Goal: Communication & Community: Participate in discussion

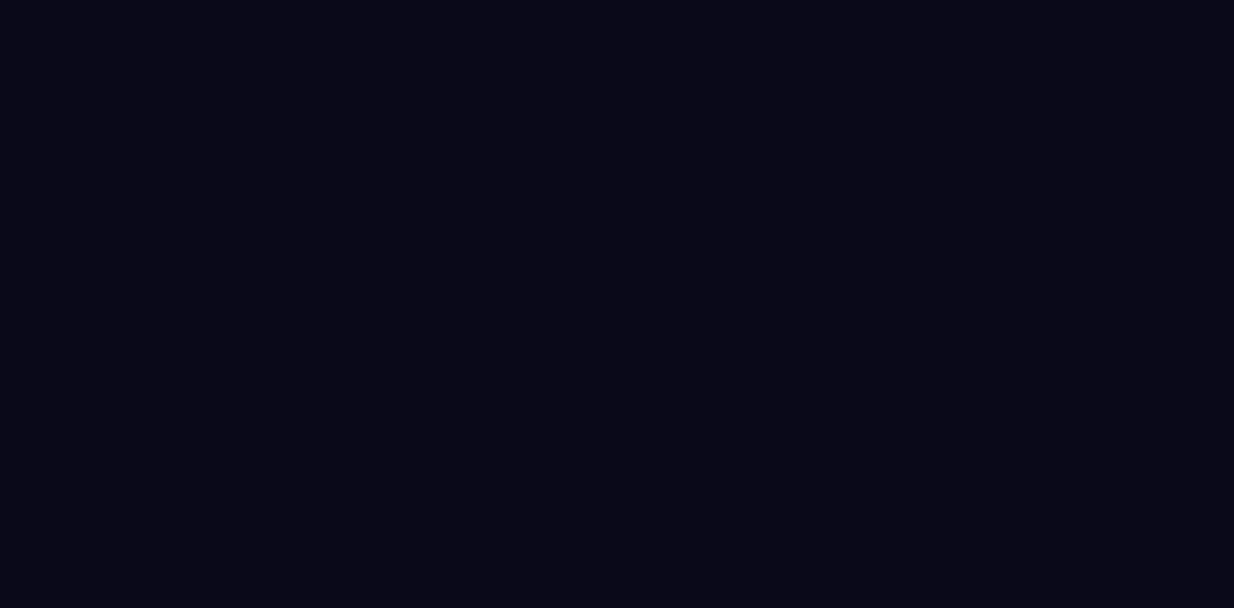
select select "****"
select select "*****"
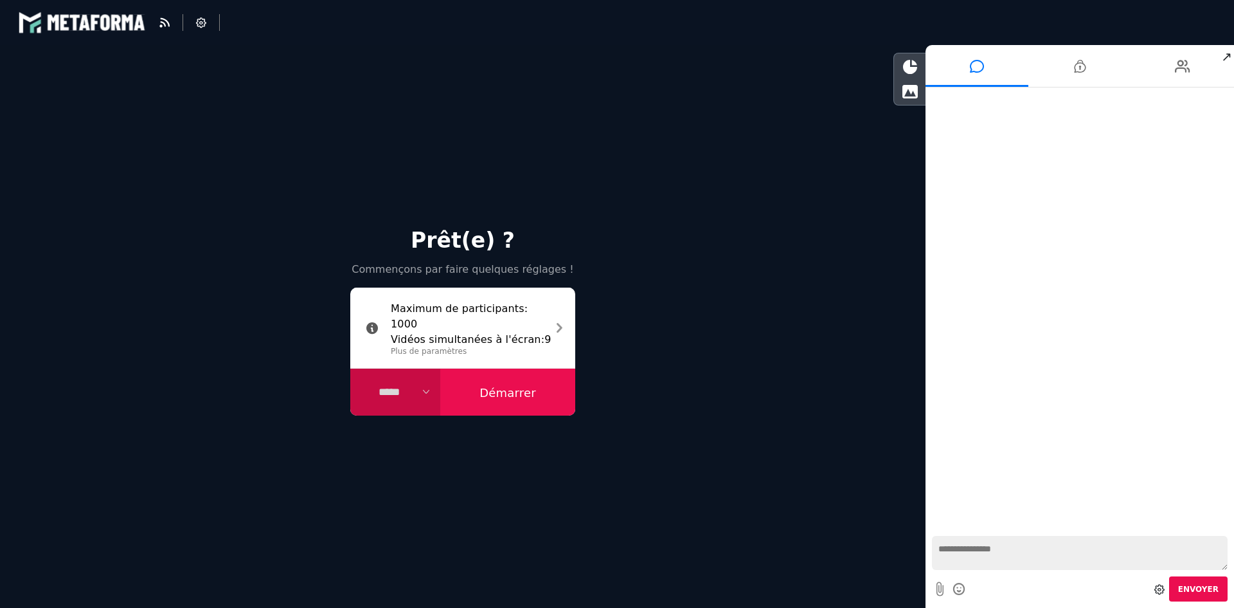
click at [518, 395] on button "Démarrer" at bounding box center [507, 392] width 135 height 48
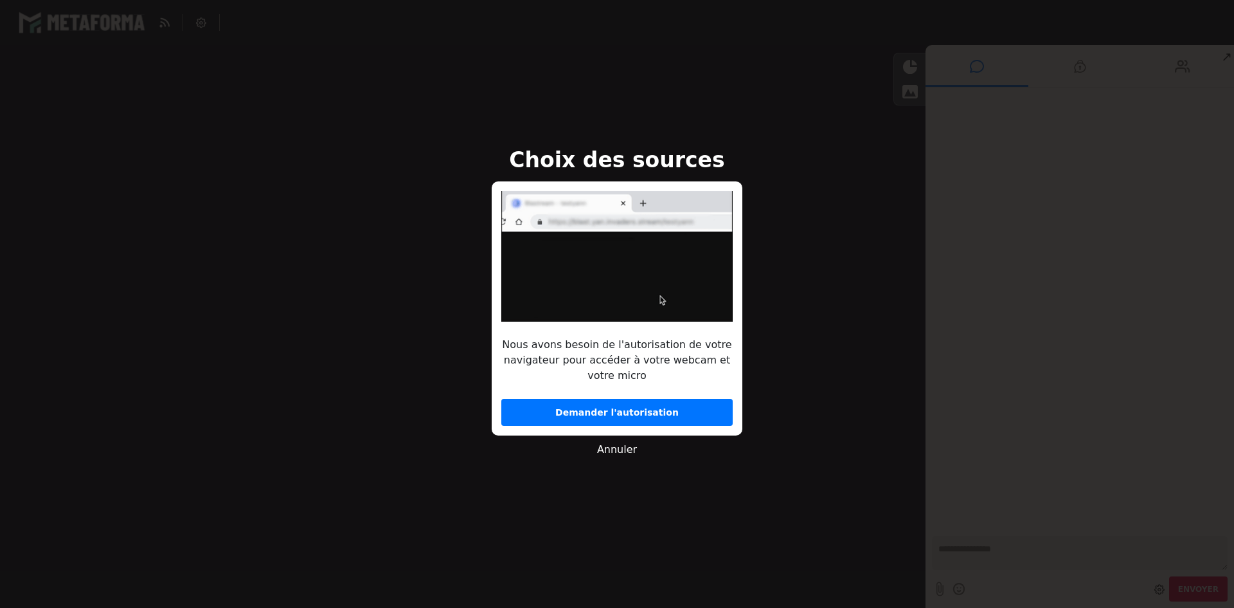
click at [539, 407] on button "Demander l'autorisation" at bounding box center [616, 412] width 231 height 27
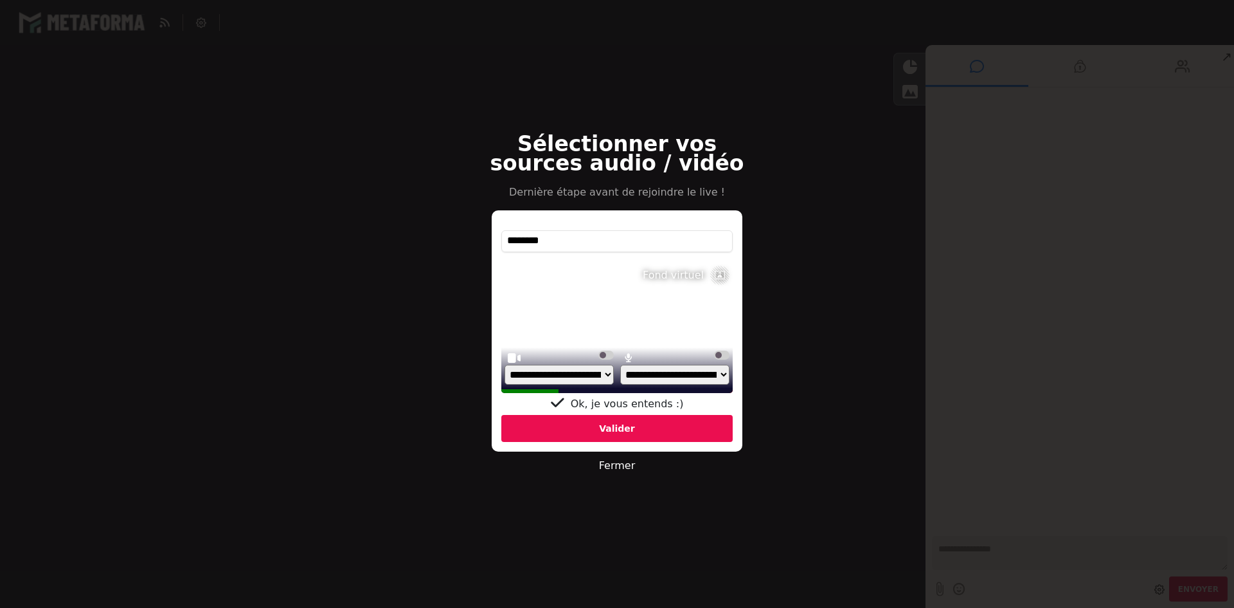
click at [619, 424] on div "Valider" at bounding box center [616, 428] width 231 height 27
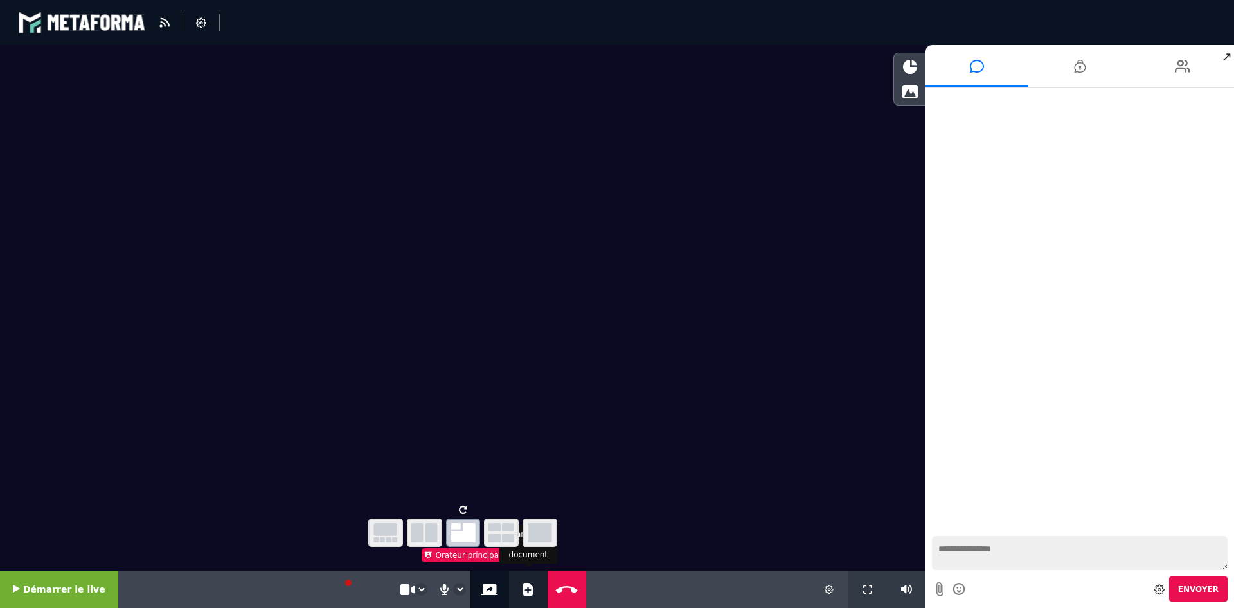
click at [523, 586] on icon at bounding box center [528, 588] width 10 height 13
select select "****"
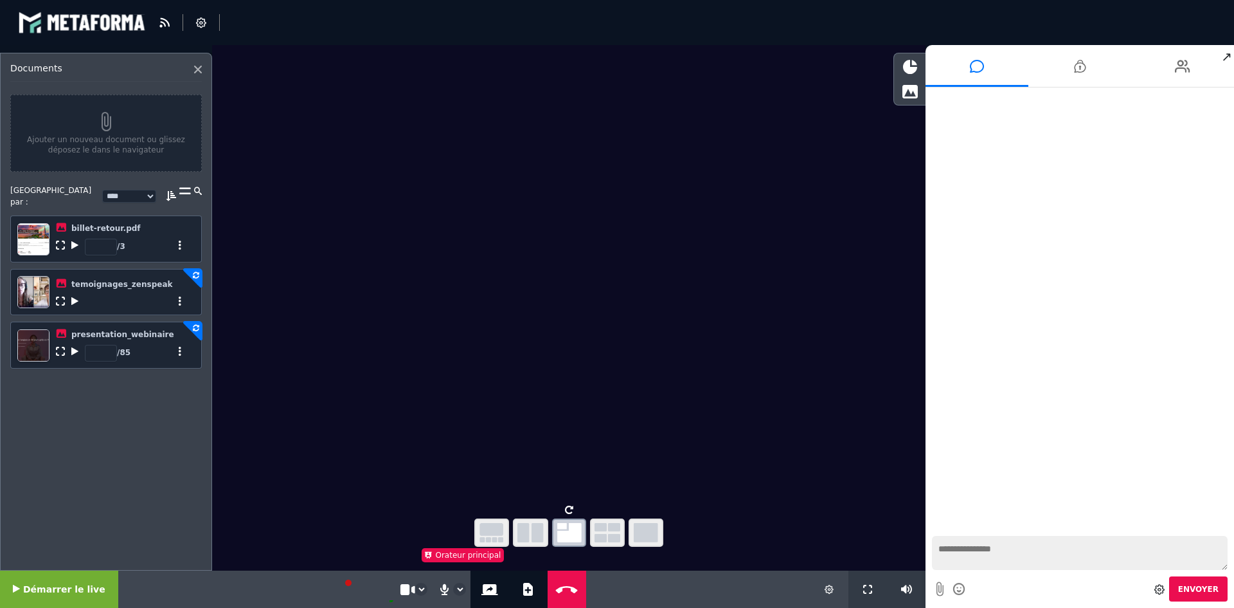
click at [176, 296] on icon at bounding box center [180, 300] width 9 height 9
click at [75, 296] on icon at bounding box center [74, 300] width 7 height 9
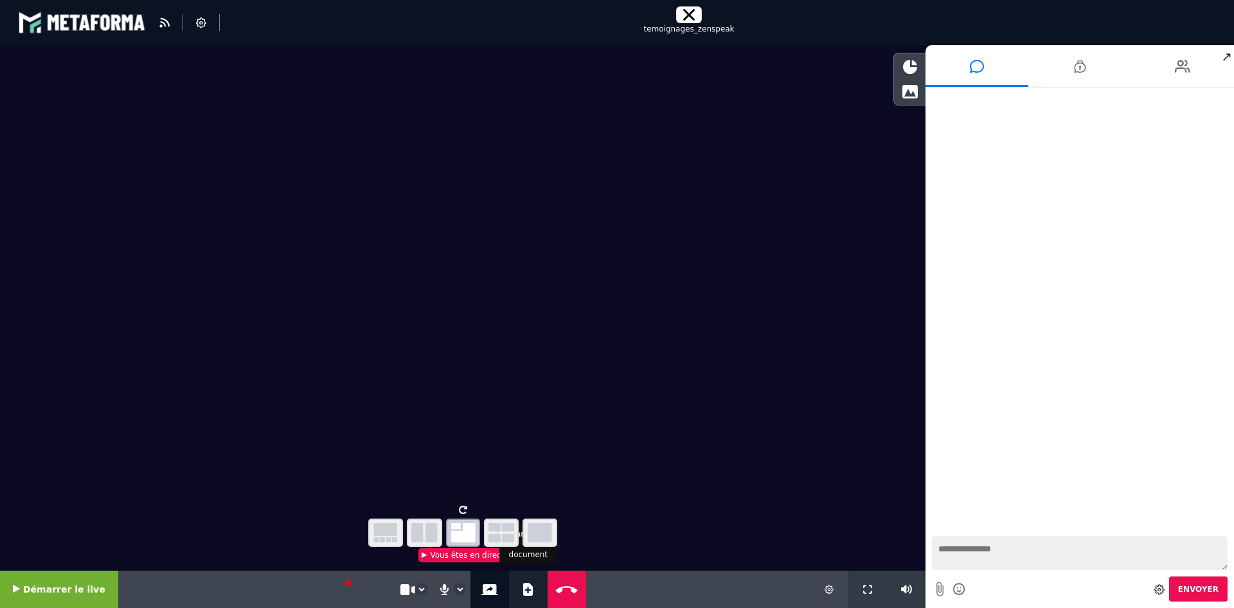
click at [523, 588] on icon at bounding box center [528, 588] width 10 height 13
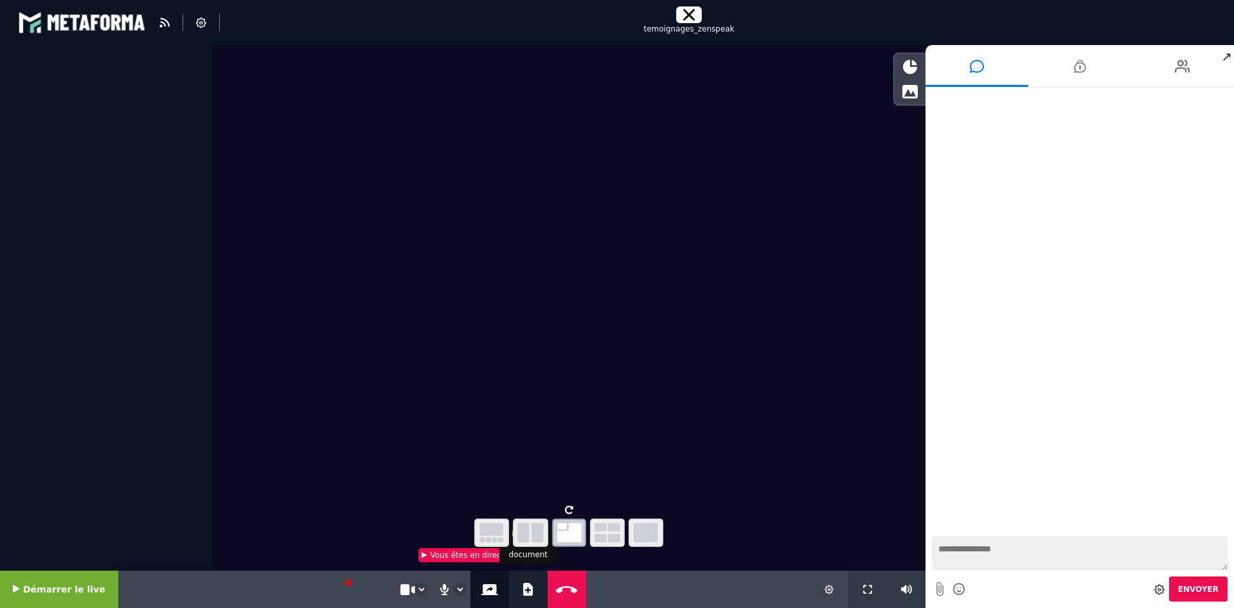
select select "****"
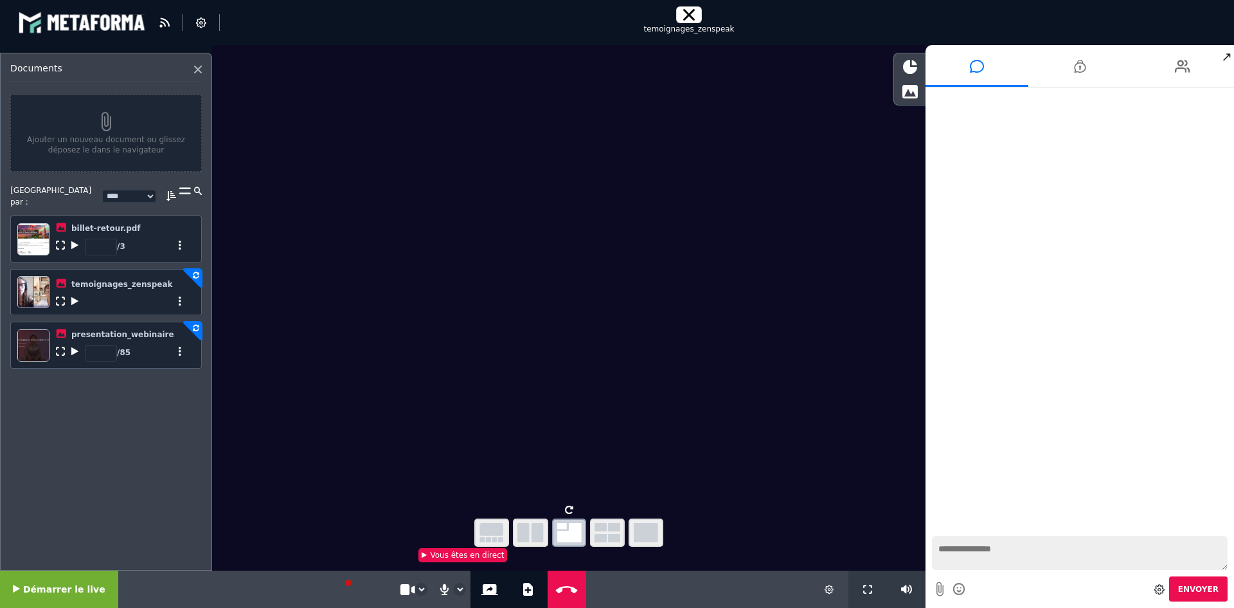
click at [75, 347] on icon at bounding box center [74, 351] width 7 height 9
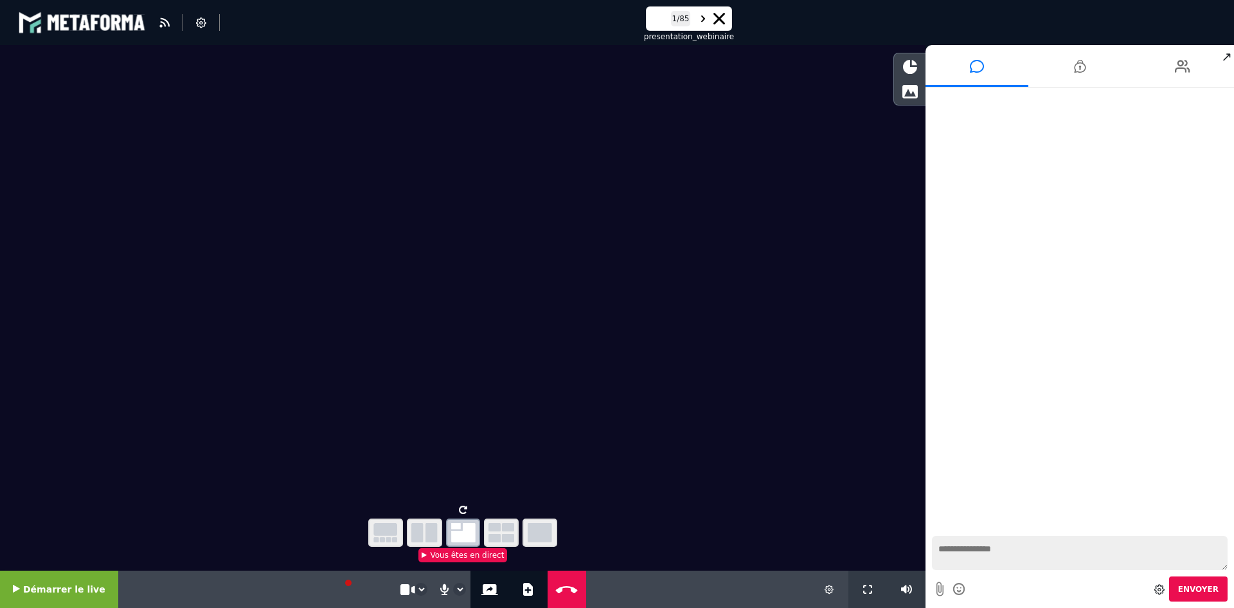
click at [507, 527] on icon "button" at bounding box center [502, 532] width 26 height 19
click at [386, 527] on icon "button" at bounding box center [386, 532] width 24 height 19
click at [477, 528] on button "button" at bounding box center [463, 532] width 35 height 28
click at [912, 93] on icon at bounding box center [910, 91] width 16 height 14
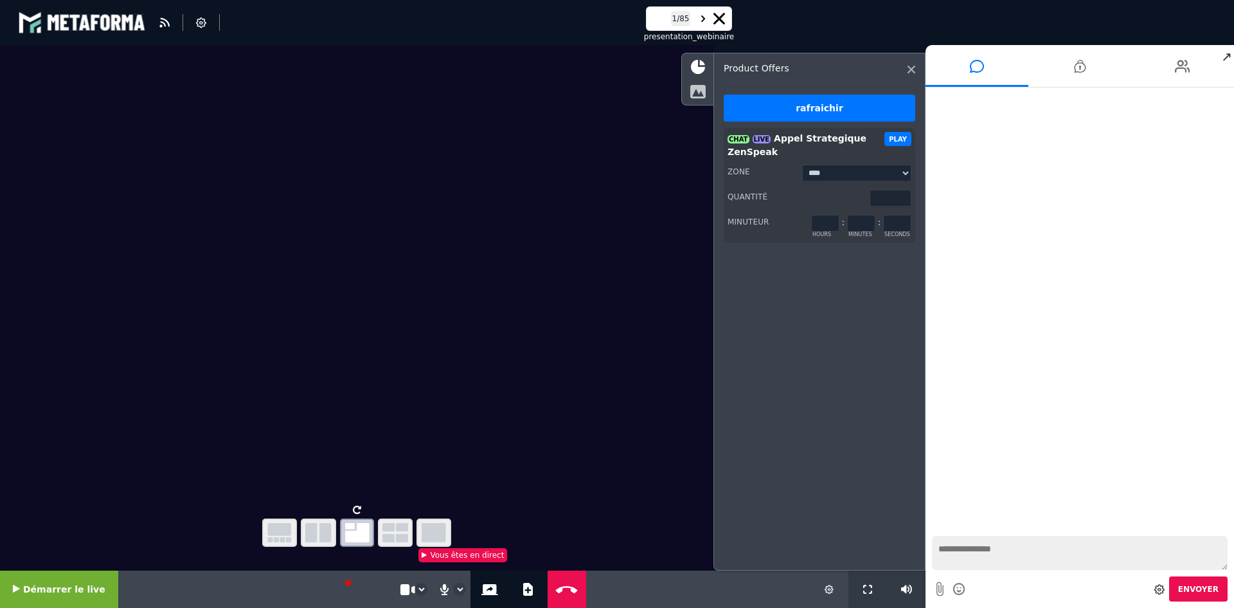
click at [704, 96] on icon at bounding box center [698, 91] width 16 height 14
click at [912, 68] on icon at bounding box center [912, 70] width 8 height 8
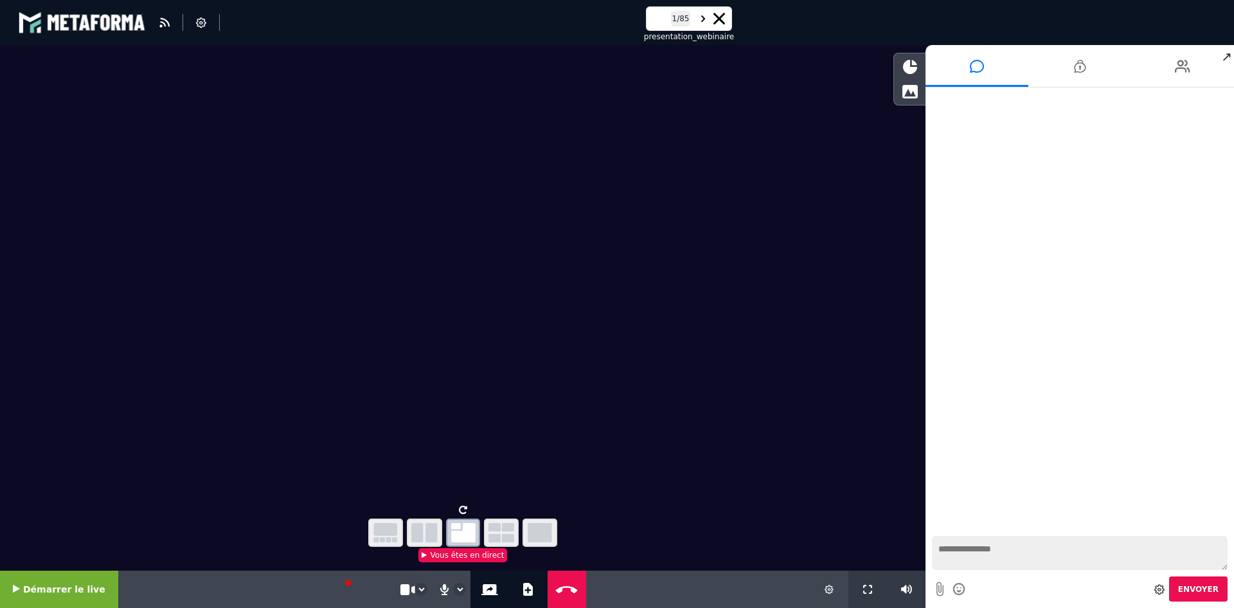
click at [958, 589] on icon at bounding box center [960, 589] width 14 height 16
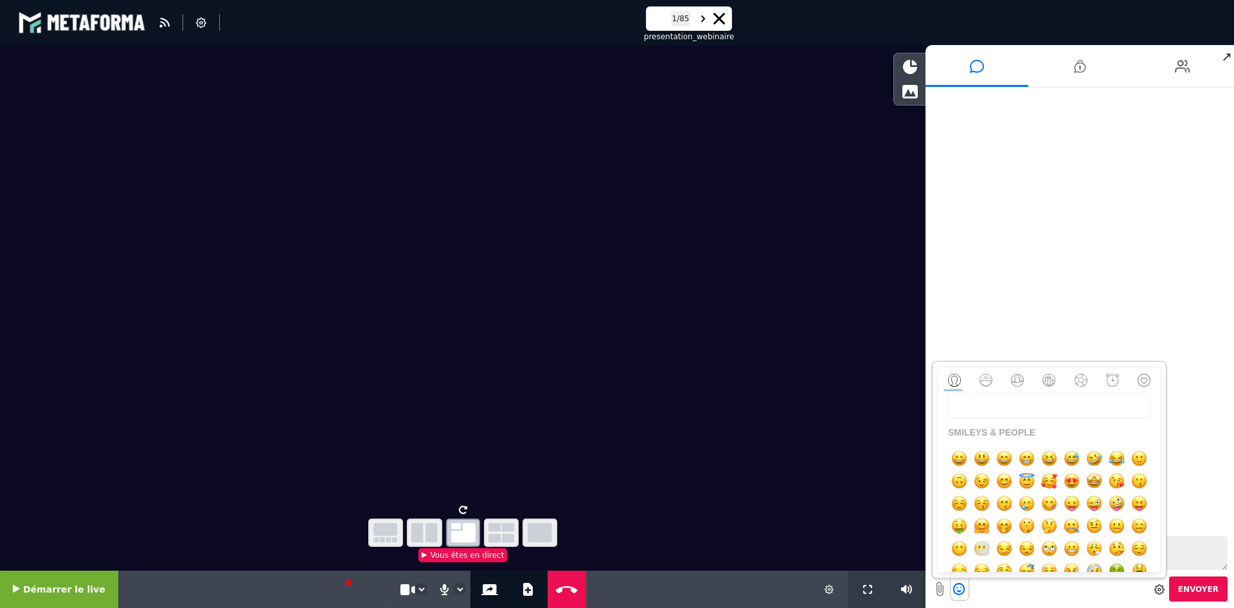
click at [958, 589] on icon at bounding box center [960, 589] width 14 height 16
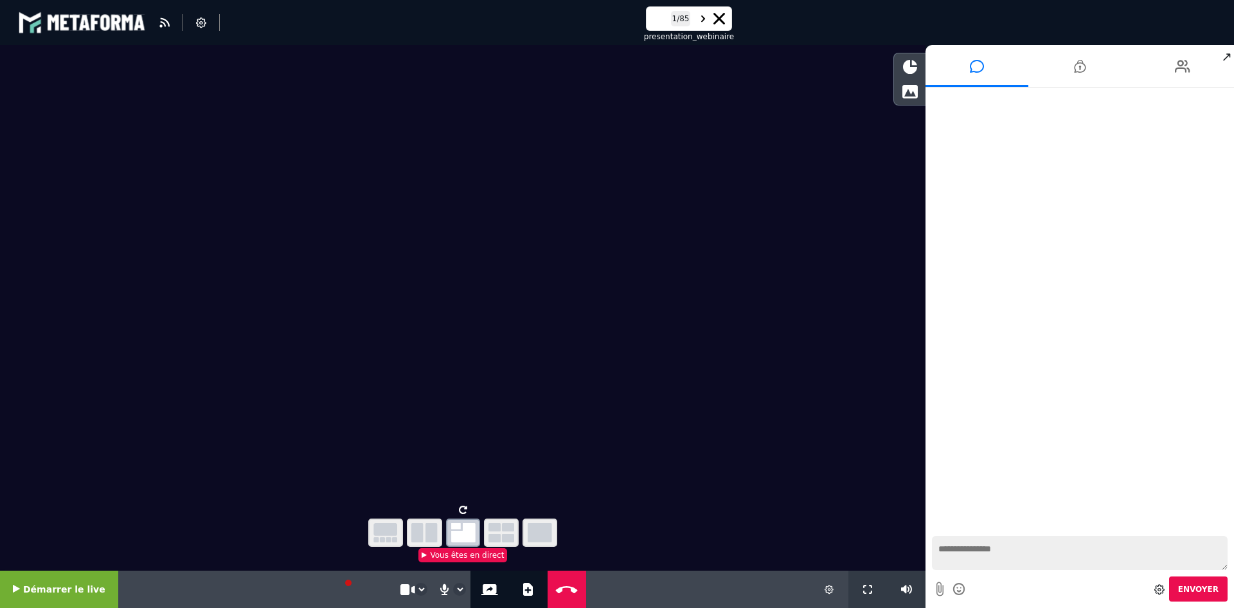
click at [833, 592] on icon at bounding box center [829, 588] width 9 height 9
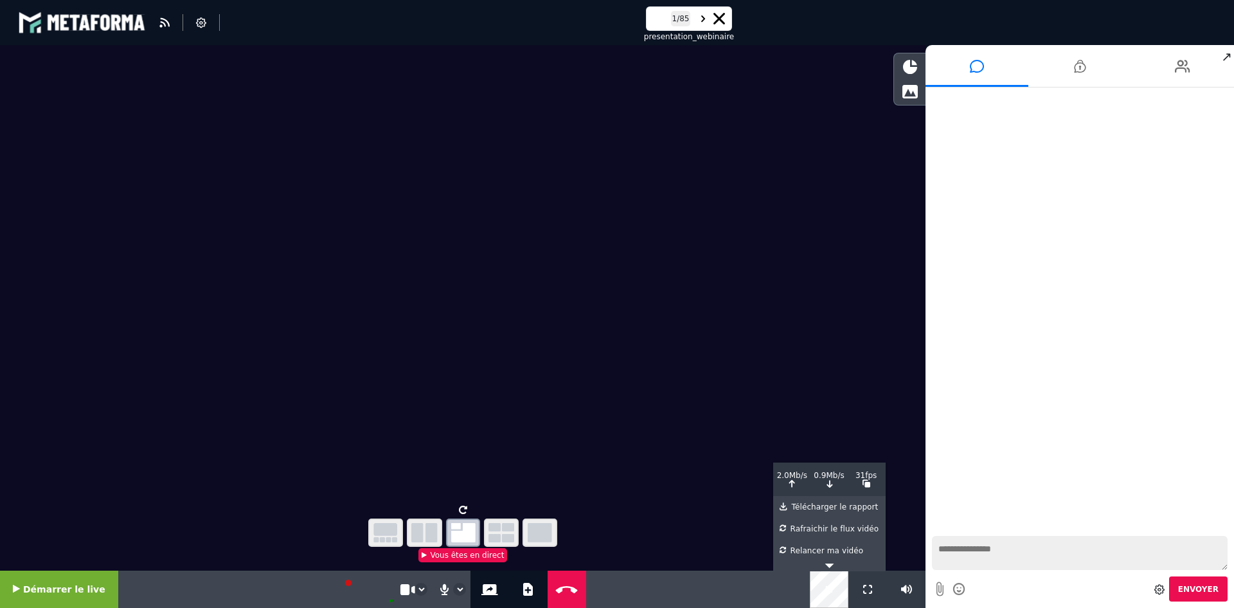
click at [826, 587] on icon at bounding box center [829, 588] width 9 height 9
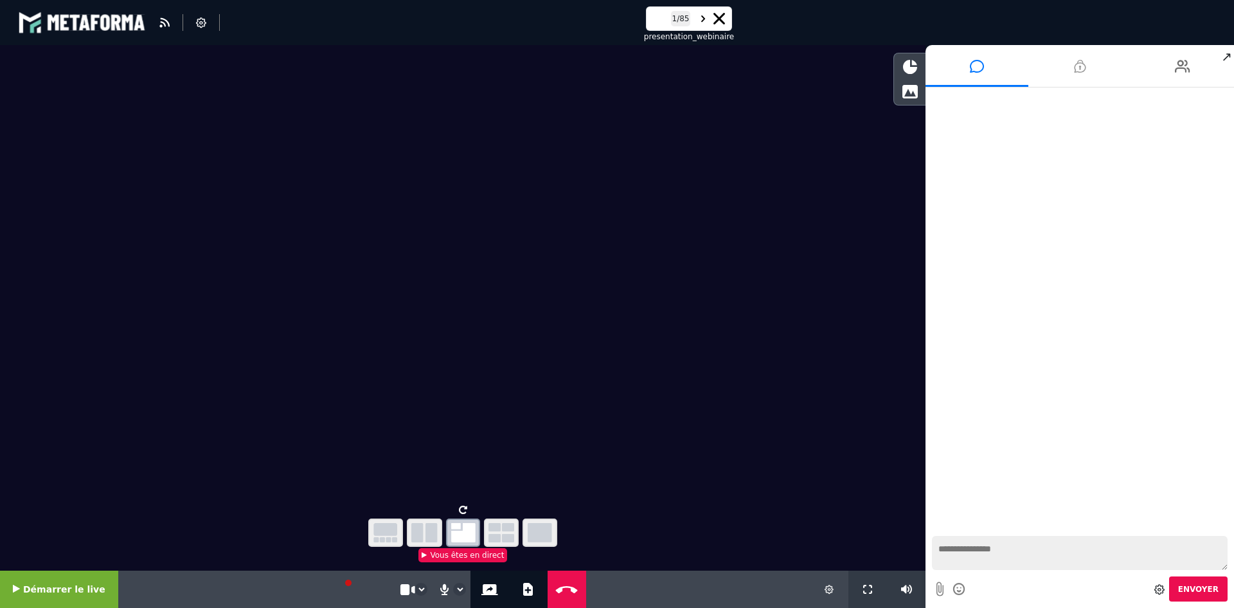
click at [1065, 60] on li at bounding box center [1080, 66] width 103 height 42
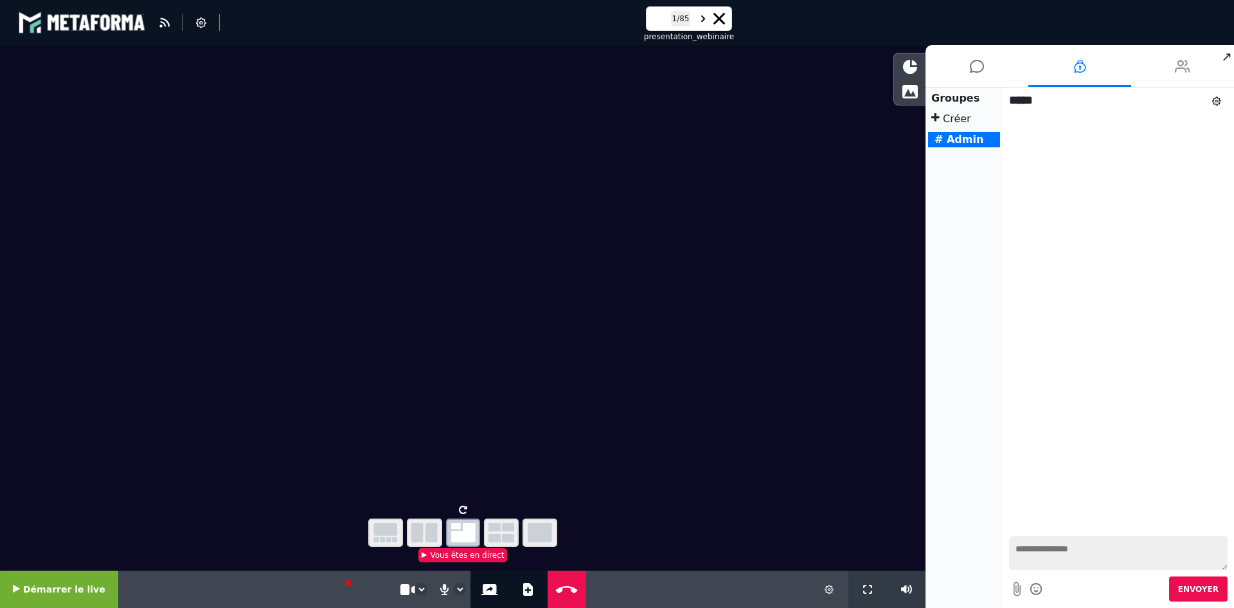
click at [1169, 66] on li at bounding box center [1183, 66] width 103 height 42
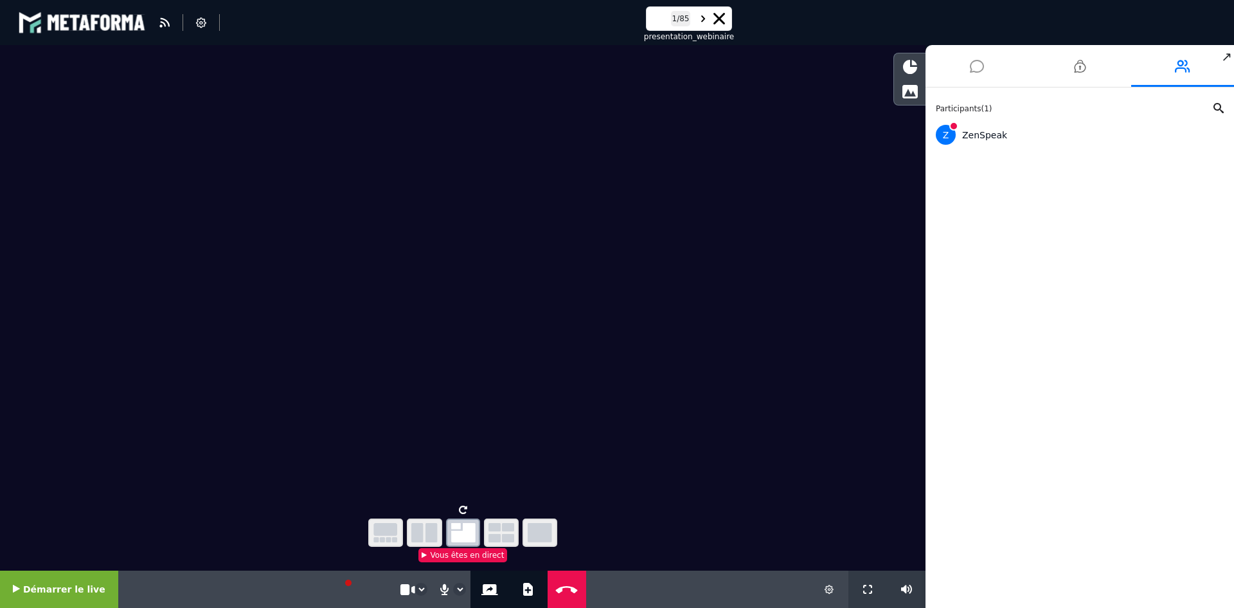
click at [979, 68] on icon at bounding box center [977, 66] width 14 height 32
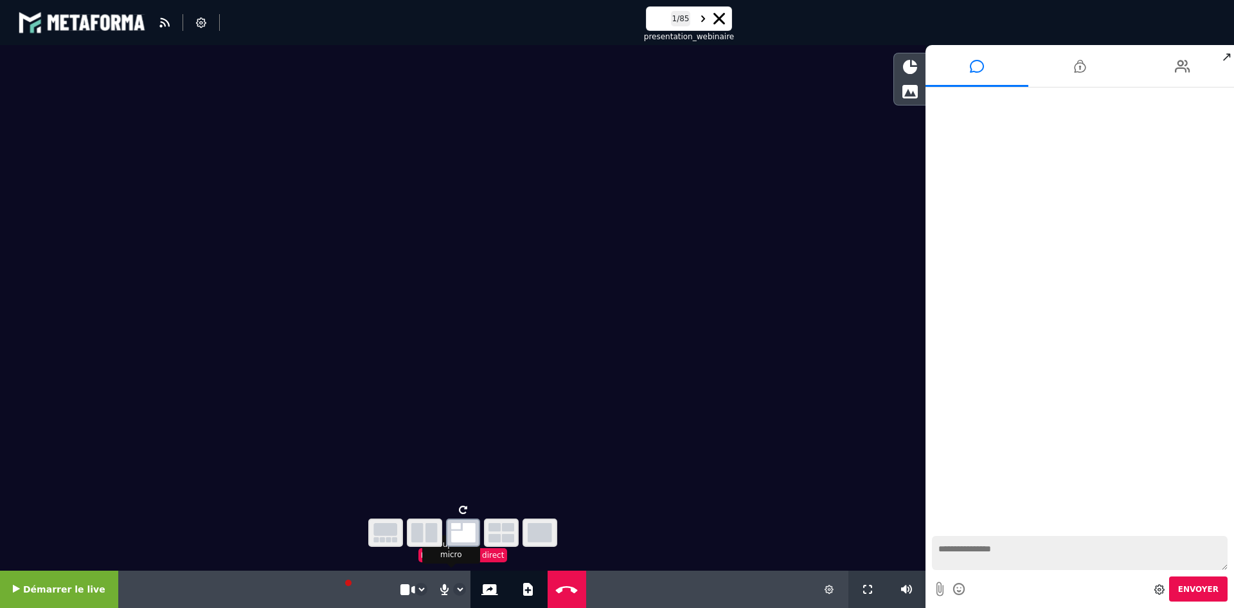
click at [438, 590] on icon at bounding box center [444, 588] width 12 height 13
click at [401, 590] on icon at bounding box center [407, 589] width 12 height 12
click at [958, 586] on icon at bounding box center [960, 589] width 14 height 16
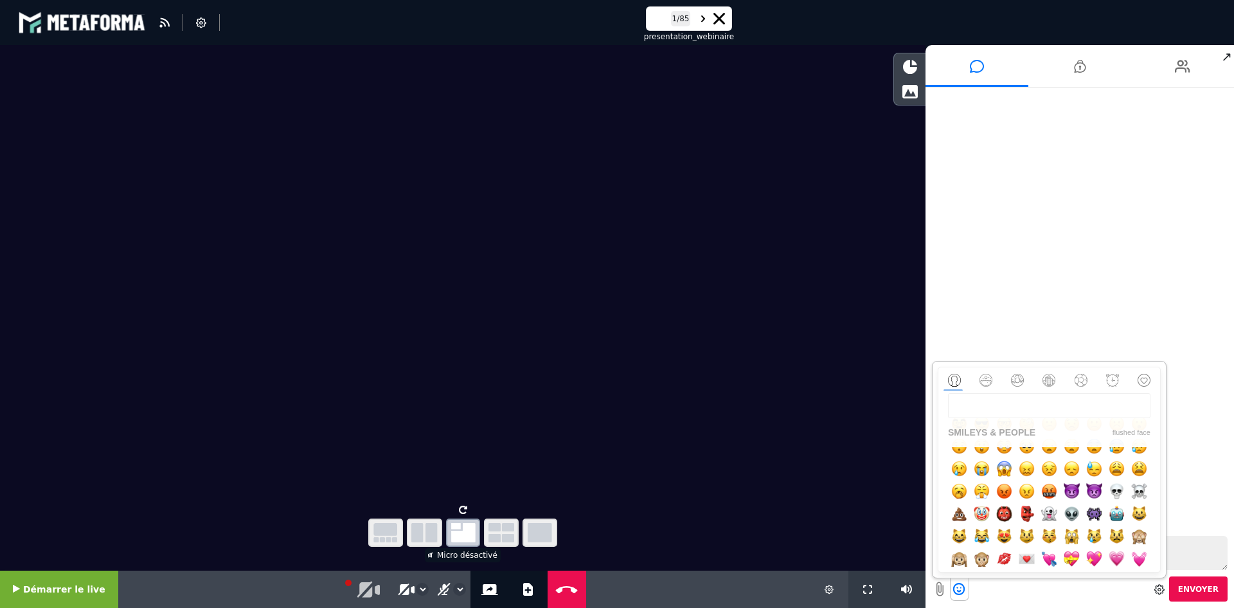
scroll to position [193, 0]
click at [998, 404] on input at bounding box center [1049, 405] width 203 height 25
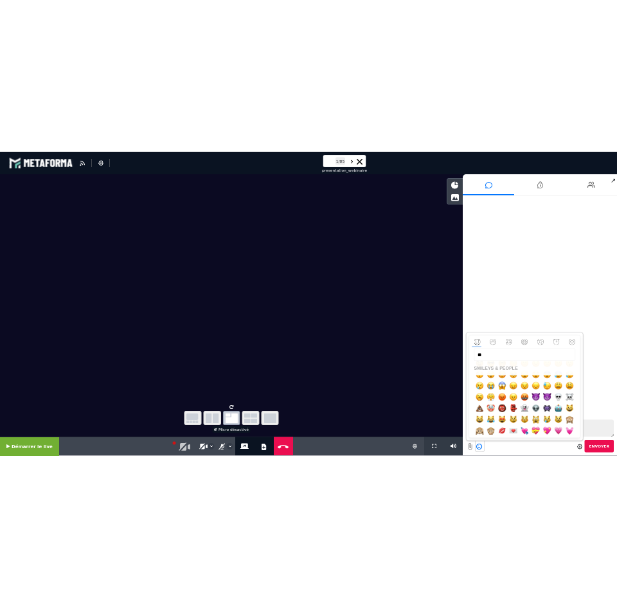
scroll to position [0, 0]
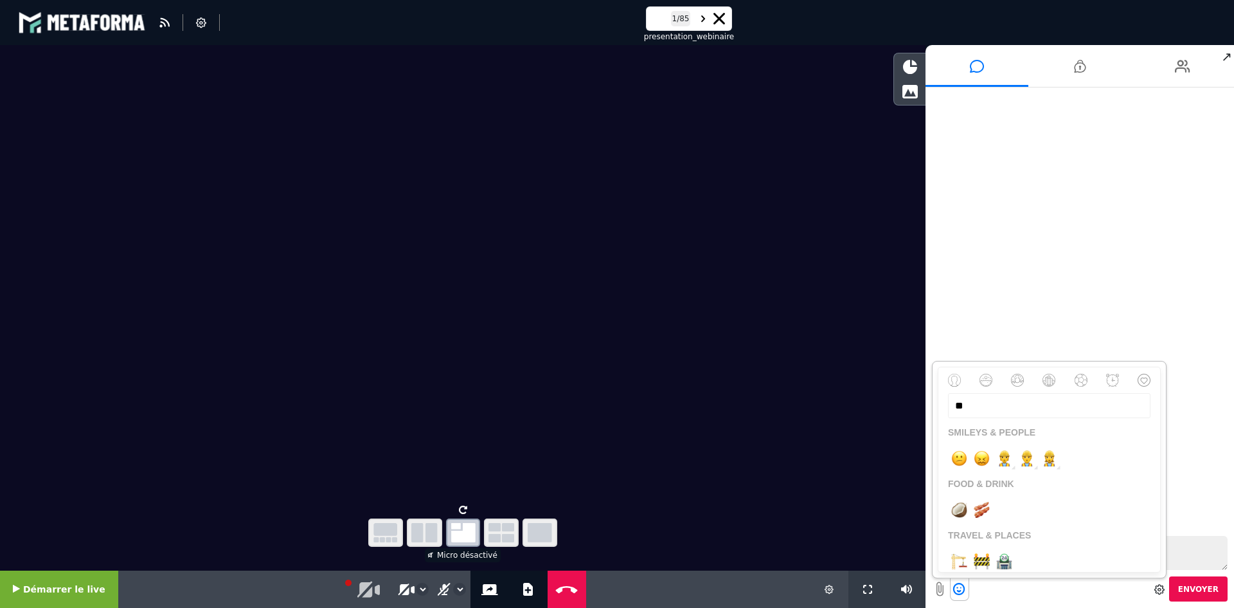
type input "*"
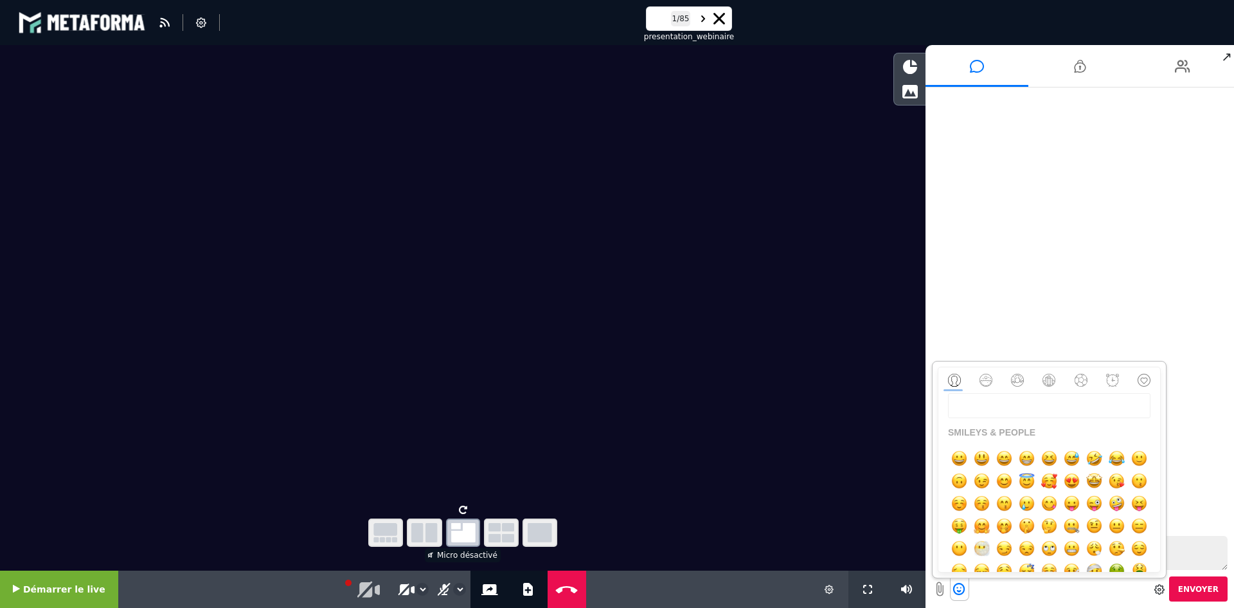
click at [661, 589] on div "**********" at bounding box center [463, 588] width 926 height 37
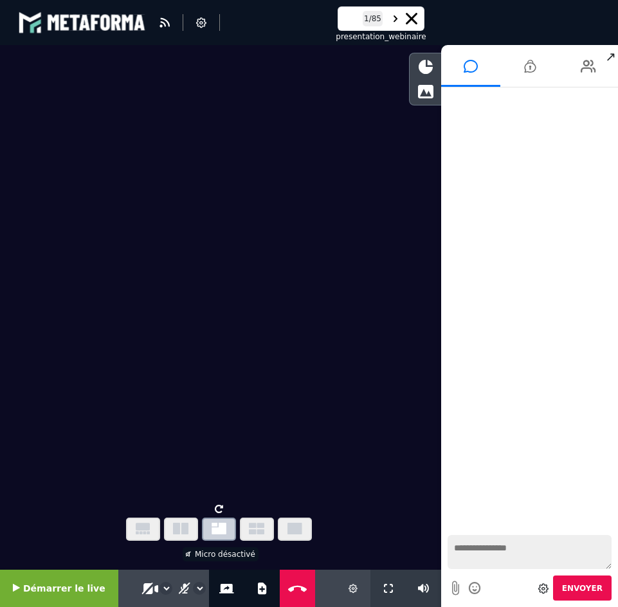
click at [84, 584] on span "Démarrer le live" at bounding box center [64, 588] width 82 height 10
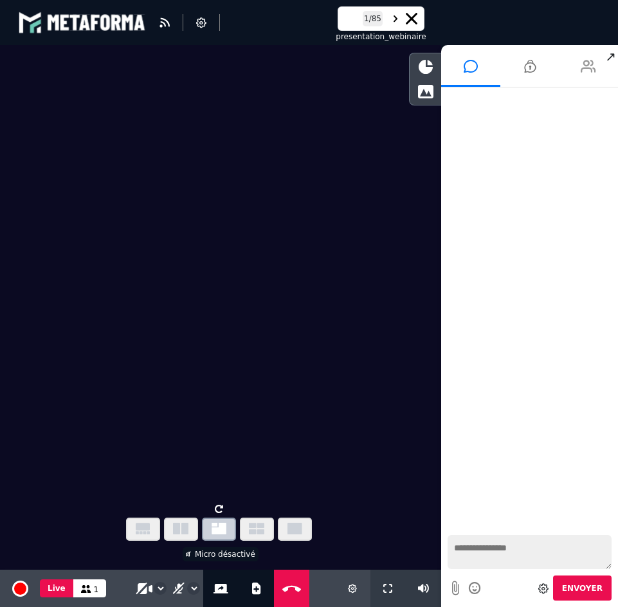
click at [581, 68] on icon at bounding box center [588, 66] width 15 height 32
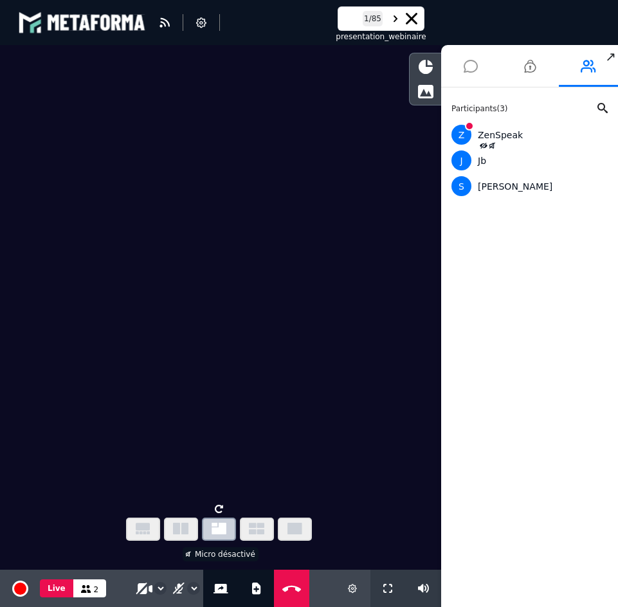
click at [469, 67] on icon at bounding box center [471, 66] width 14 height 32
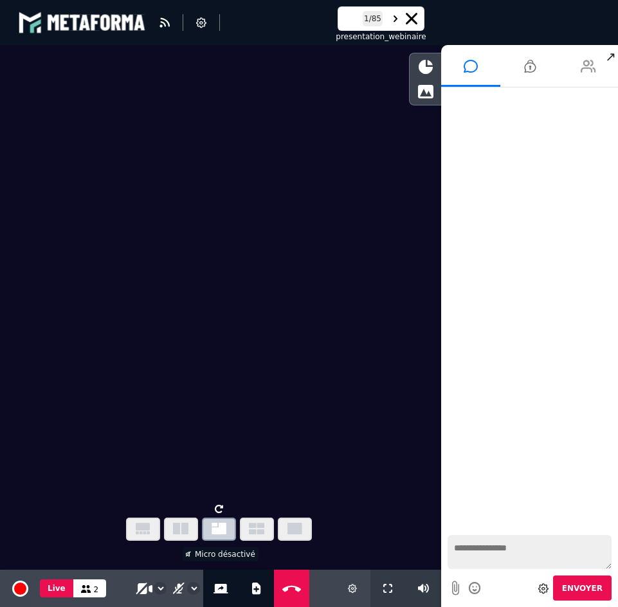
click at [571, 71] on li at bounding box center [588, 66] width 59 height 42
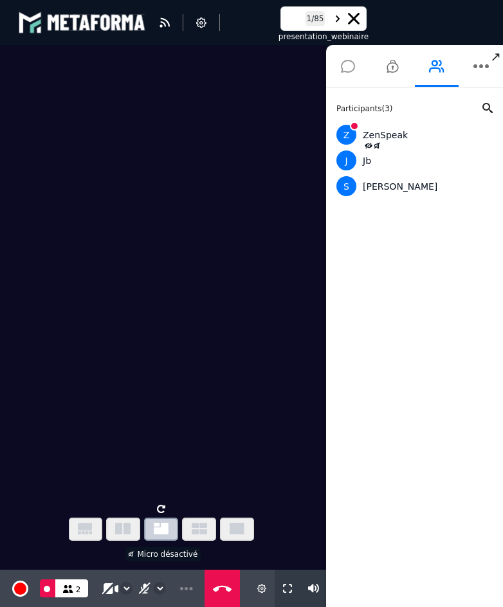
click at [350, 66] on icon at bounding box center [348, 66] width 14 height 32
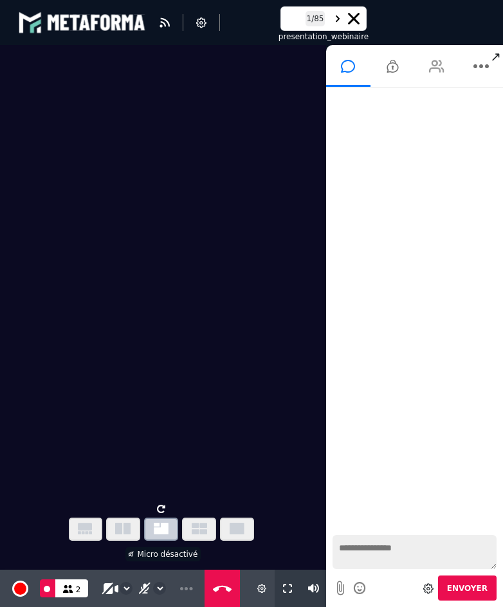
click at [447, 66] on li at bounding box center [437, 66] width 44 height 42
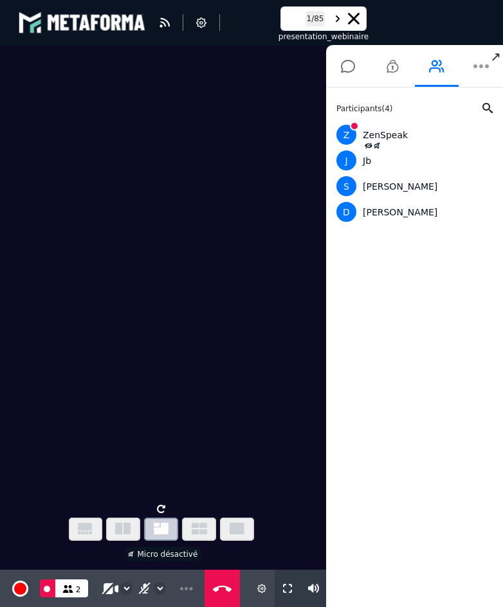
click at [474, 67] on icon at bounding box center [480, 66] width 15 height 32
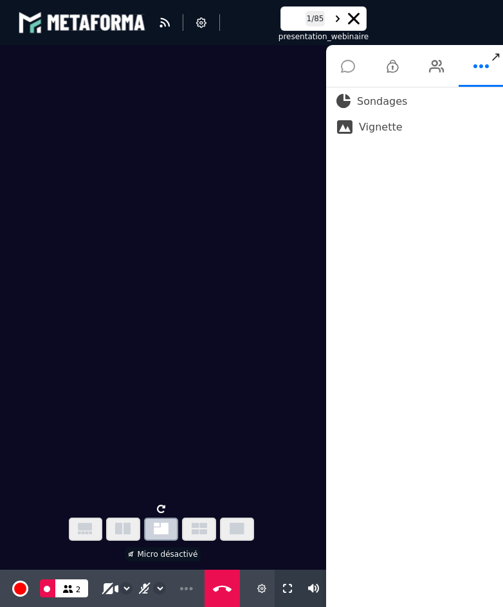
click at [354, 69] on icon at bounding box center [348, 66] width 14 height 32
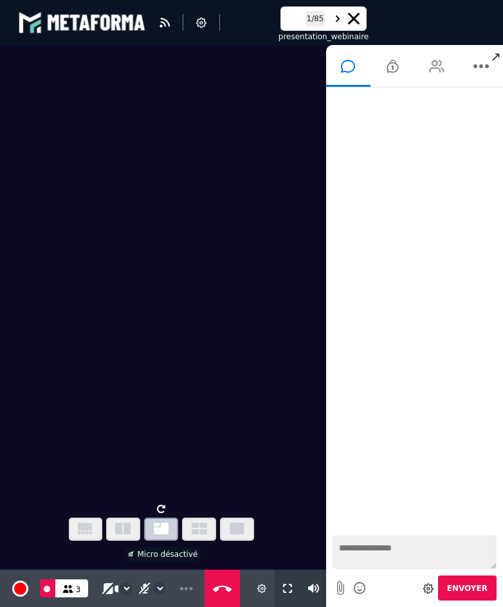
click at [437, 72] on icon at bounding box center [436, 66] width 15 height 32
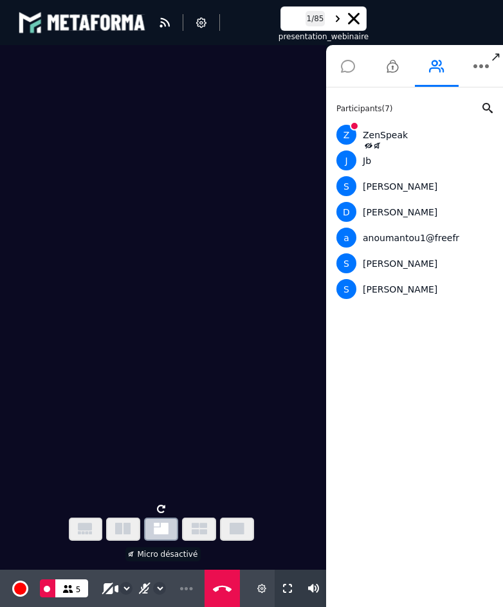
click at [346, 70] on icon at bounding box center [348, 66] width 14 height 32
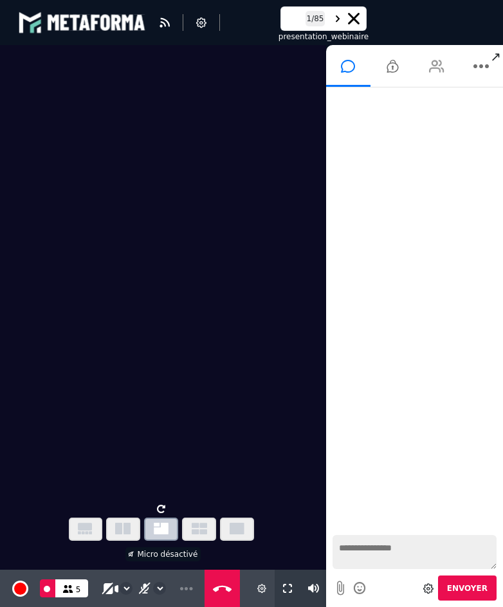
click at [441, 80] on icon at bounding box center [436, 66] width 15 height 32
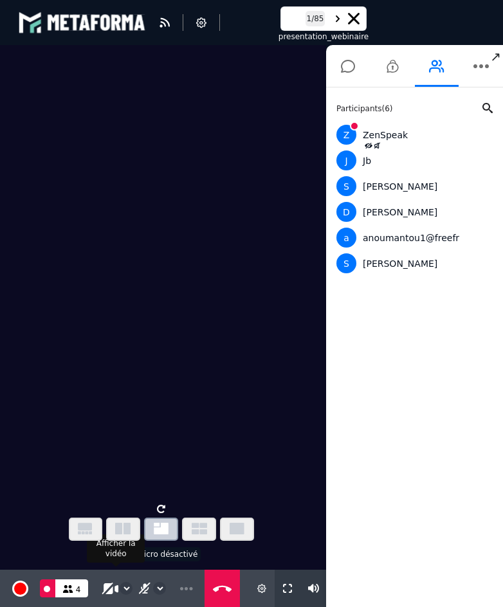
click at [109, 590] on icon at bounding box center [109, 588] width 15 height 12
click at [143, 585] on icon at bounding box center [145, 588] width 11 height 12
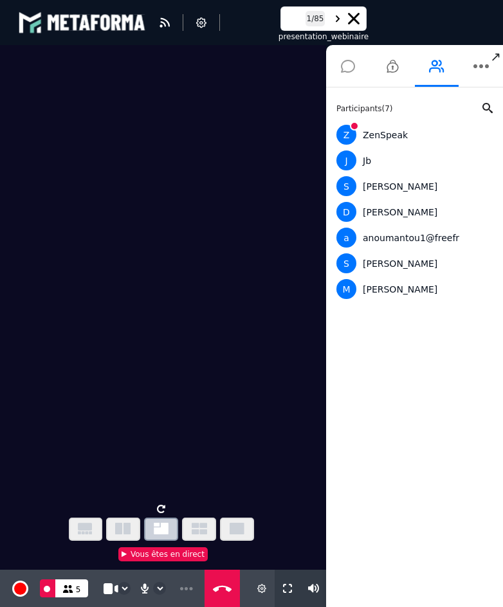
click at [352, 61] on icon at bounding box center [348, 66] width 14 height 32
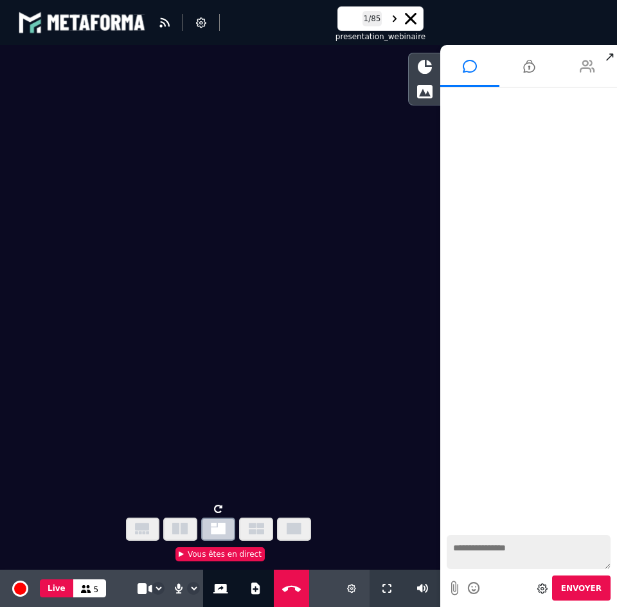
click at [586, 77] on icon at bounding box center [587, 66] width 15 height 32
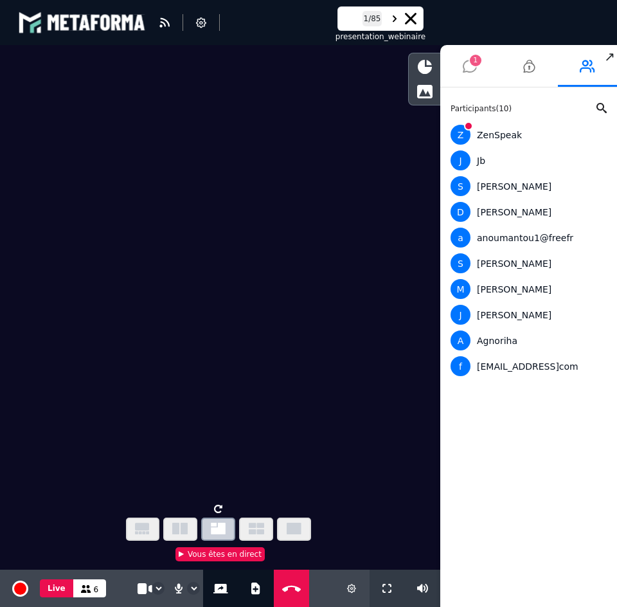
click at [478, 75] on li "1" at bounding box center [469, 66] width 59 height 42
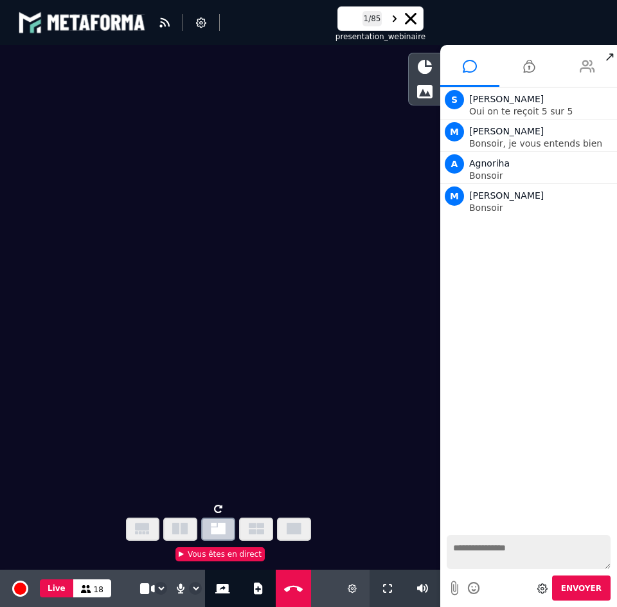
click at [583, 66] on icon at bounding box center [587, 66] width 15 height 32
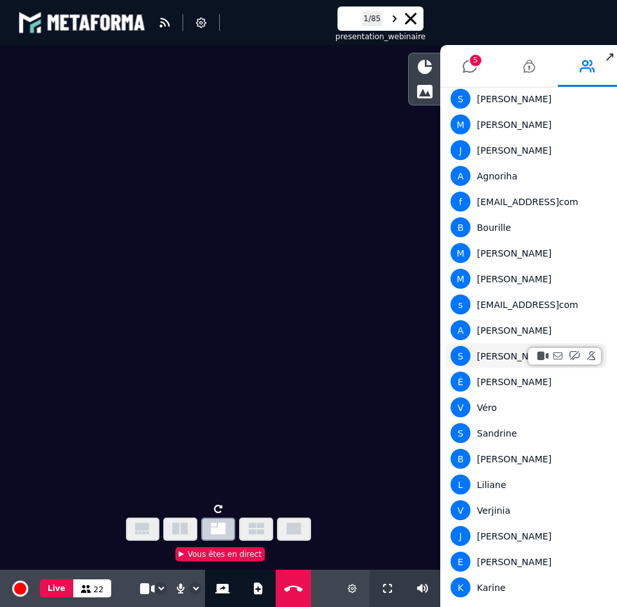
scroll to position [174, 0]
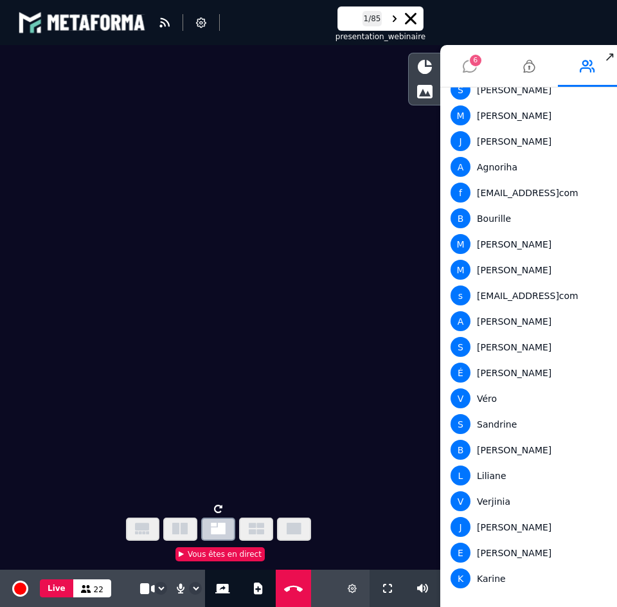
click at [467, 64] on icon at bounding box center [470, 66] width 14 height 32
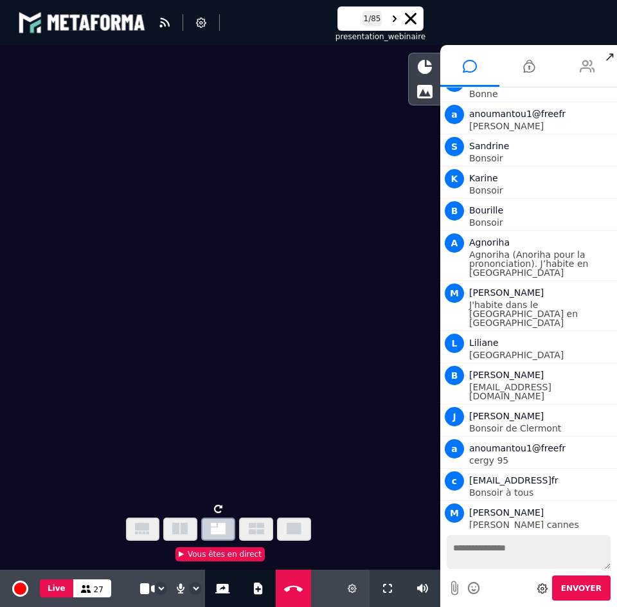
scroll to position [339, 0]
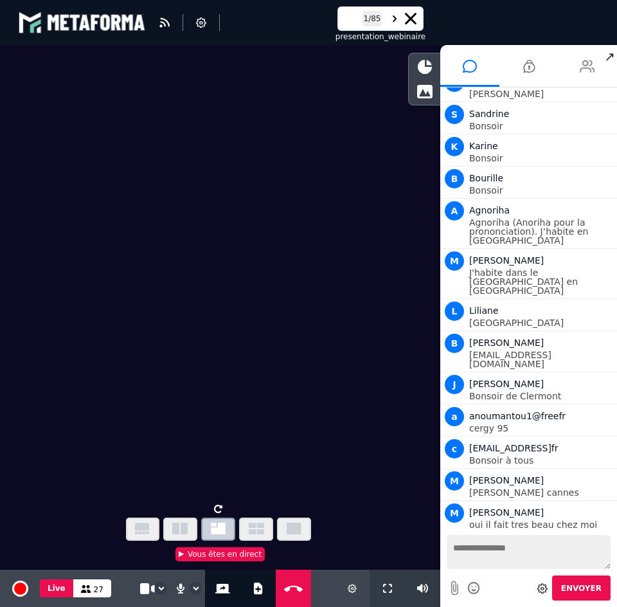
click at [595, 73] on li at bounding box center [587, 66] width 59 height 42
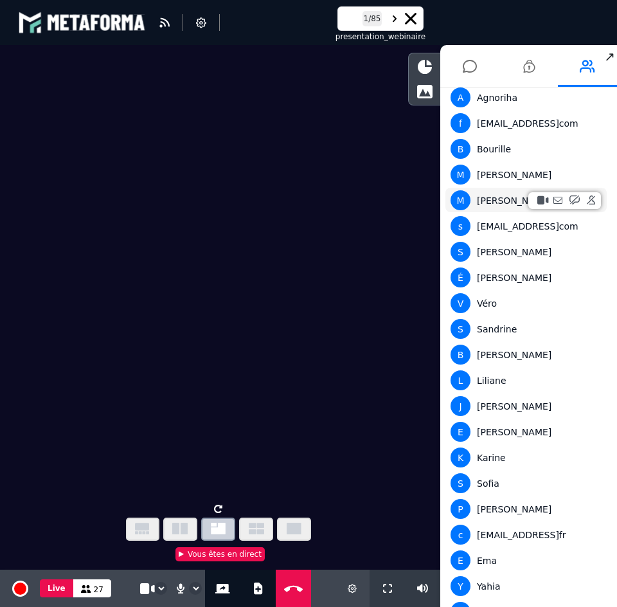
scroll to position [328, 0]
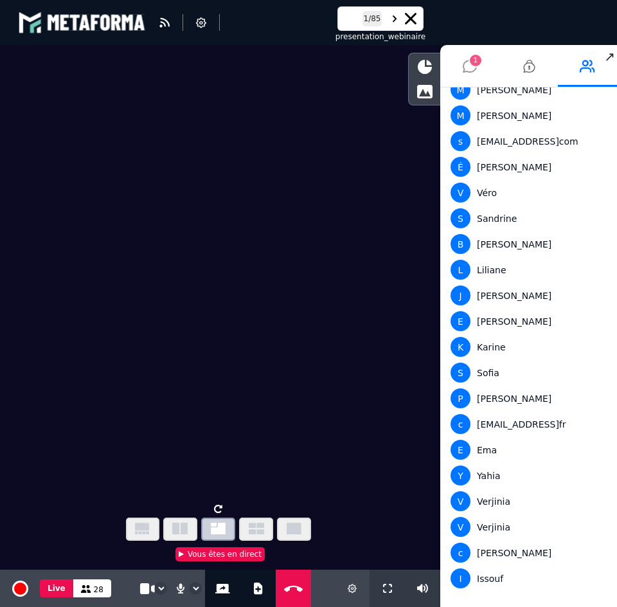
click at [478, 69] on li "1" at bounding box center [469, 66] width 59 height 42
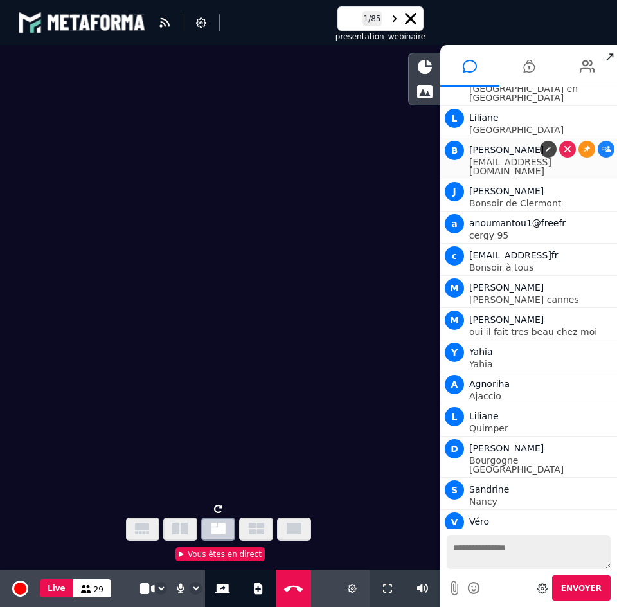
scroll to position [564, 0]
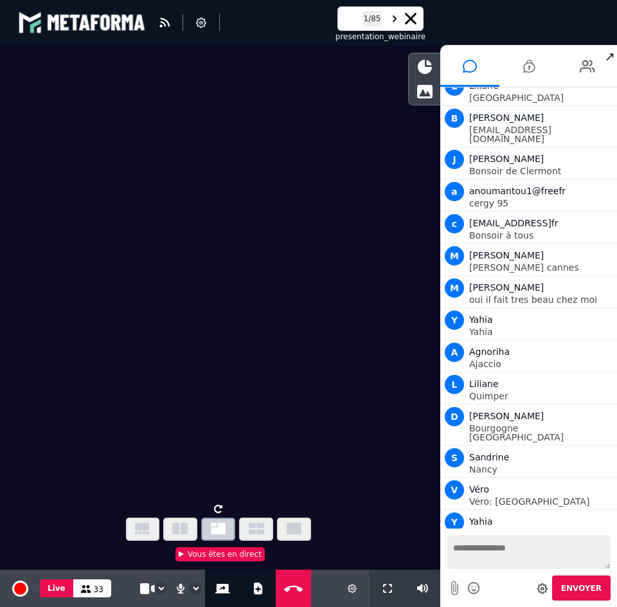
click at [314, 431] on video at bounding box center [220, 272] width 440 height 454
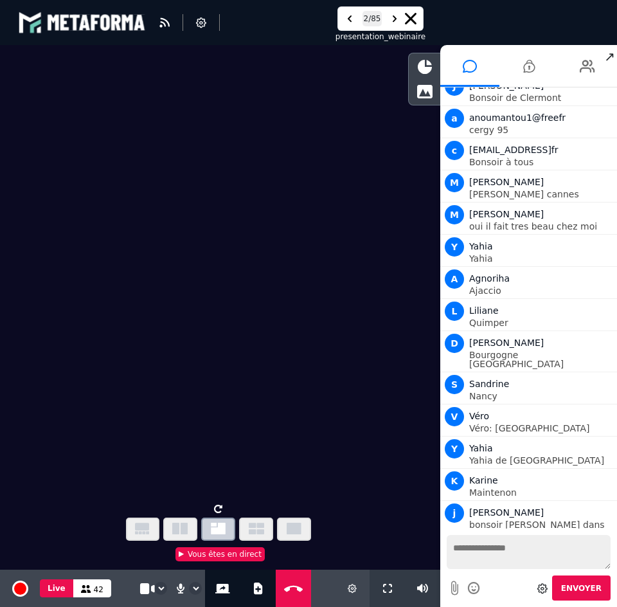
scroll to position [669, 0]
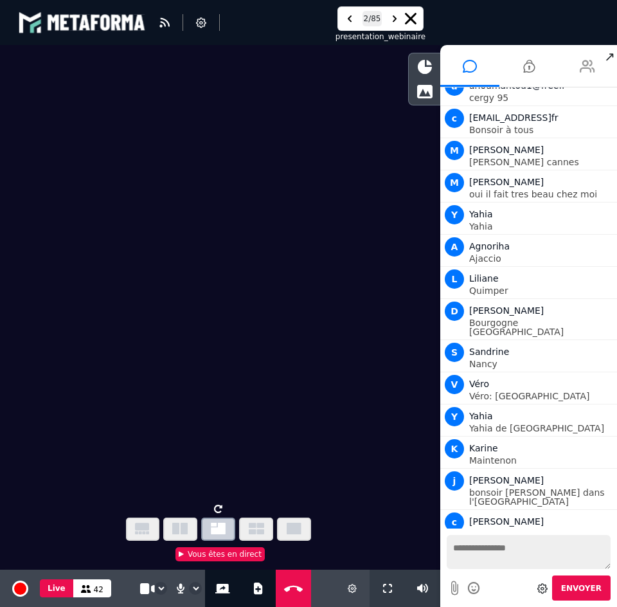
click at [579, 63] on li at bounding box center [587, 66] width 59 height 42
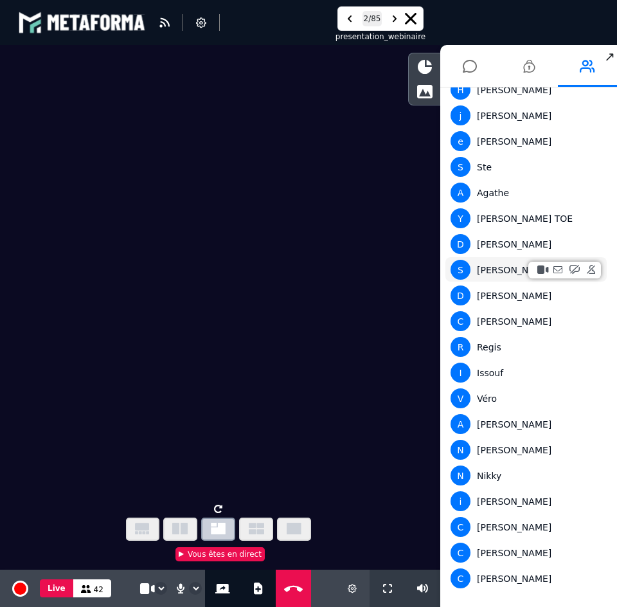
scroll to position [739, 0]
click at [467, 63] on icon at bounding box center [470, 66] width 14 height 32
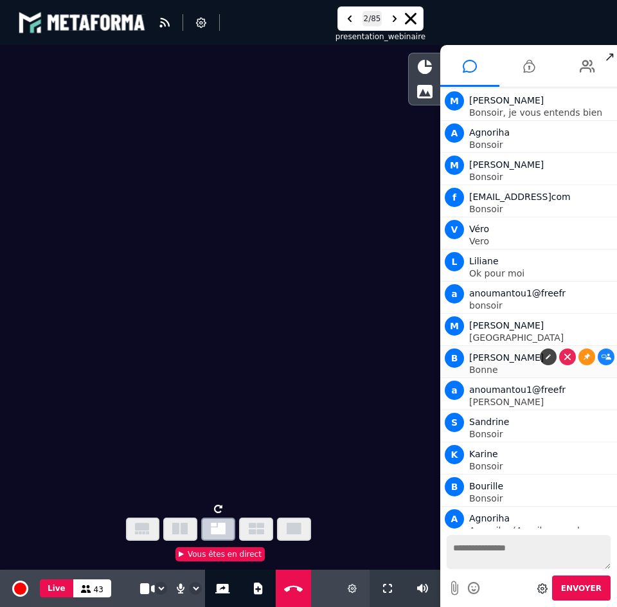
scroll to position [0, 0]
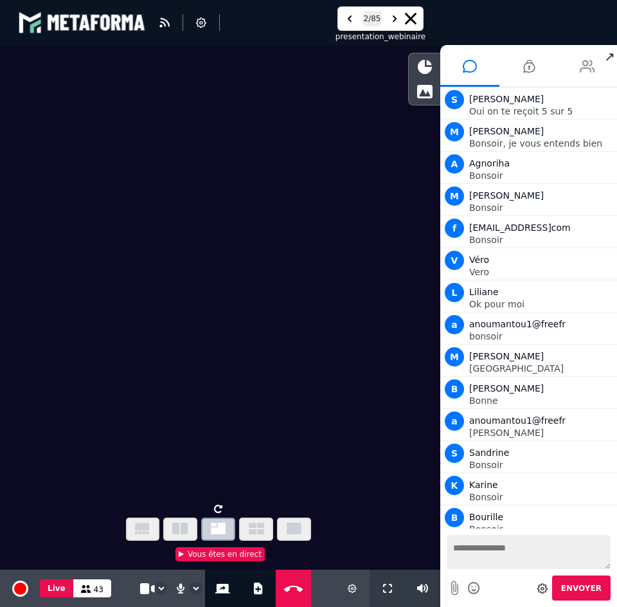
click at [588, 67] on icon at bounding box center [587, 66] width 15 height 32
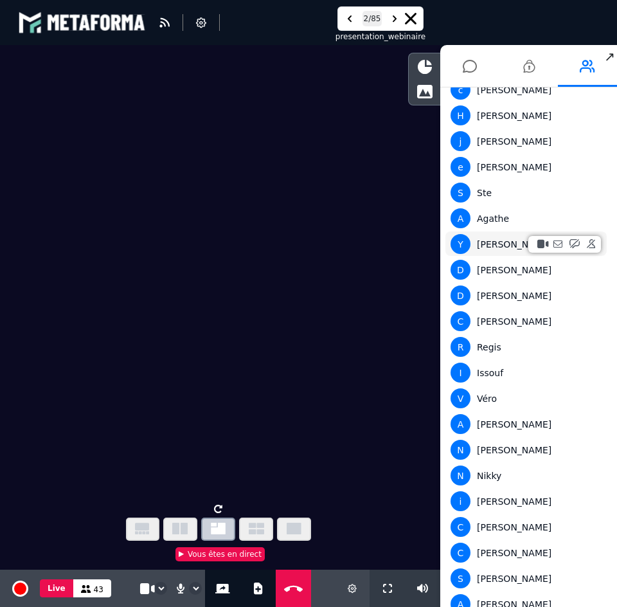
scroll to position [739, 0]
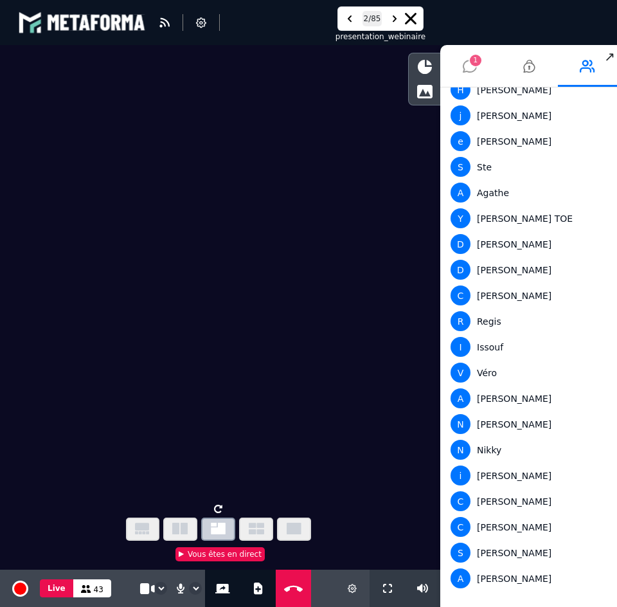
click at [472, 69] on icon at bounding box center [470, 66] width 14 height 32
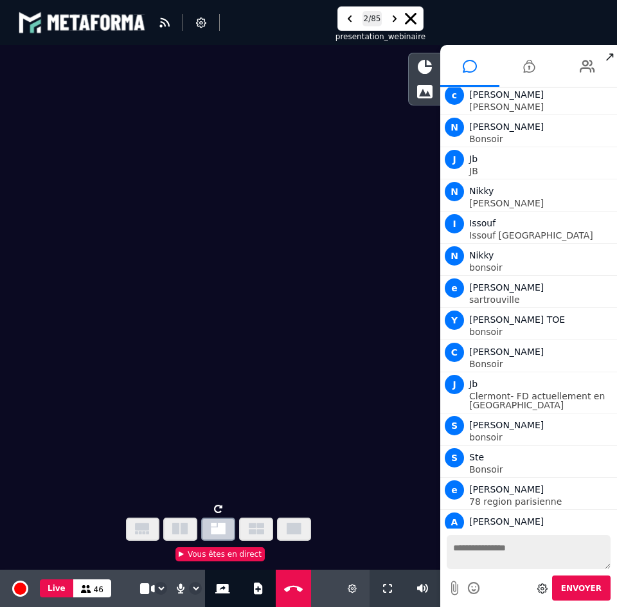
scroll to position [1137, 0]
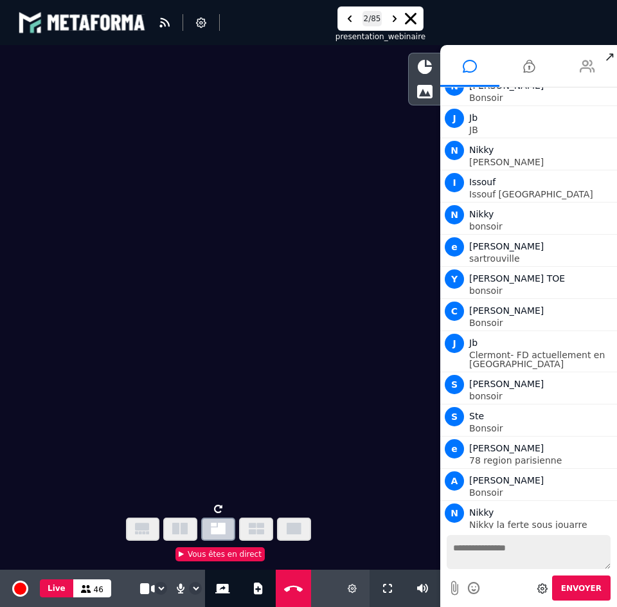
click at [589, 79] on icon at bounding box center [587, 66] width 15 height 32
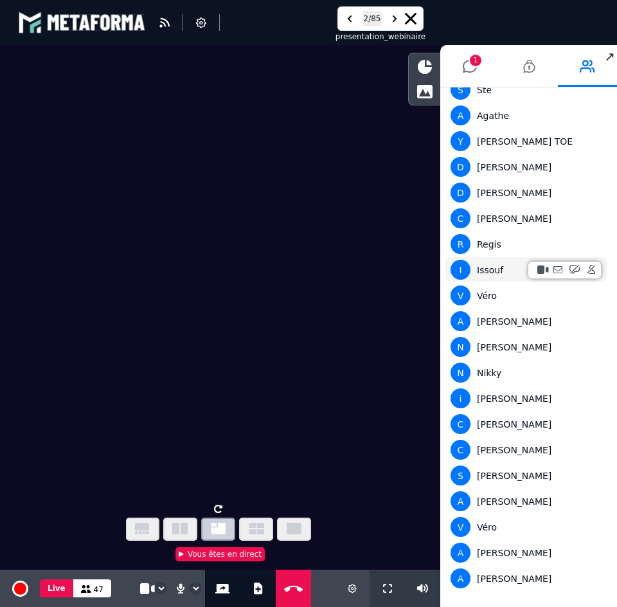
scroll to position [791, 0]
click at [469, 59] on icon at bounding box center [470, 66] width 14 height 32
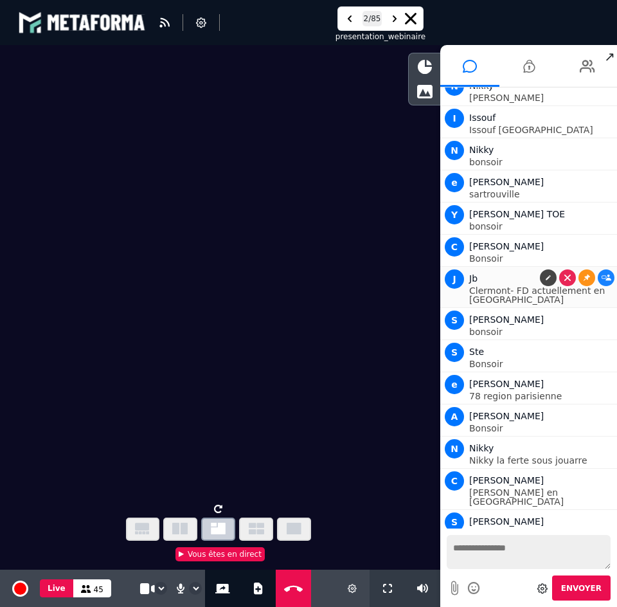
scroll to position [1234, 0]
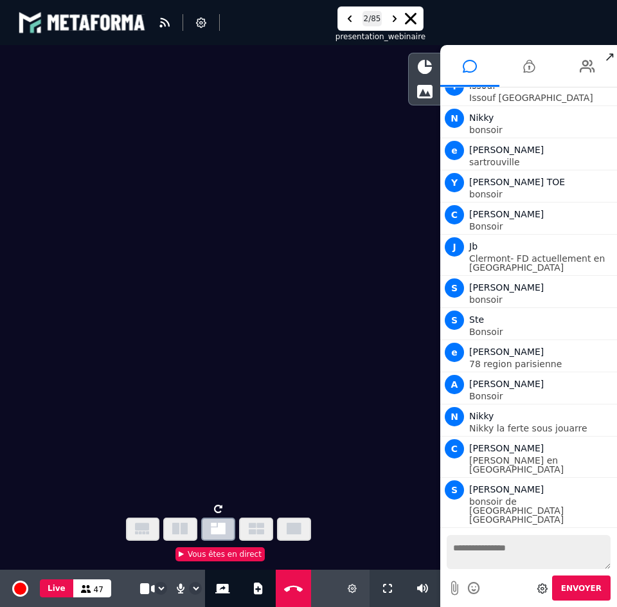
click at [273, 276] on video at bounding box center [220, 272] width 440 height 454
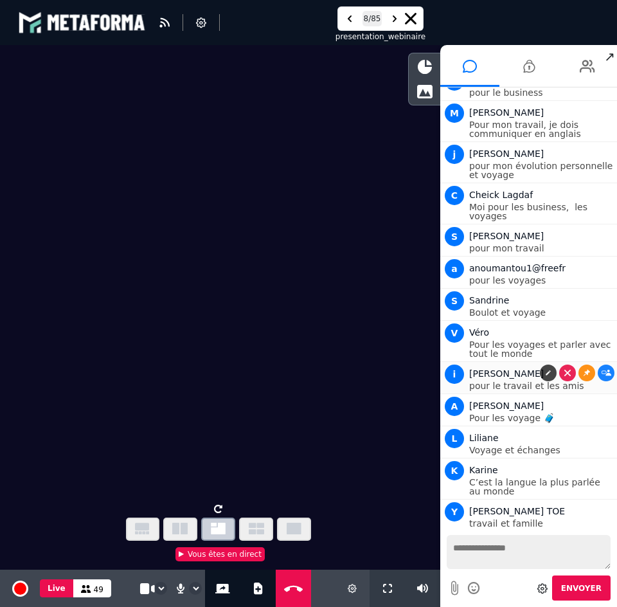
scroll to position [2439, 0]
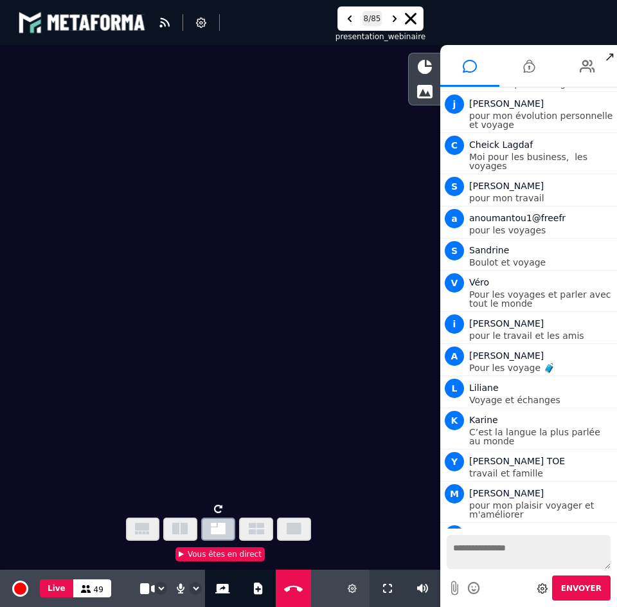
click at [280, 341] on video at bounding box center [220, 272] width 440 height 454
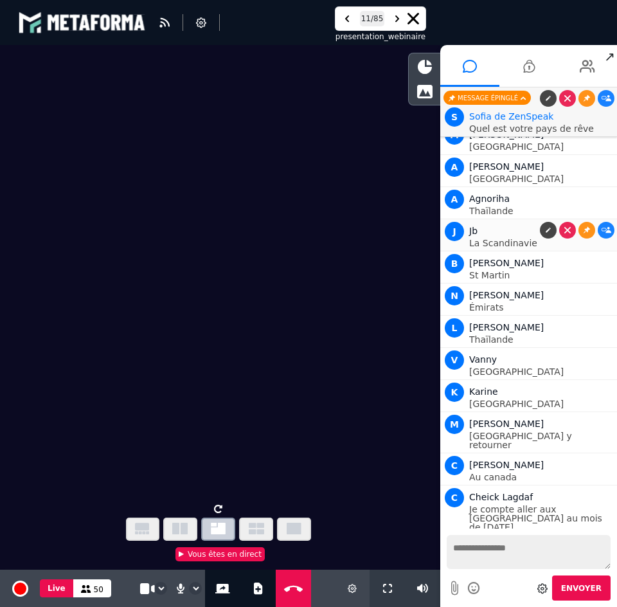
scroll to position [3470, 0]
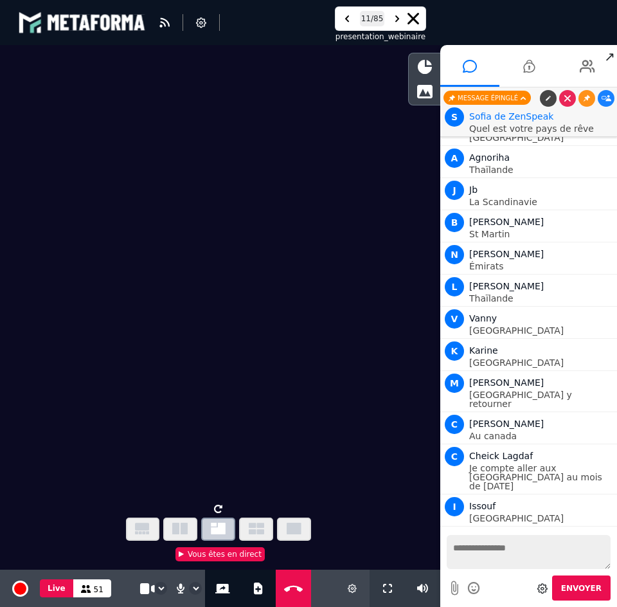
click at [221, 345] on video at bounding box center [220, 272] width 440 height 454
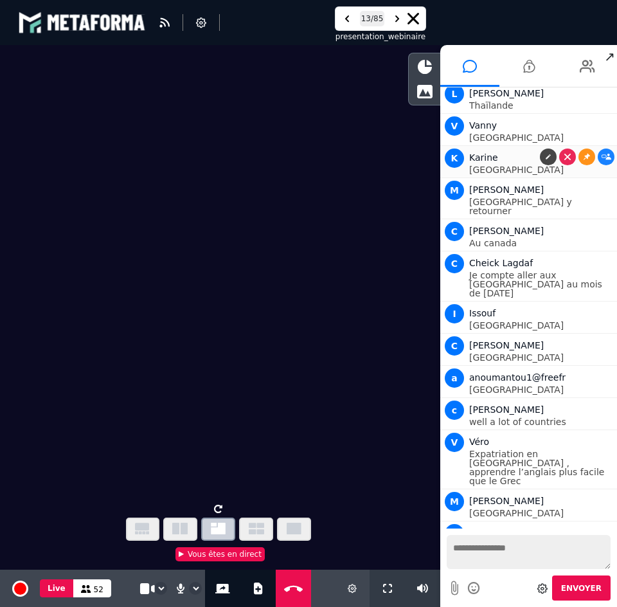
scroll to position [3727, 0]
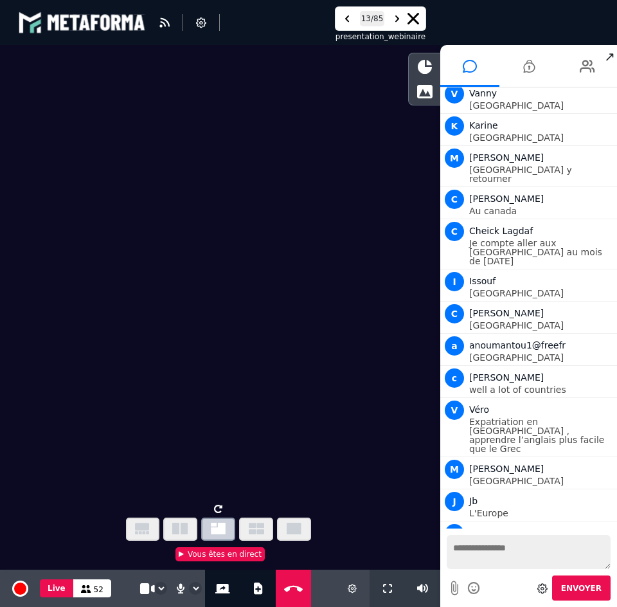
click at [296, 449] on video at bounding box center [220, 272] width 440 height 454
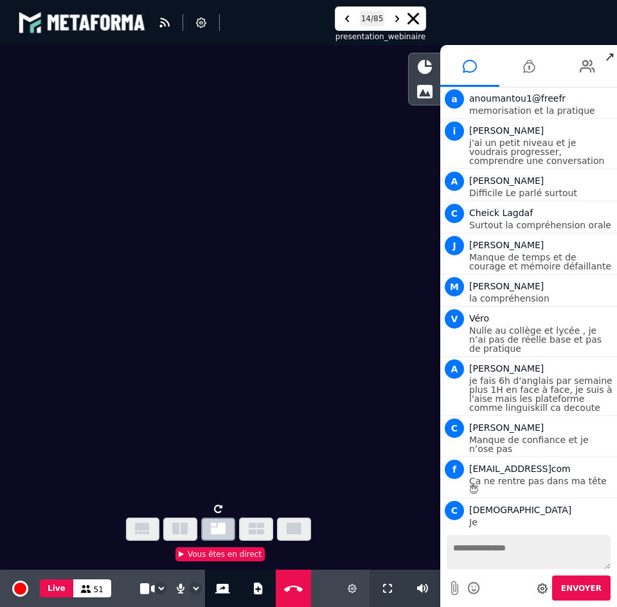
scroll to position [4414, 0]
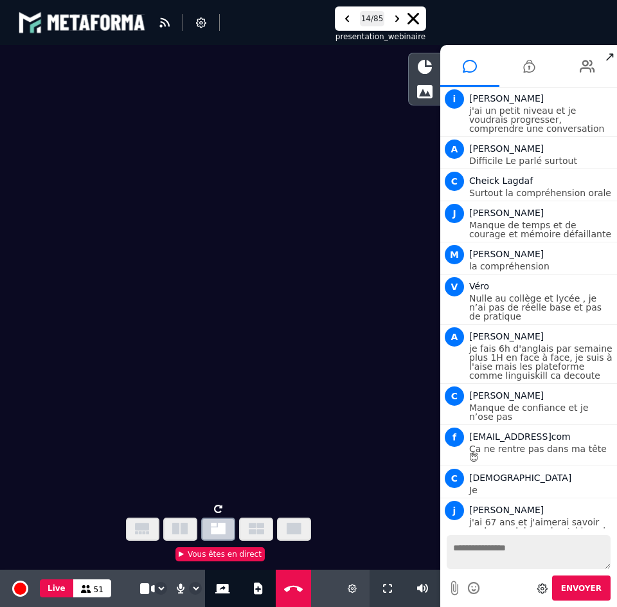
click at [230, 329] on video at bounding box center [220, 272] width 440 height 454
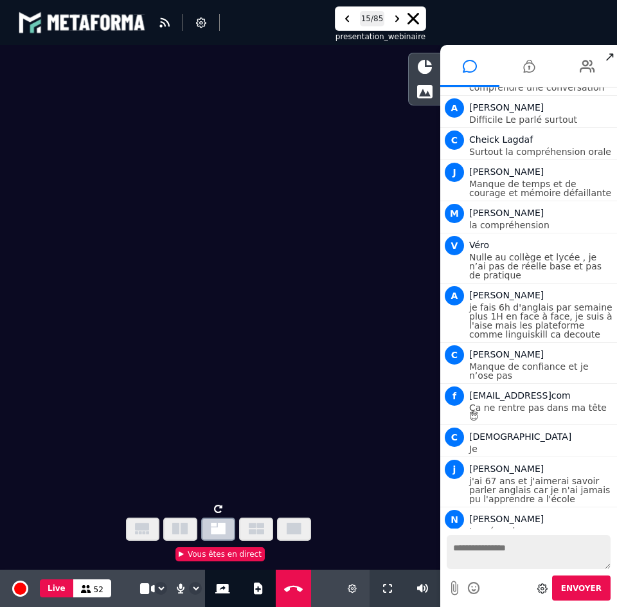
click at [284, 414] on video at bounding box center [220, 272] width 440 height 454
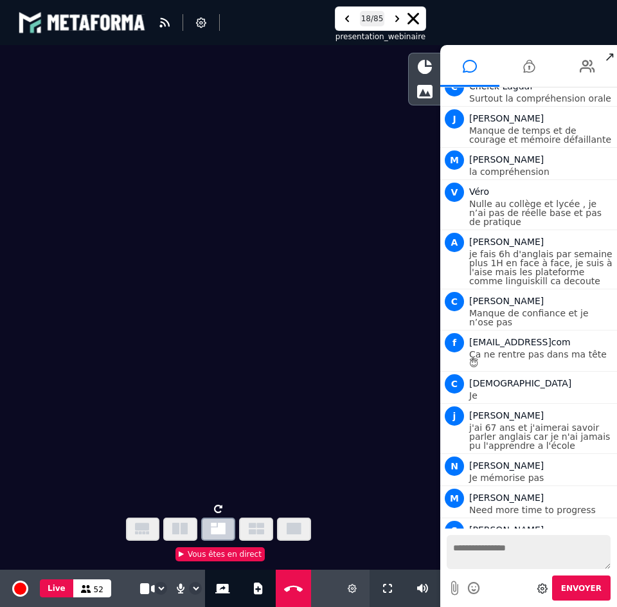
scroll to position [4615, 0]
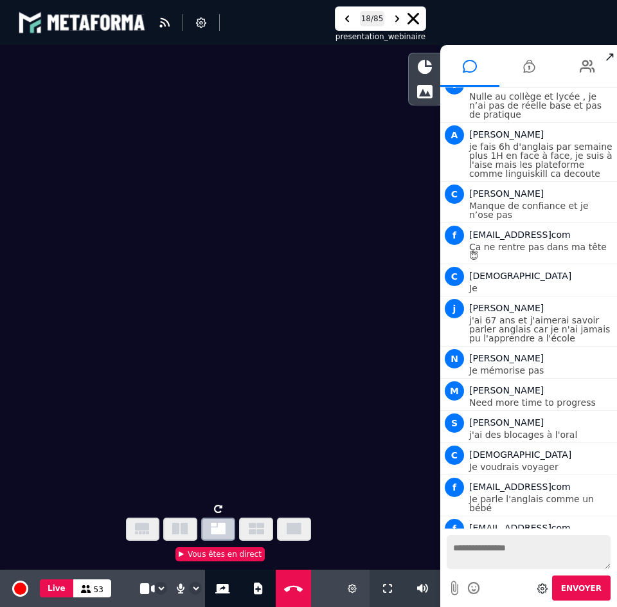
click at [529, 542] on textarea at bounding box center [529, 552] width 164 height 34
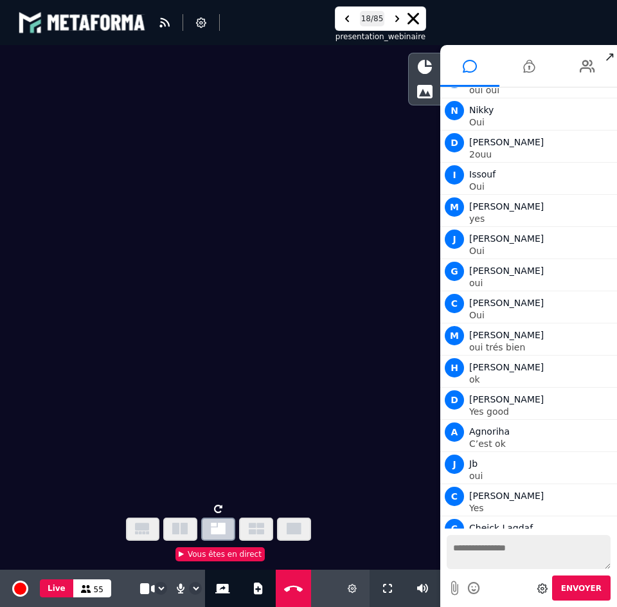
scroll to position [5373, 0]
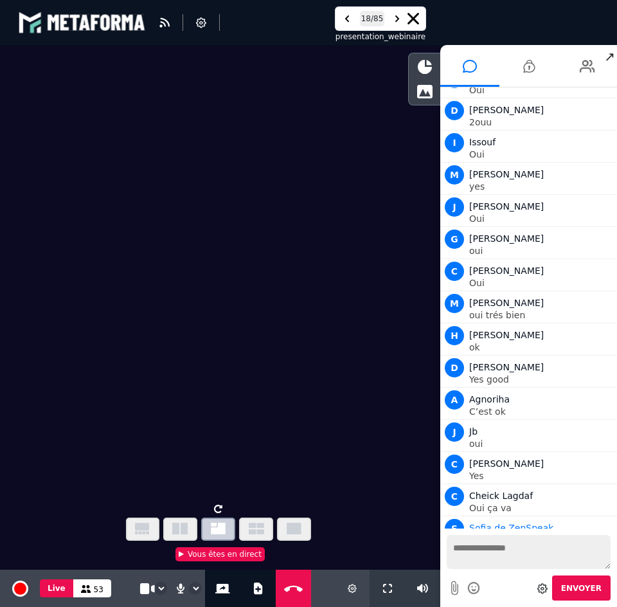
click at [210, 360] on video at bounding box center [220, 272] width 440 height 454
click at [211, 359] on video at bounding box center [220, 272] width 440 height 454
click at [251, 404] on video at bounding box center [220, 272] width 440 height 454
click at [245, 374] on video at bounding box center [220, 272] width 440 height 454
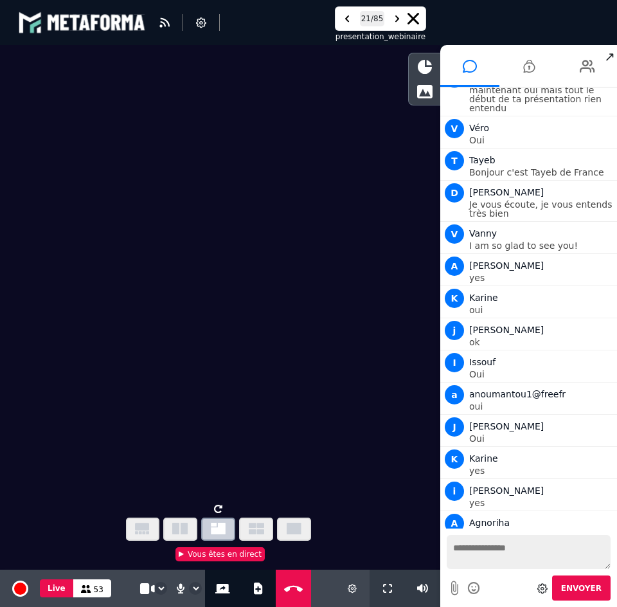
scroll to position [5887, 0]
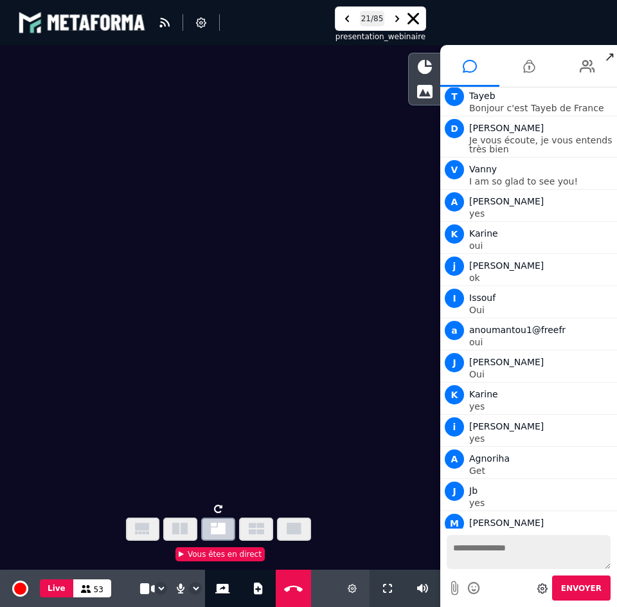
click at [279, 381] on video at bounding box center [220, 272] width 440 height 454
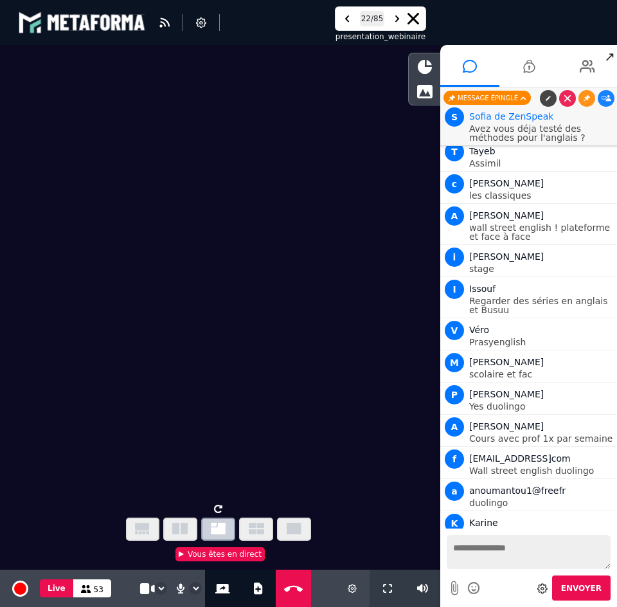
scroll to position [6966, 0]
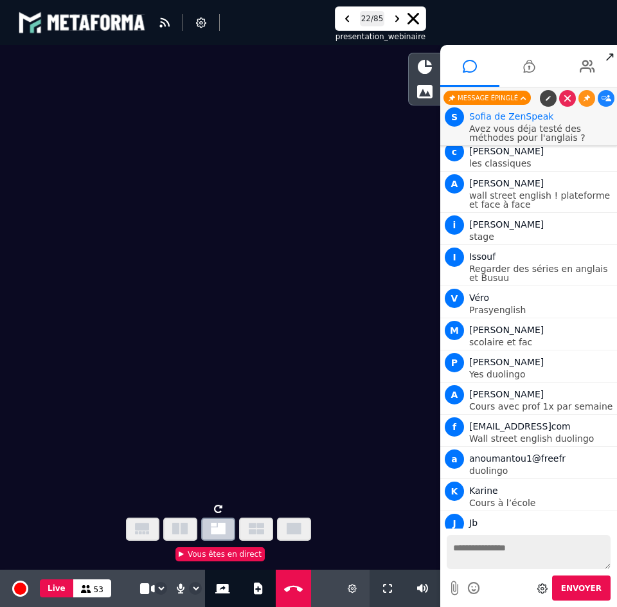
click at [287, 368] on video at bounding box center [220, 272] width 440 height 454
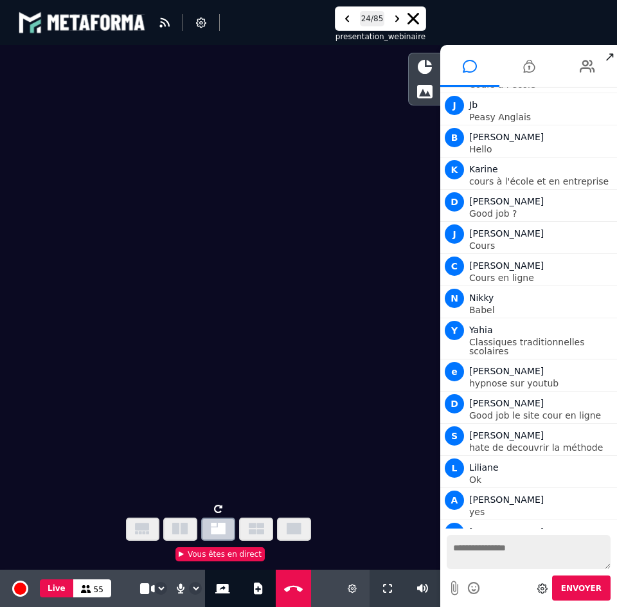
scroll to position [7425, 0]
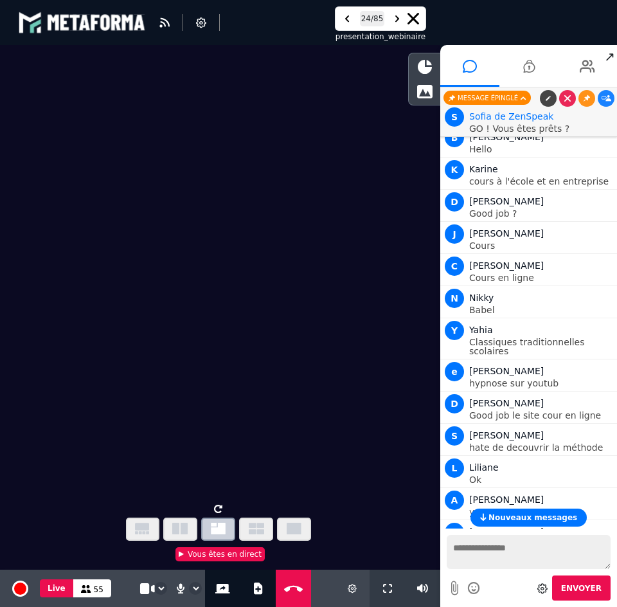
click at [320, 436] on video at bounding box center [220, 272] width 440 height 454
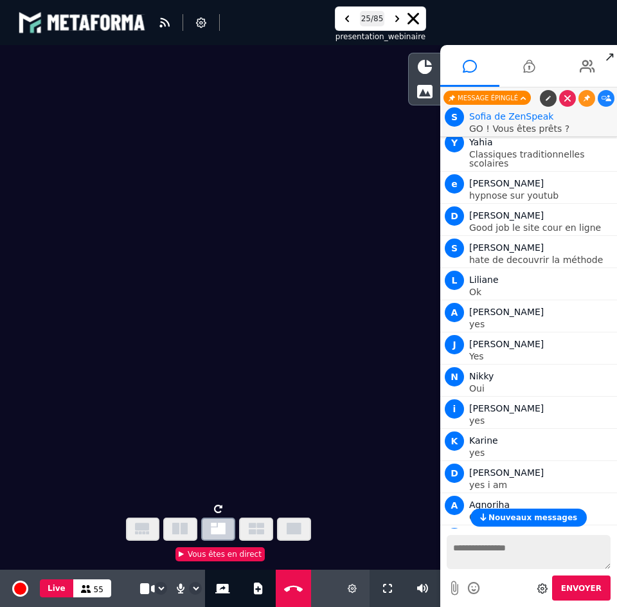
scroll to position [7650, 0]
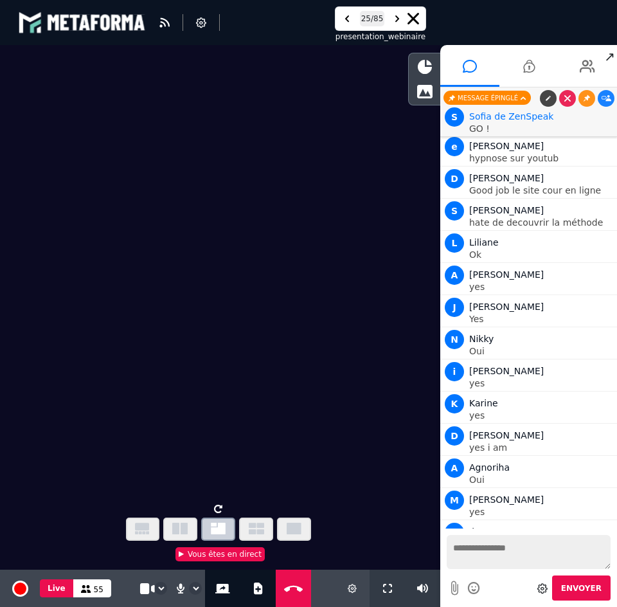
click at [294, 368] on video at bounding box center [220, 272] width 440 height 454
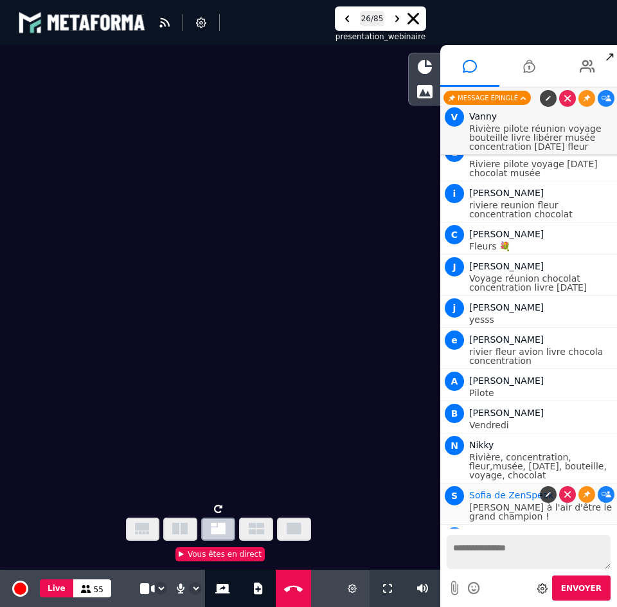
scroll to position [9541, 0]
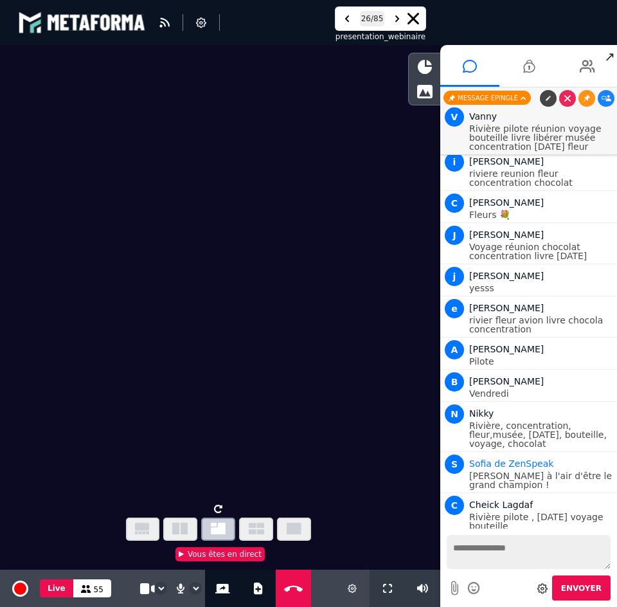
click at [285, 330] on video at bounding box center [220, 272] width 440 height 454
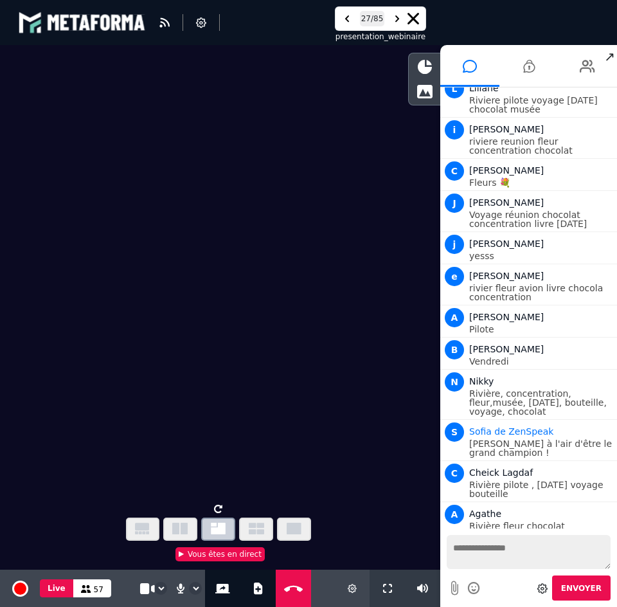
scroll to position [9624, 0]
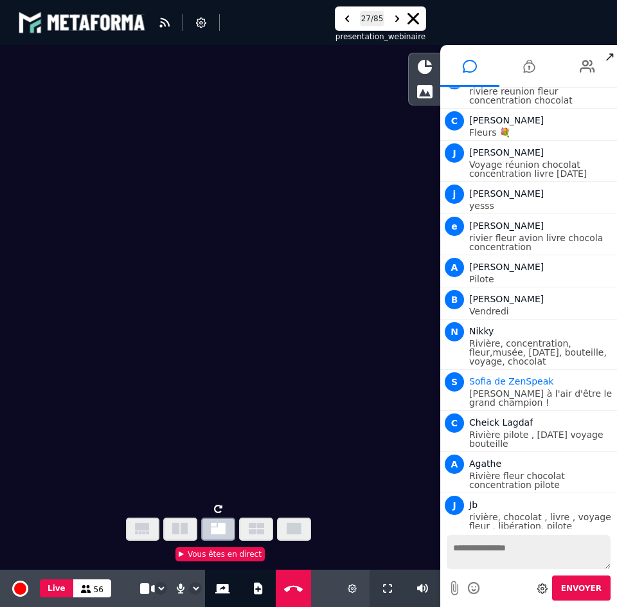
click at [285, 329] on video at bounding box center [220, 272] width 440 height 454
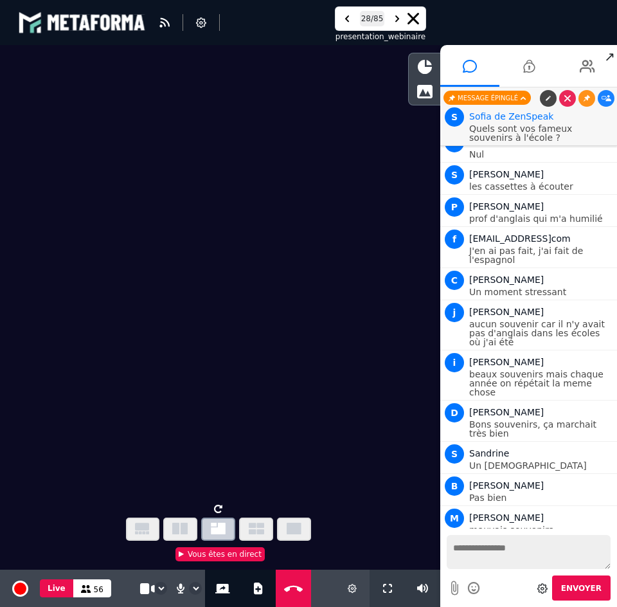
scroll to position [10476, 0]
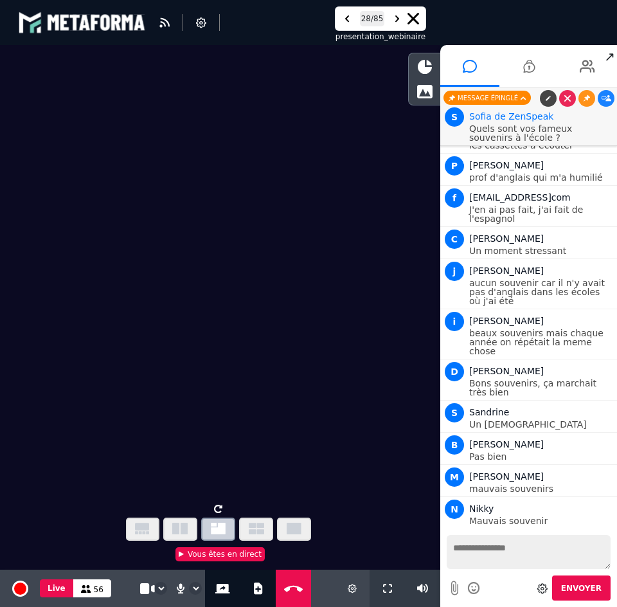
click at [234, 349] on video at bounding box center [220, 272] width 440 height 454
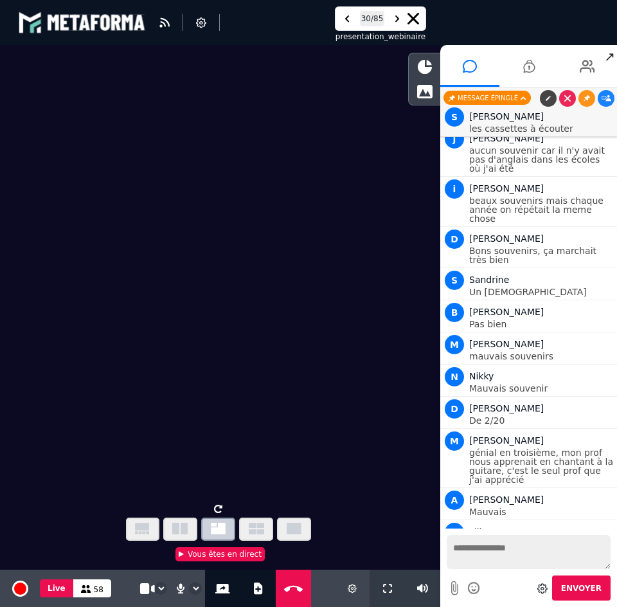
scroll to position [10609, 0]
click at [216, 330] on video at bounding box center [220, 272] width 440 height 454
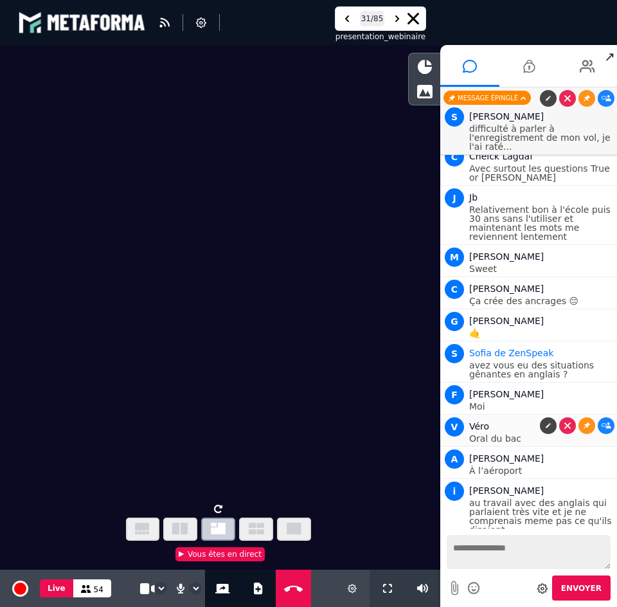
scroll to position [11290, 0]
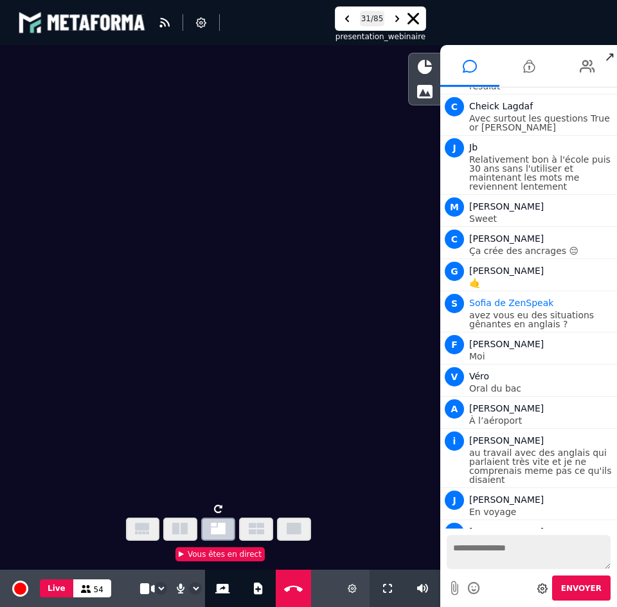
click at [302, 294] on video at bounding box center [220, 272] width 440 height 454
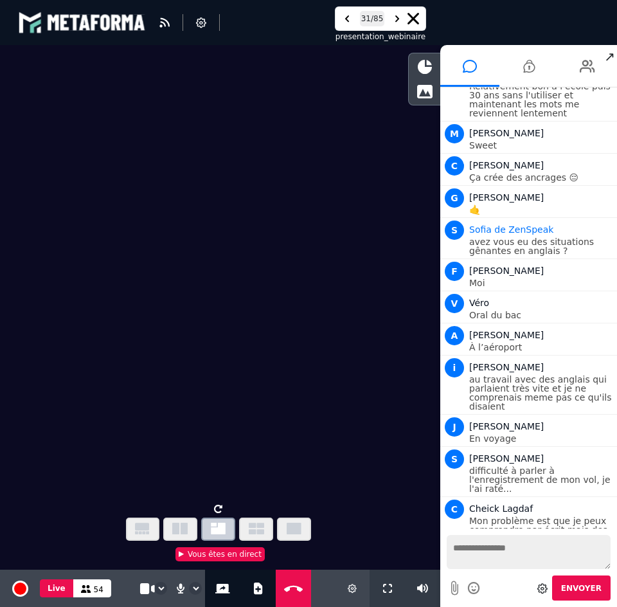
click at [153, 357] on video at bounding box center [220, 272] width 440 height 454
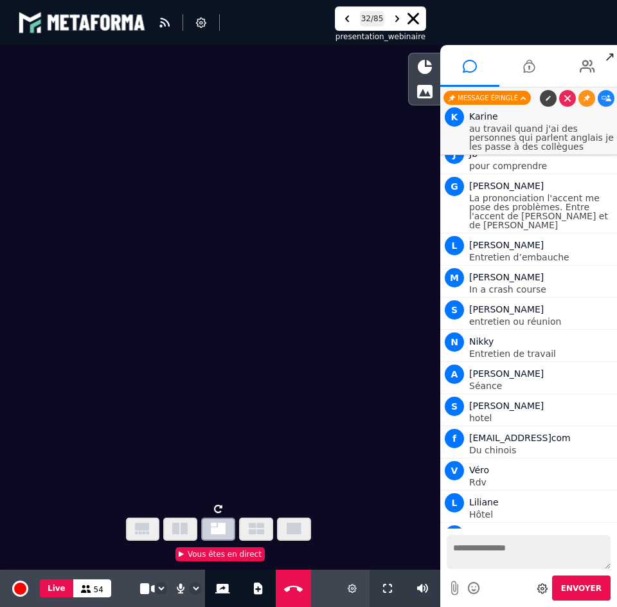
scroll to position [12057, 0]
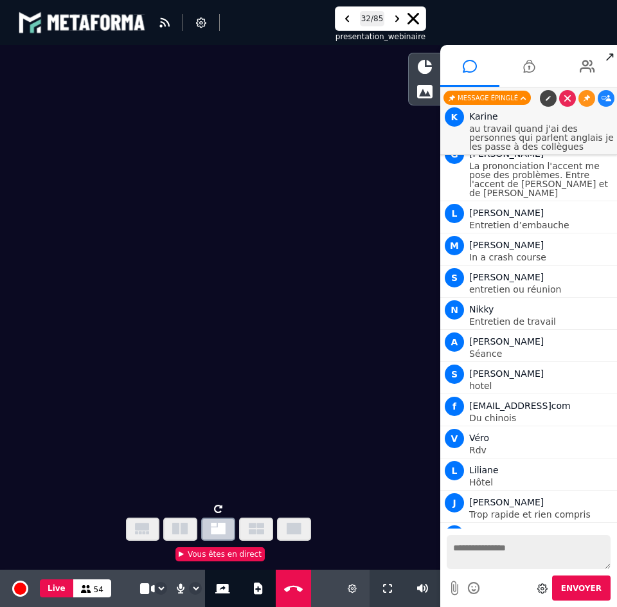
click at [286, 383] on video at bounding box center [220, 272] width 440 height 454
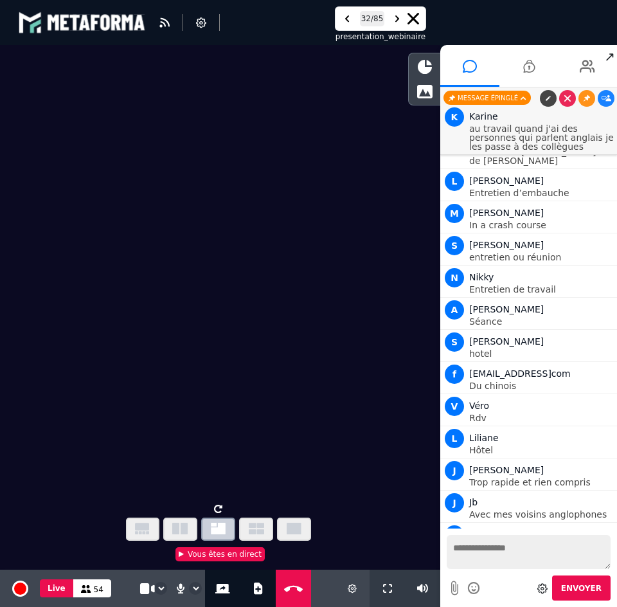
scroll to position [12121, 0]
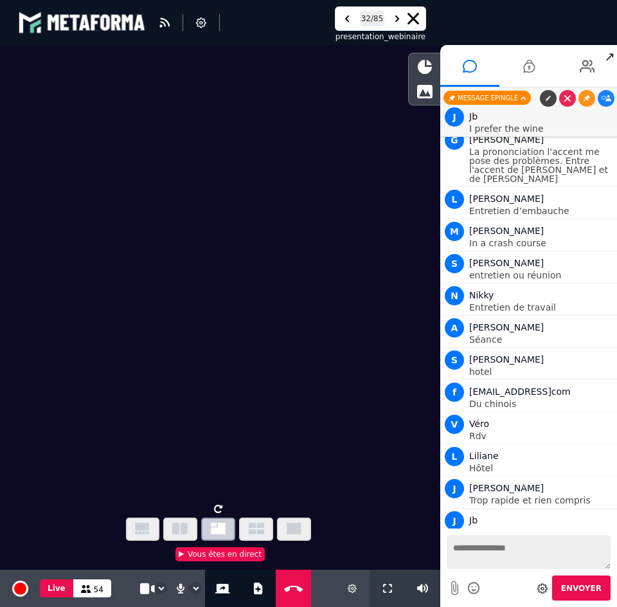
click at [339, 421] on video at bounding box center [220, 272] width 440 height 454
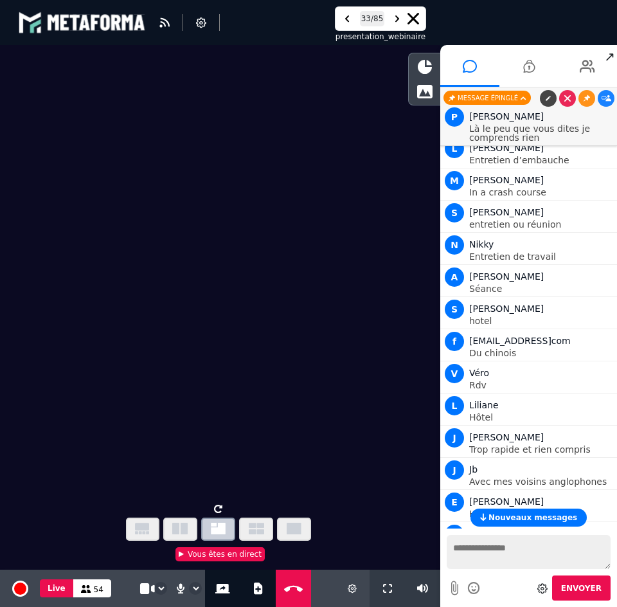
scroll to position [12203, 0]
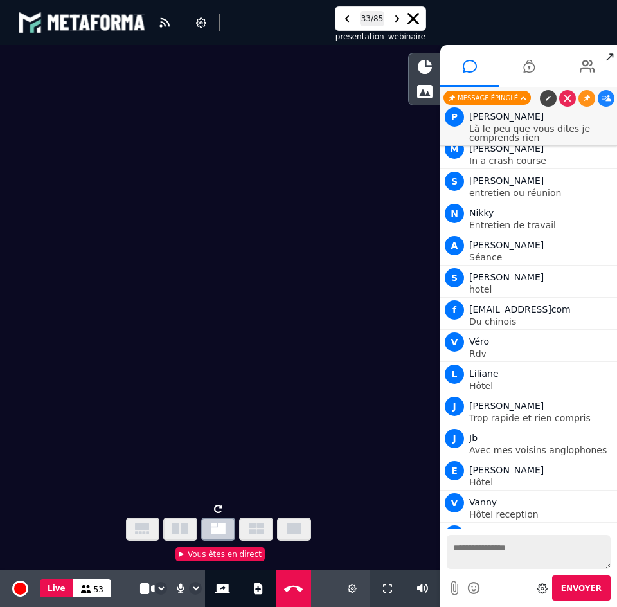
click at [298, 376] on video at bounding box center [220, 272] width 440 height 454
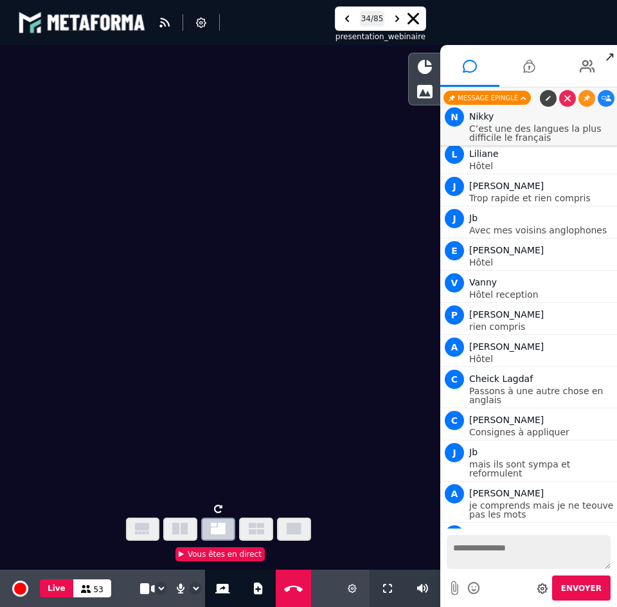
scroll to position [12383, 0]
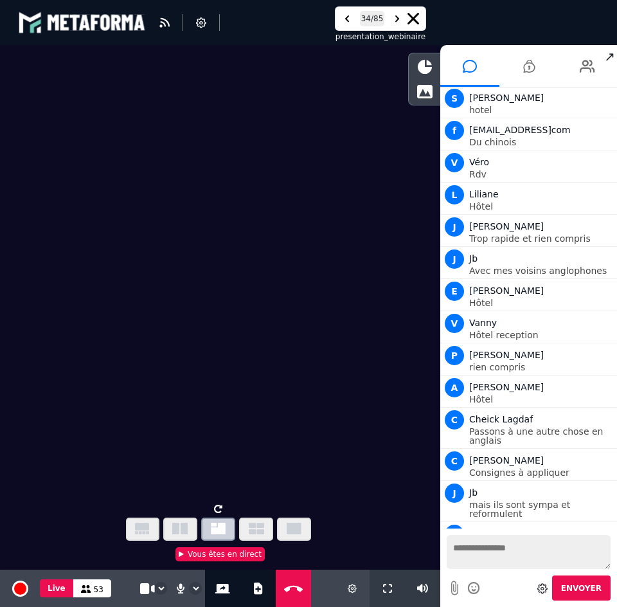
click at [318, 444] on video at bounding box center [220, 272] width 440 height 454
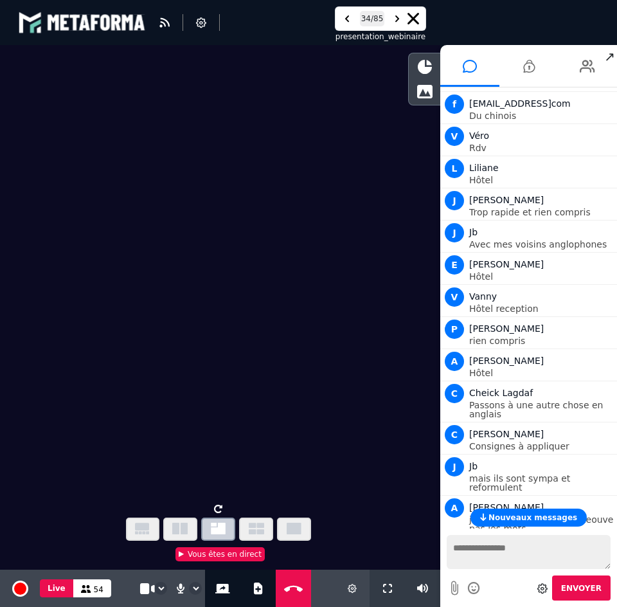
scroll to position [12423, 0]
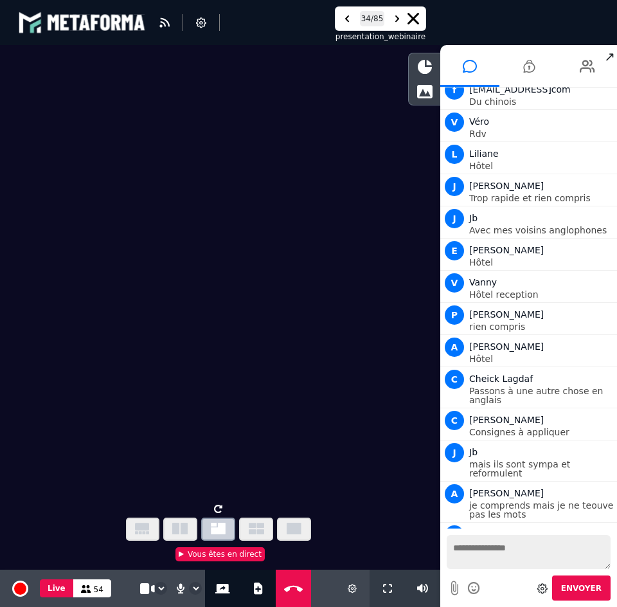
click at [274, 363] on video at bounding box center [220, 272] width 440 height 454
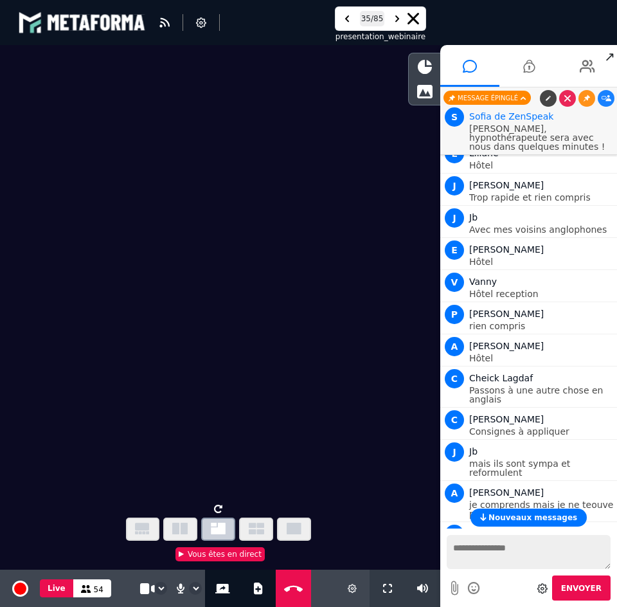
scroll to position [12455, 0]
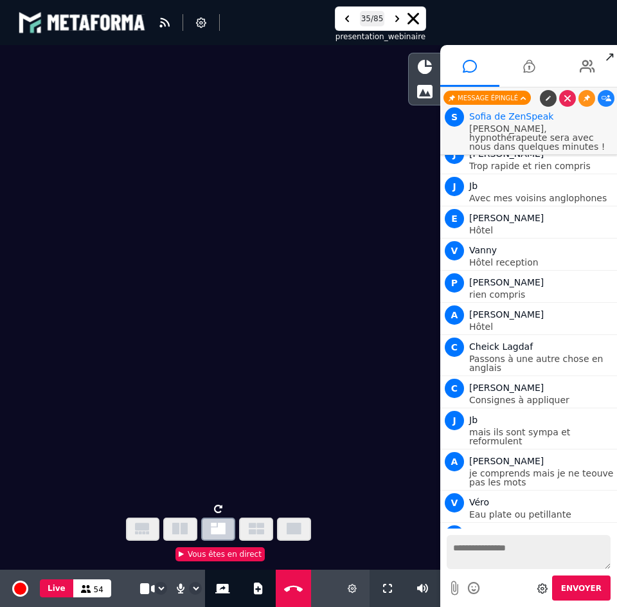
click at [341, 348] on video at bounding box center [220, 272] width 440 height 454
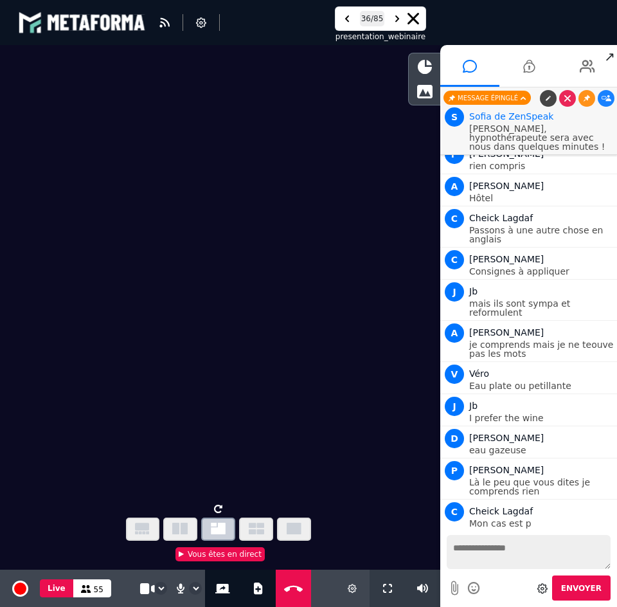
scroll to position [12616, 0]
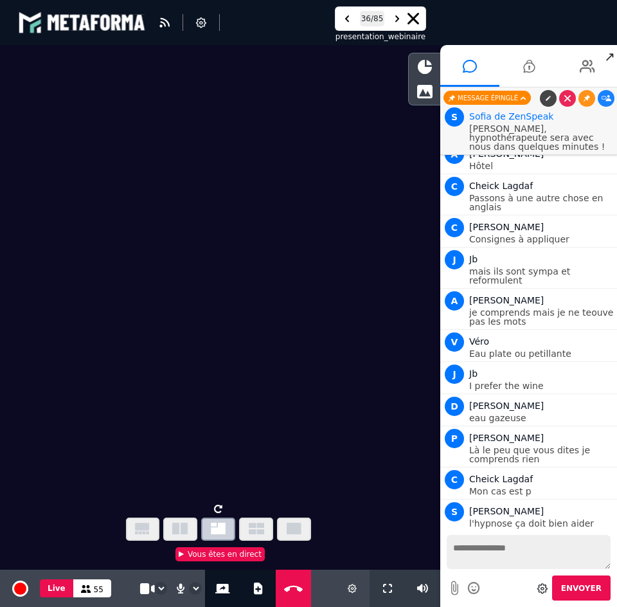
click at [314, 344] on video at bounding box center [220, 272] width 440 height 454
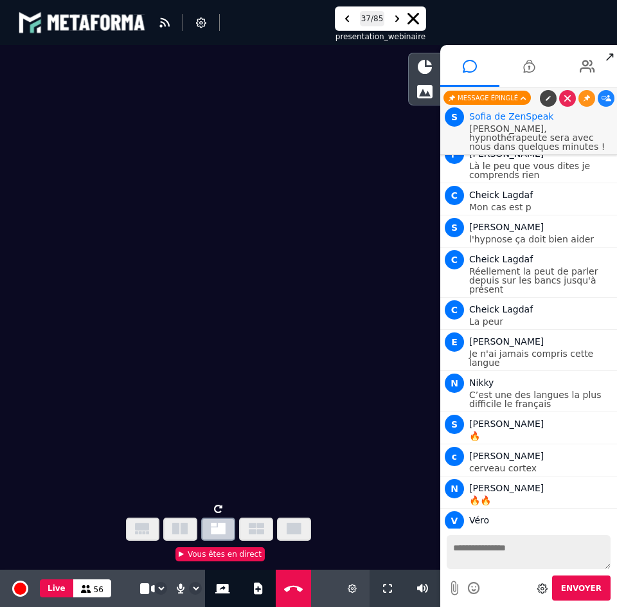
scroll to position [12941, 0]
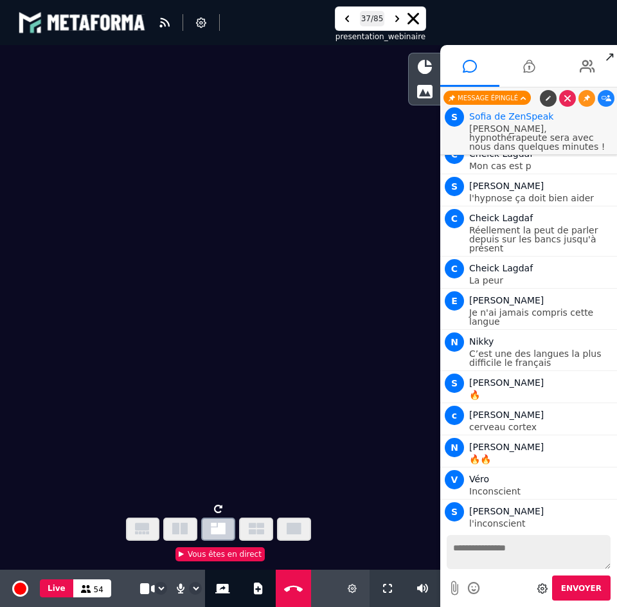
click at [295, 356] on video at bounding box center [220, 272] width 440 height 454
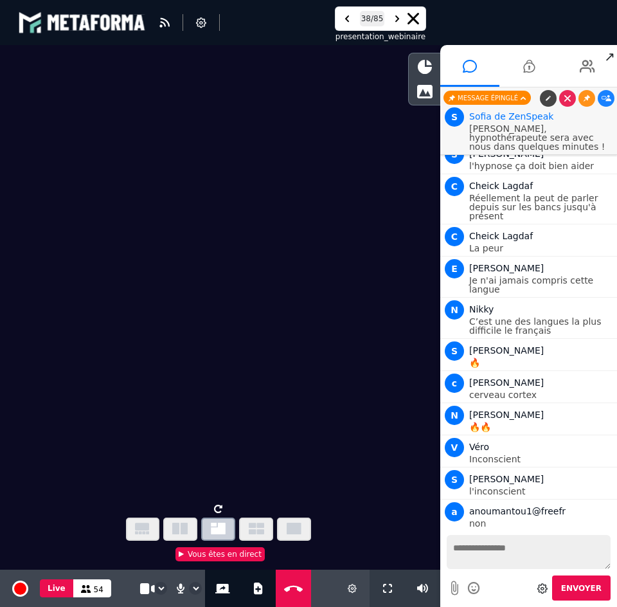
scroll to position [12974, 0]
click at [512, 67] on li "1" at bounding box center [529, 66] width 59 height 42
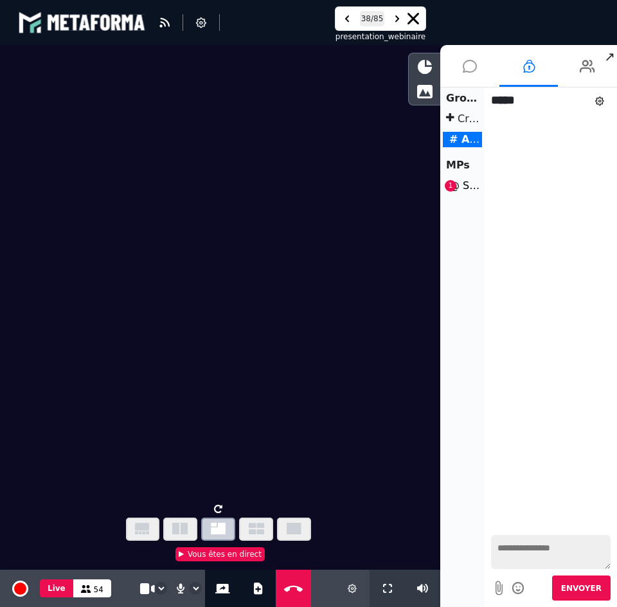
click at [473, 67] on icon at bounding box center [470, 66] width 14 height 32
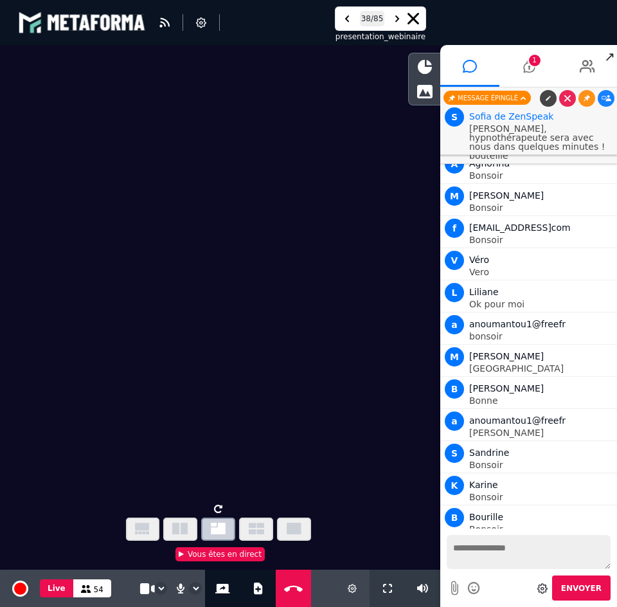
scroll to position [12466, 0]
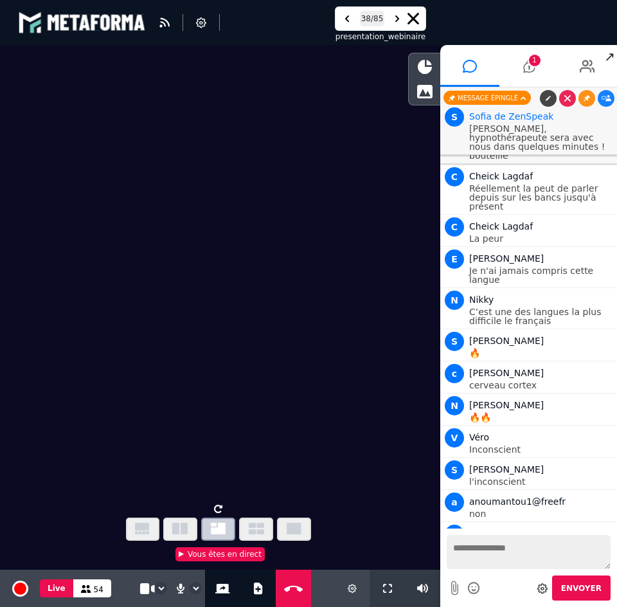
click at [489, 543] on textarea at bounding box center [529, 552] width 164 height 34
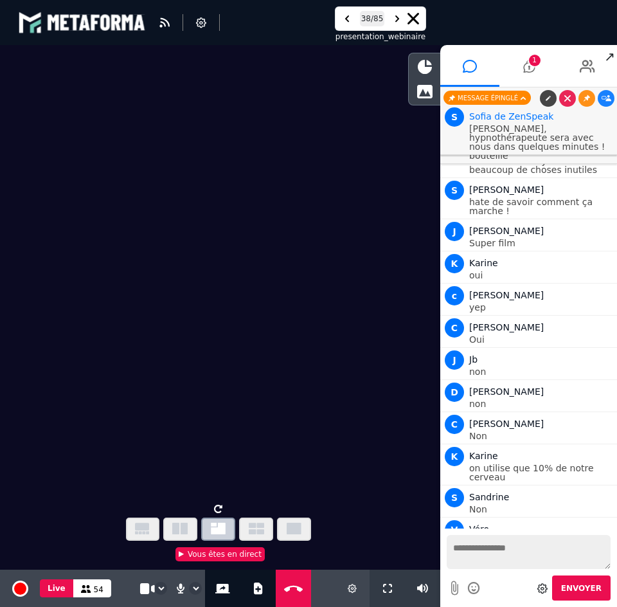
scroll to position [13126, 0]
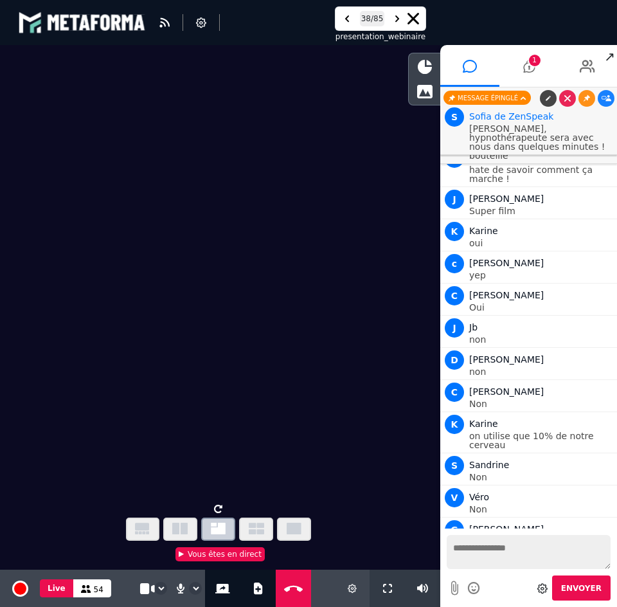
click at [245, 334] on video at bounding box center [220, 272] width 440 height 454
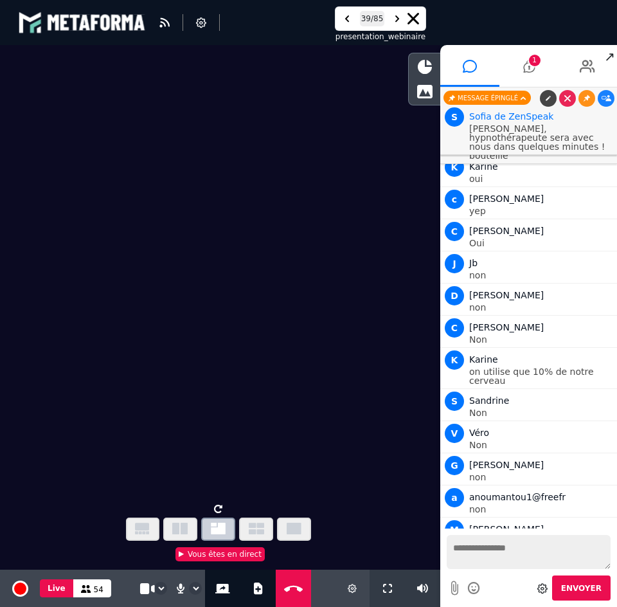
scroll to position [13223, 0]
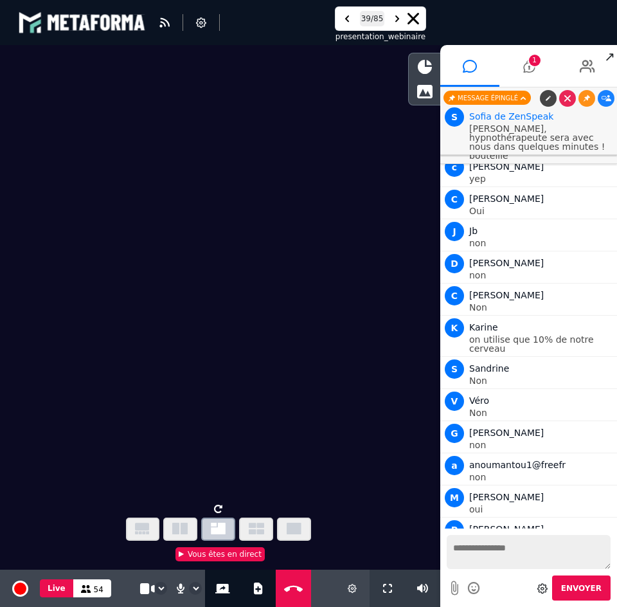
click at [206, 303] on video at bounding box center [220, 272] width 440 height 454
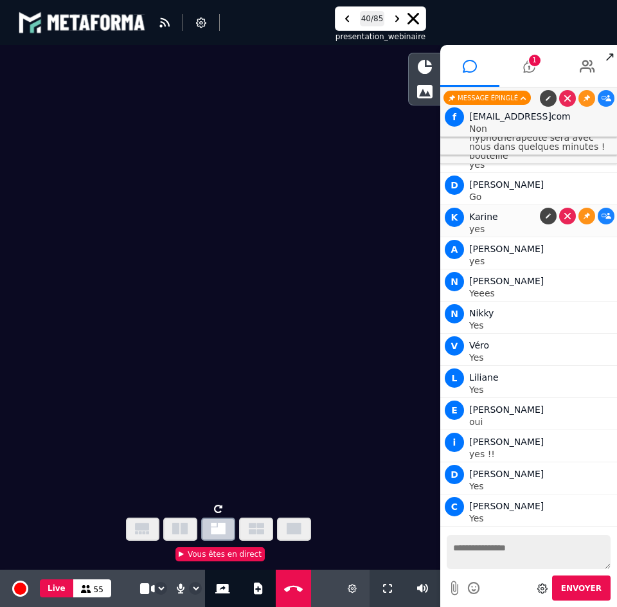
scroll to position [14044, 0]
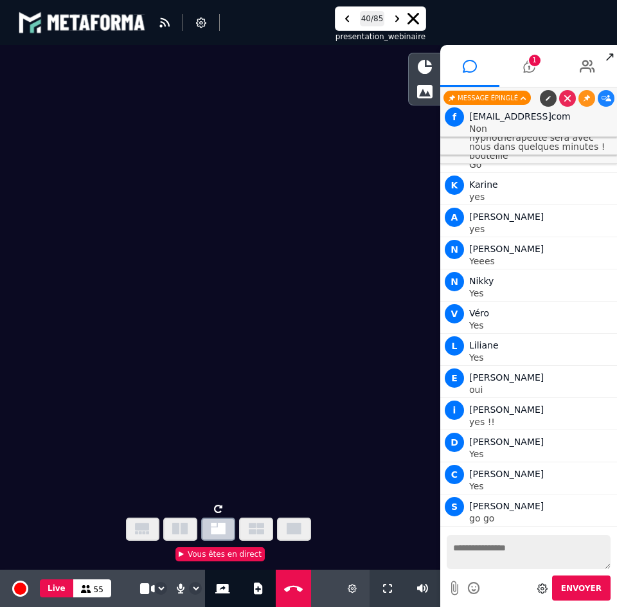
click at [202, 257] on video at bounding box center [220, 272] width 440 height 454
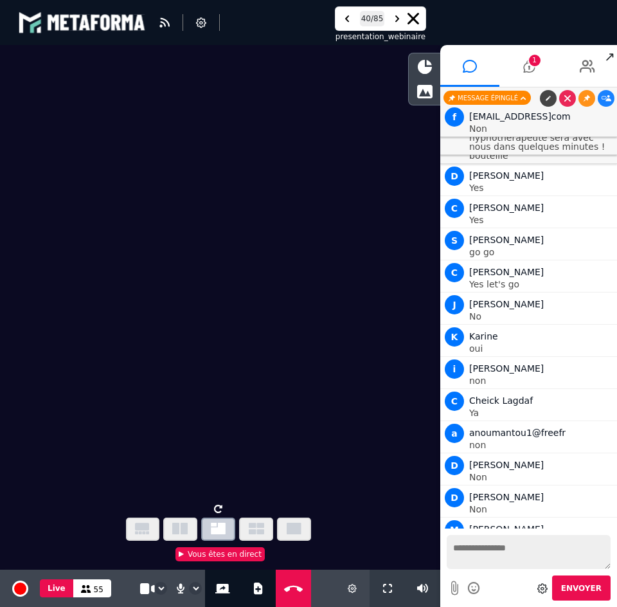
scroll to position [14343, 0]
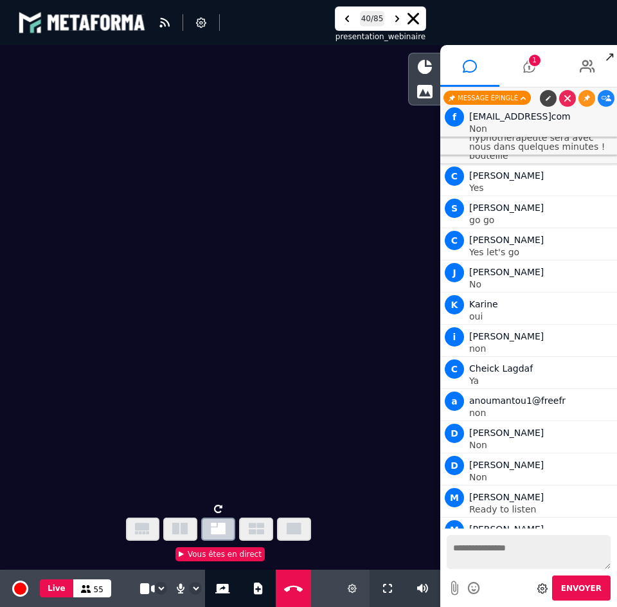
click at [208, 294] on video at bounding box center [220, 272] width 440 height 454
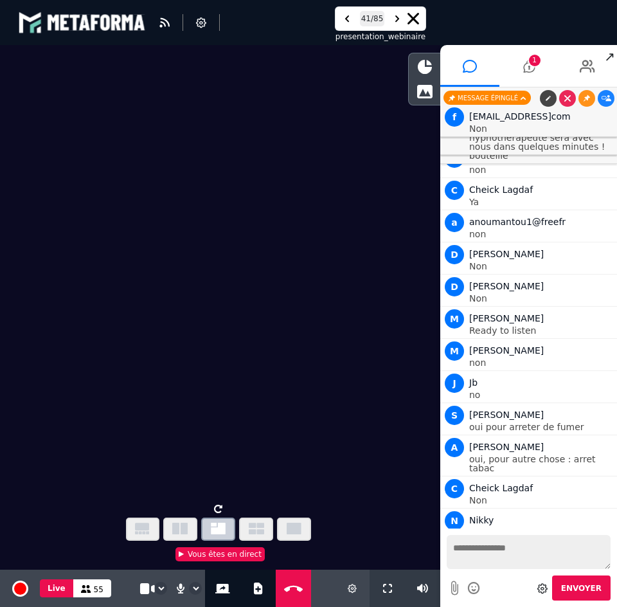
scroll to position [14554, 0]
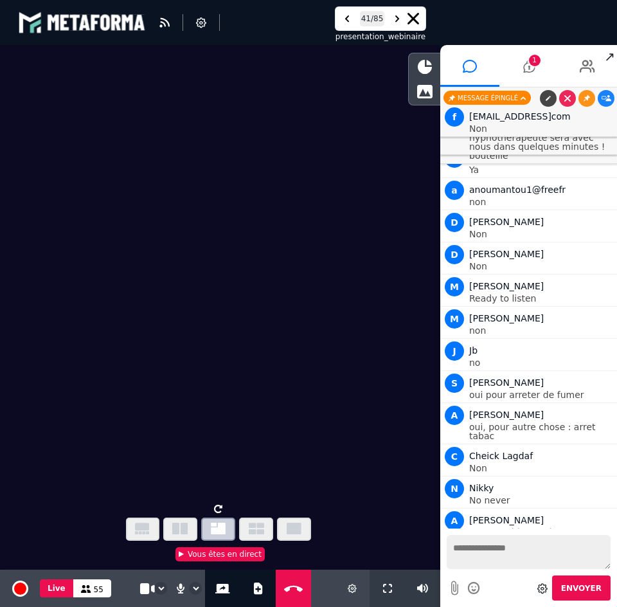
click at [260, 216] on video at bounding box center [220, 272] width 440 height 454
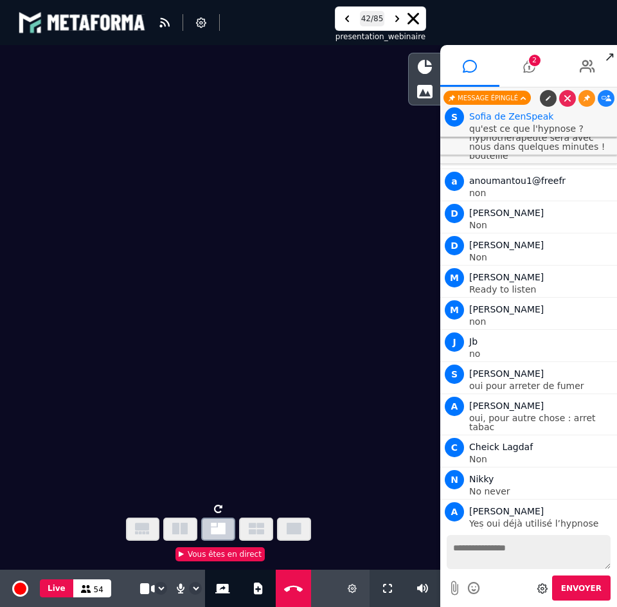
scroll to position [14645, 0]
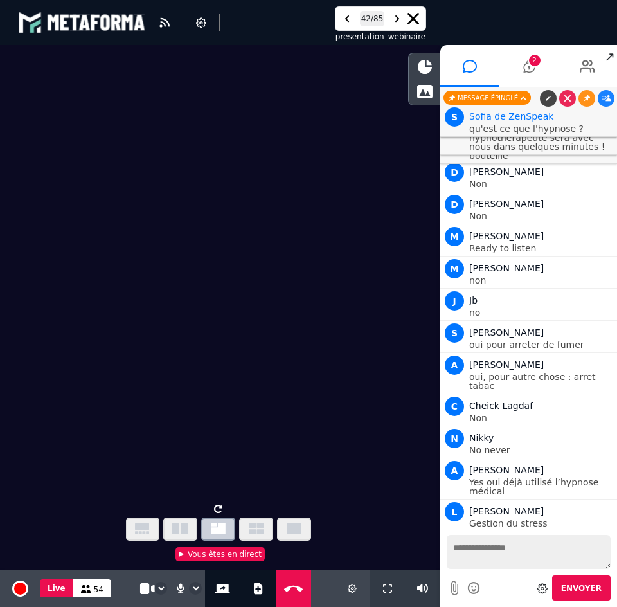
click at [297, 428] on video at bounding box center [220, 272] width 440 height 454
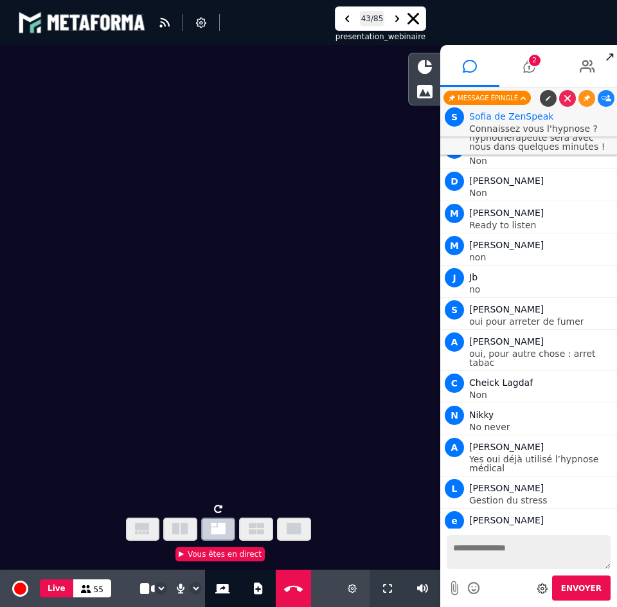
scroll to position [14897, 0]
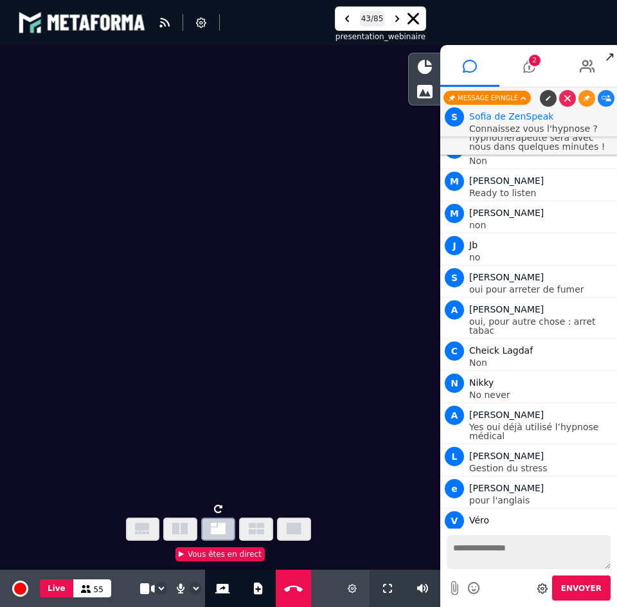
click at [296, 350] on video at bounding box center [220, 272] width 440 height 454
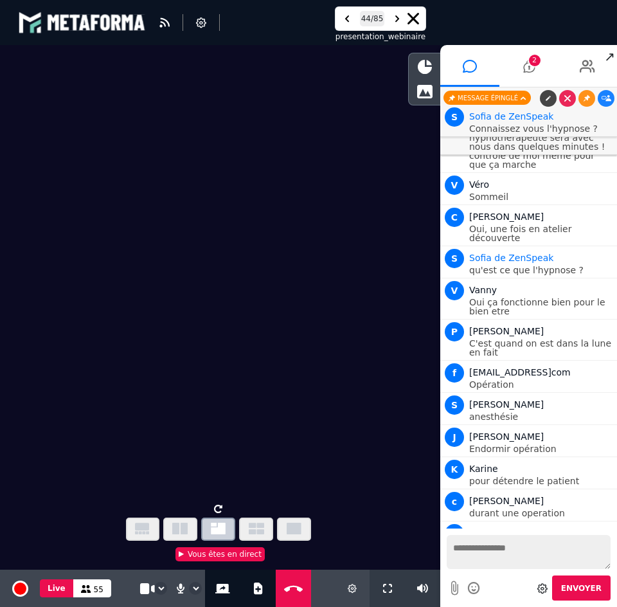
scroll to position [15443, 0]
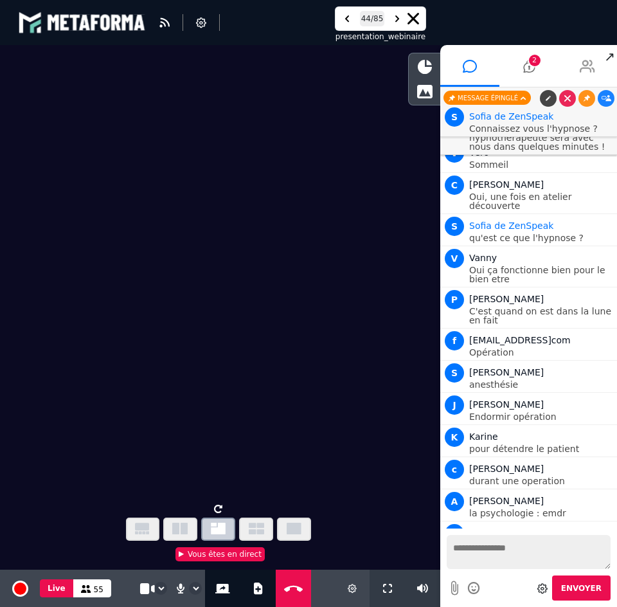
click at [585, 72] on icon at bounding box center [587, 66] width 15 height 32
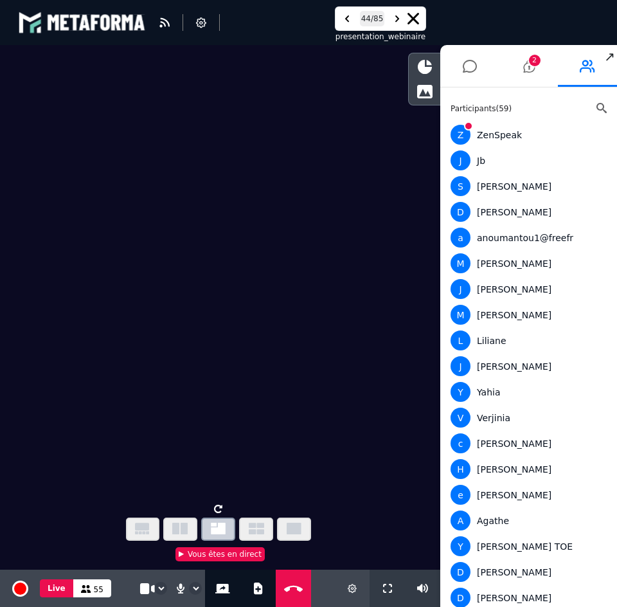
click at [597, 108] on icon at bounding box center [602, 108] width 10 height 10
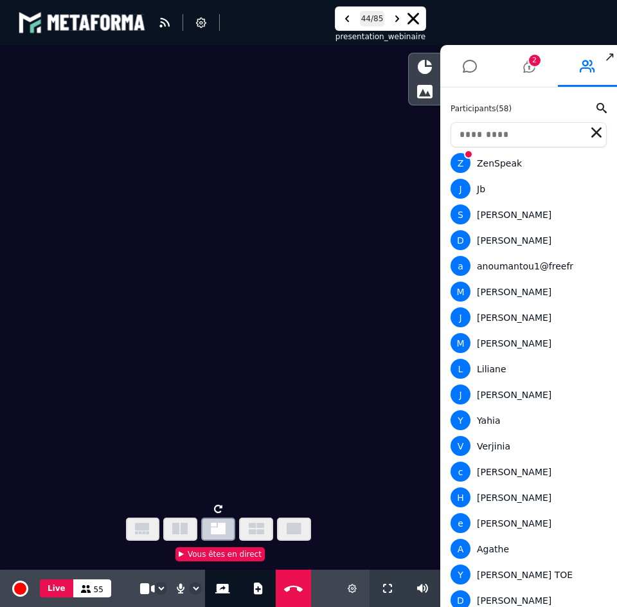
click at [563, 129] on input "text" at bounding box center [529, 134] width 156 height 25
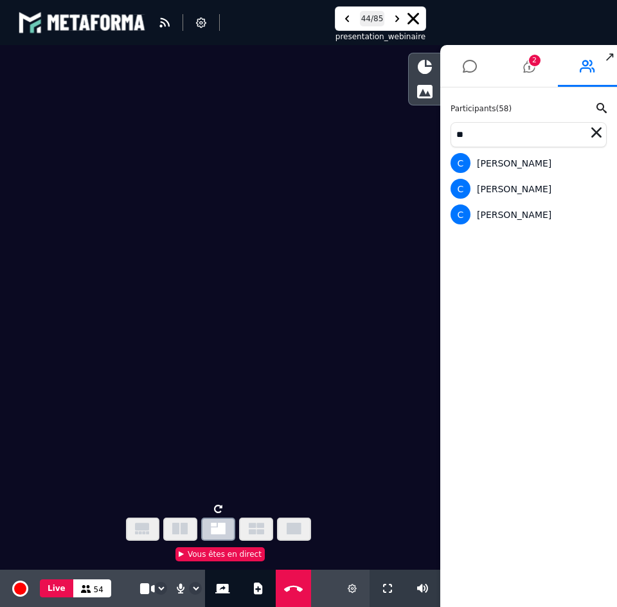
type input "*"
type input "******"
click at [469, 70] on icon at bounding box center [470, 66] width 14 height 32
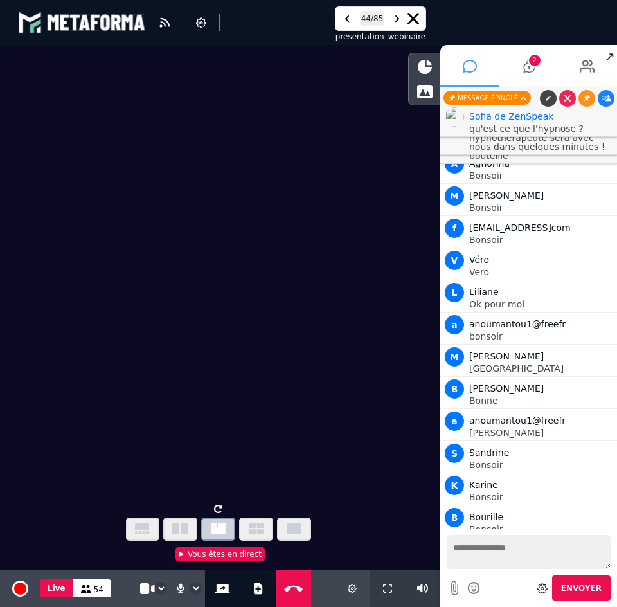
scroll to position [15132, 0]
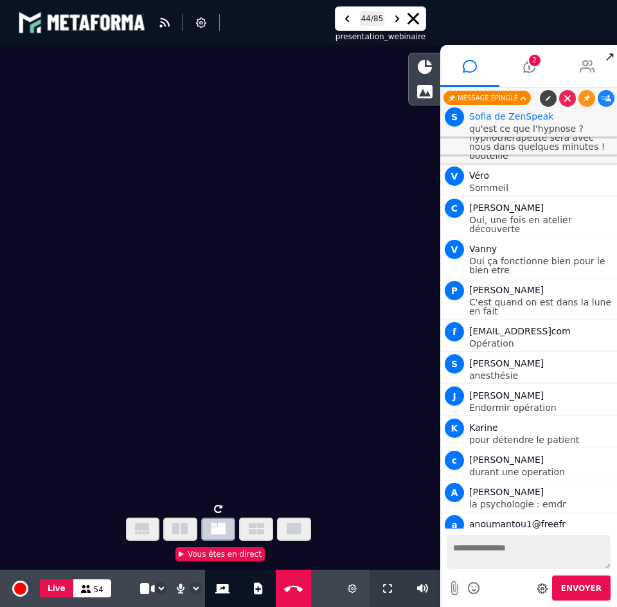
click at [584, 75] on icon at bounding box center [587, 66] width 15 height 32
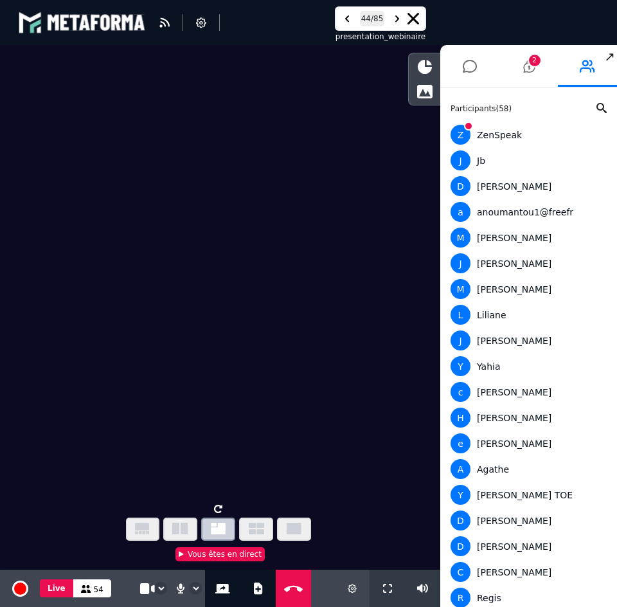
click at [593, 105] on div "Participants ( 58 )" at bounding box center [529, 109] width 156 height 12
click at [597, 108] on icon at bounding box center [602, 108] width 10 height 10
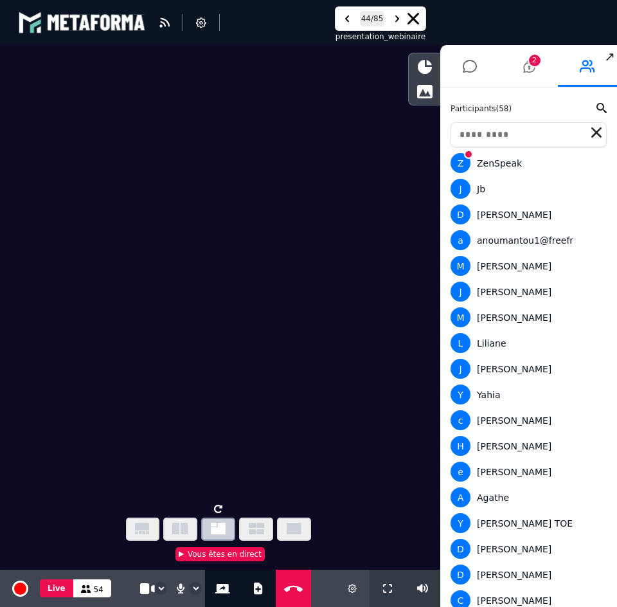
click at [555, 139] on input "text" at bounding box center [529, 134] width 156 height 25
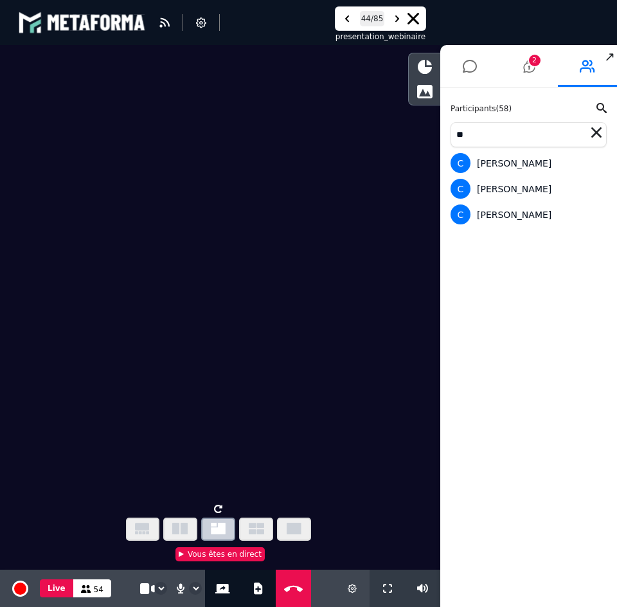
type input "*"
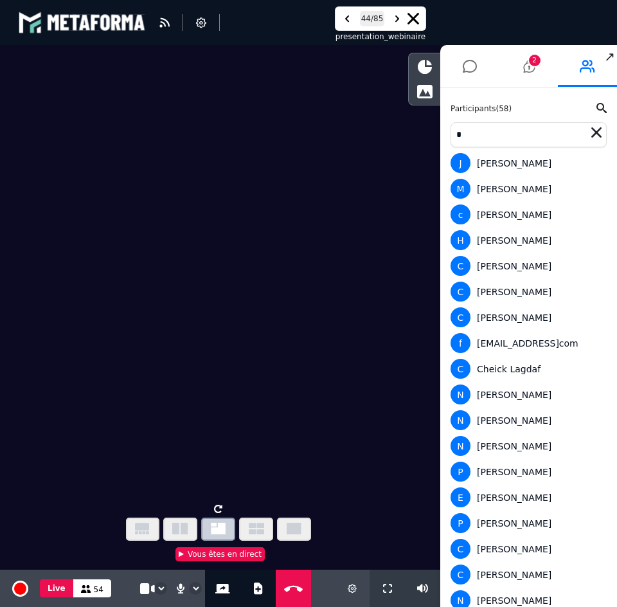
click at [555, 140] on input "*" at bounding box center [529, 134] width 156 height 25
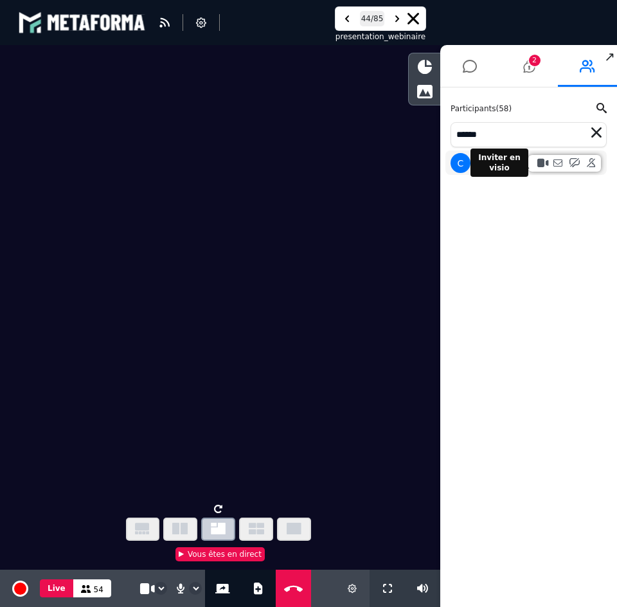
type input "******"
click at [540, 161] on icon at bounding box center [541, 162] width 9 height 9
click at [465, 66] on icon at bounding box center [470, 66] width 14 height 32
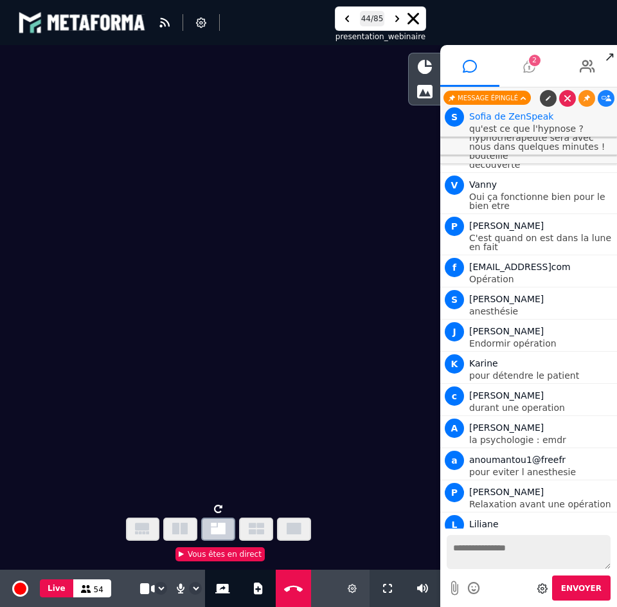
scroll to position [15229, 0]
click at [528, 68] on icon at bounding box center [529, 66] width 12 height 32
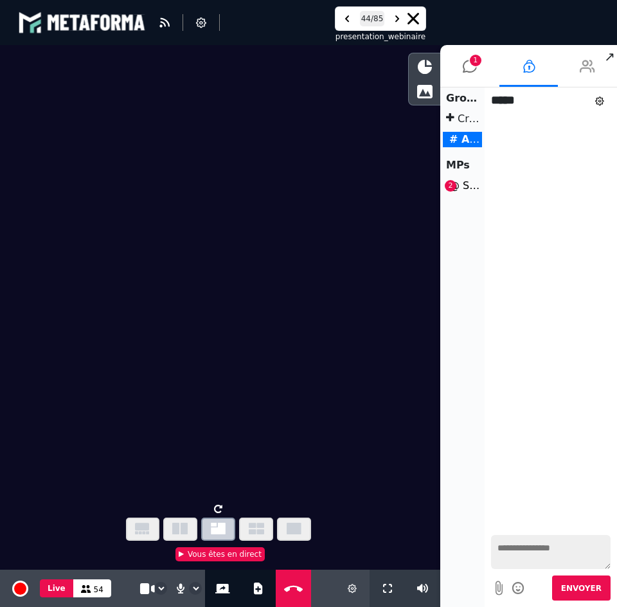
click at [578, 70] on li at bounding box center [587, 66] width 59 height 42
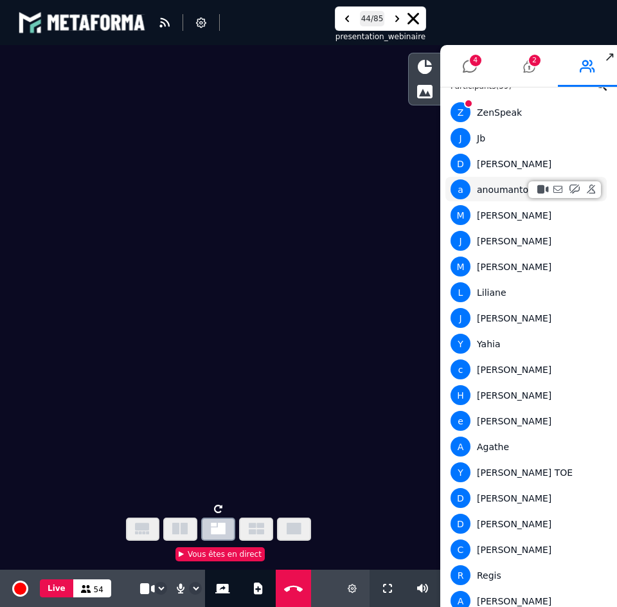
scroll to position [0, 0]
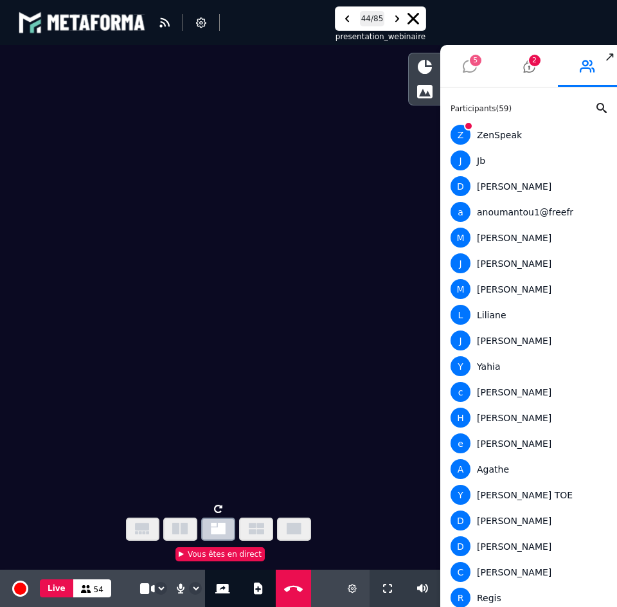
click at [472, 65] on span "5" at bounding box center [476, 61] width 12 height 12
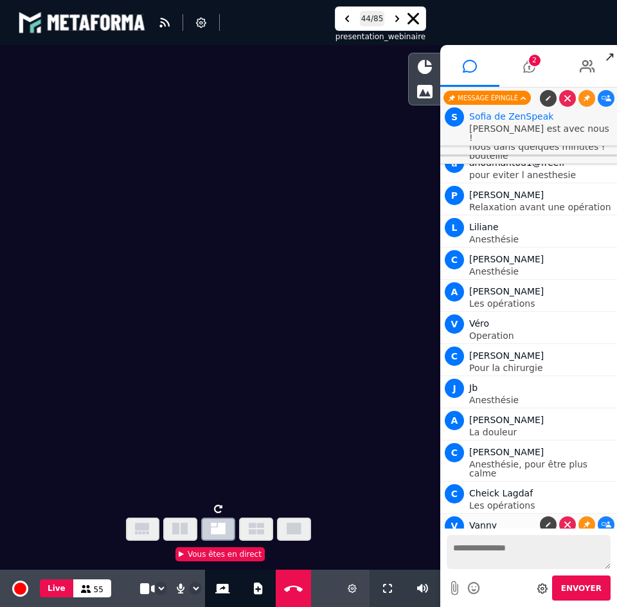
scroll to position [15495, 0]
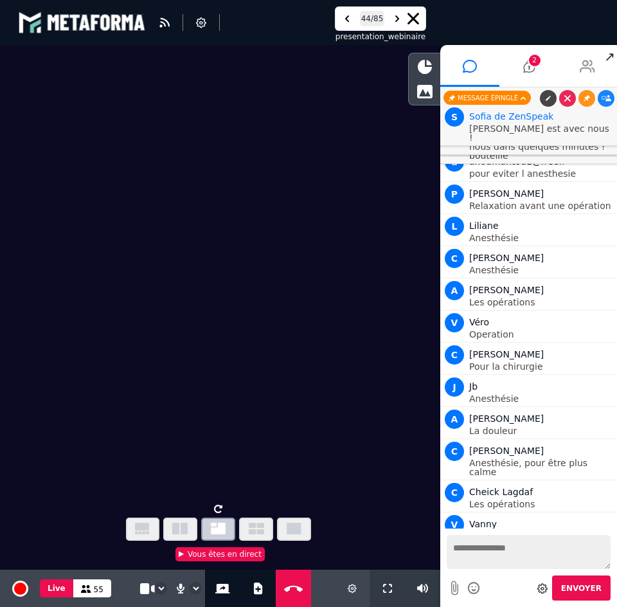
click at [590, 68] on icon at bounding box center [587, 66] width 15 height 32
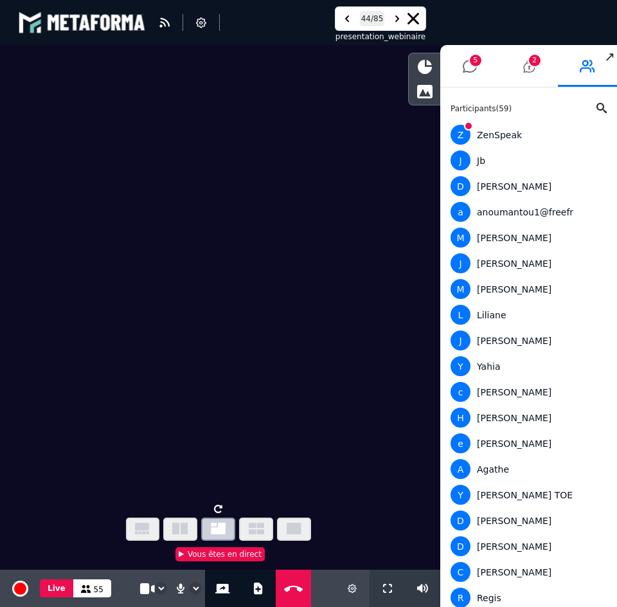
click at [298, 215] on video at bounding box center [220, 272] width 440 height 454
click at [463, 64] on icon at bounding box center [470, 66] width 14 height 32
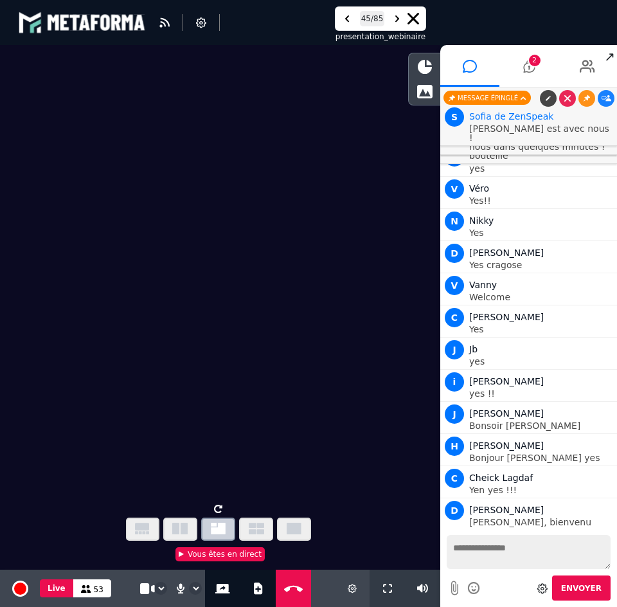
scroll to position [16234, 0]
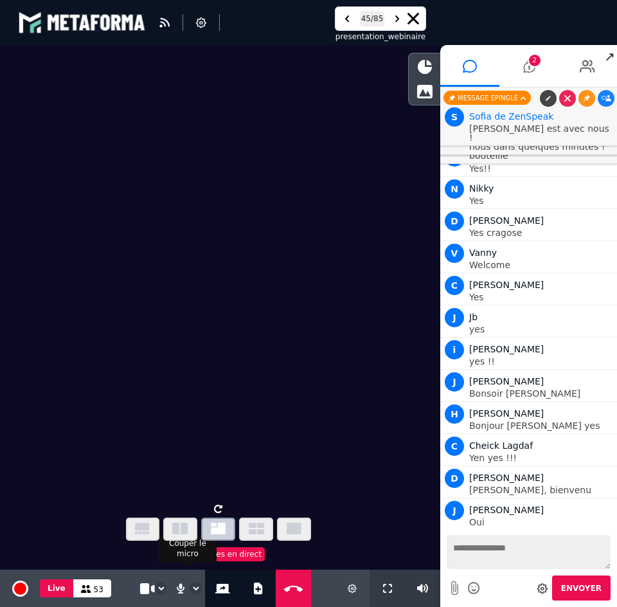
click at [177, 590] on icon at bounding box center [181, 588] width 11 height 12
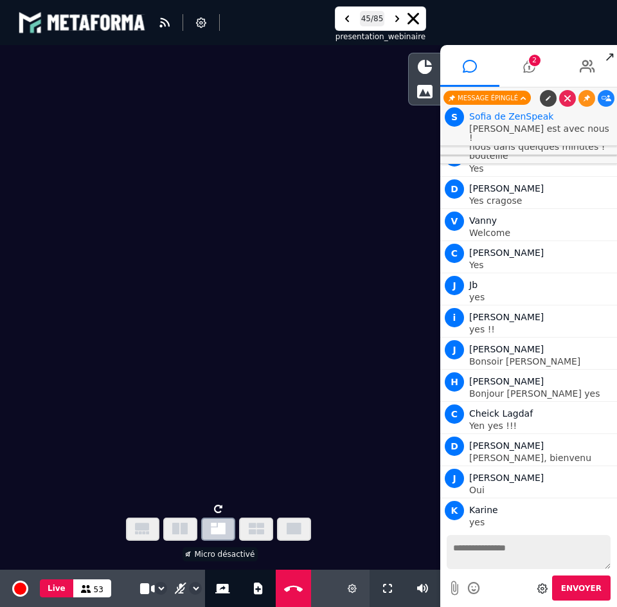
scroll to position [16298, 0]
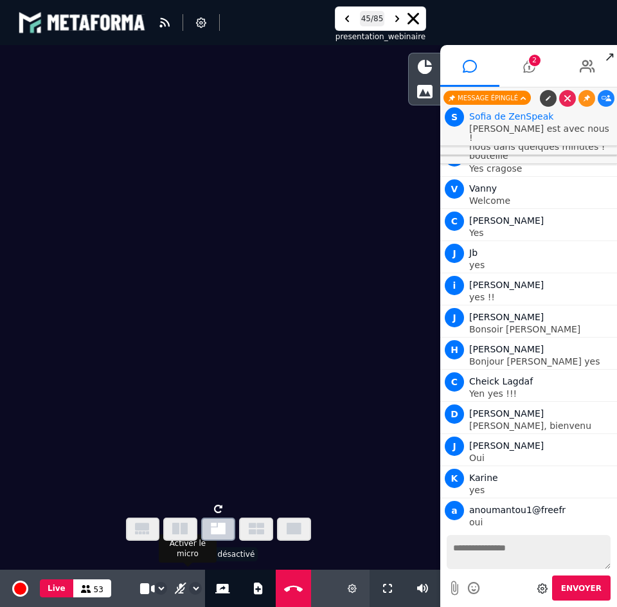
click at [180, 582] on icon at bounding box center [181, 588] width 11 height 12
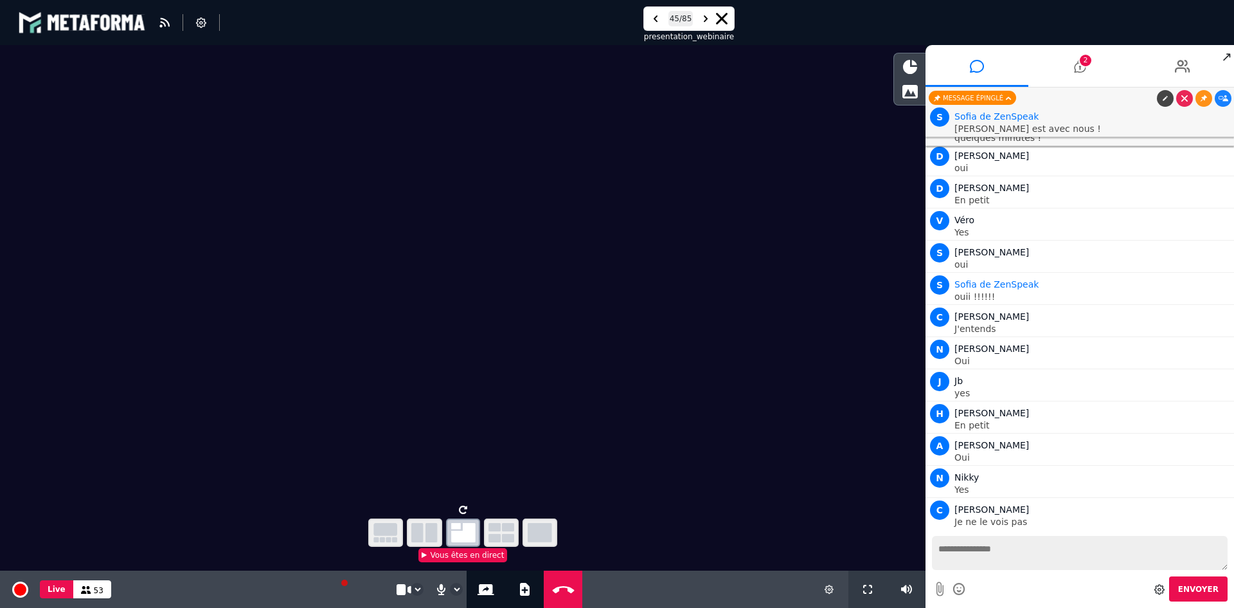
scroll to position [15420, 0]
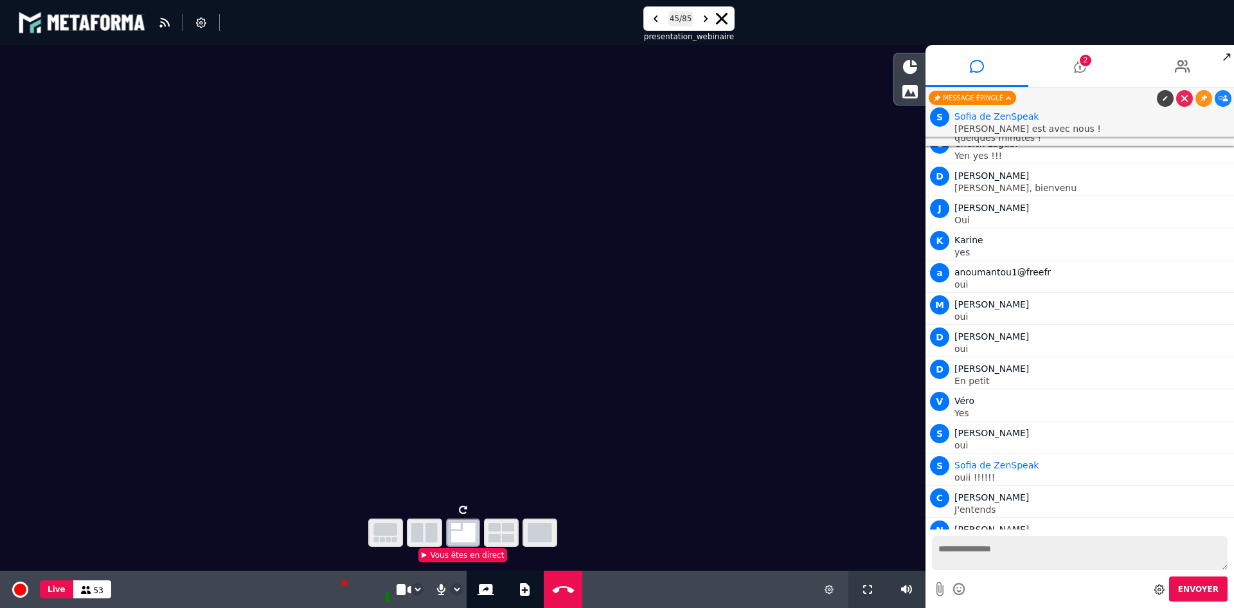
click at [511, 527] on icon "button" at bounding box center [502, 532] width 26 height 19
click at [426, 535] on icon "button" at bounding box center [424, 532] width 26 height 19
click at [501, 532] on icon "button" at bounding box center [502, 532] width 26 height 19
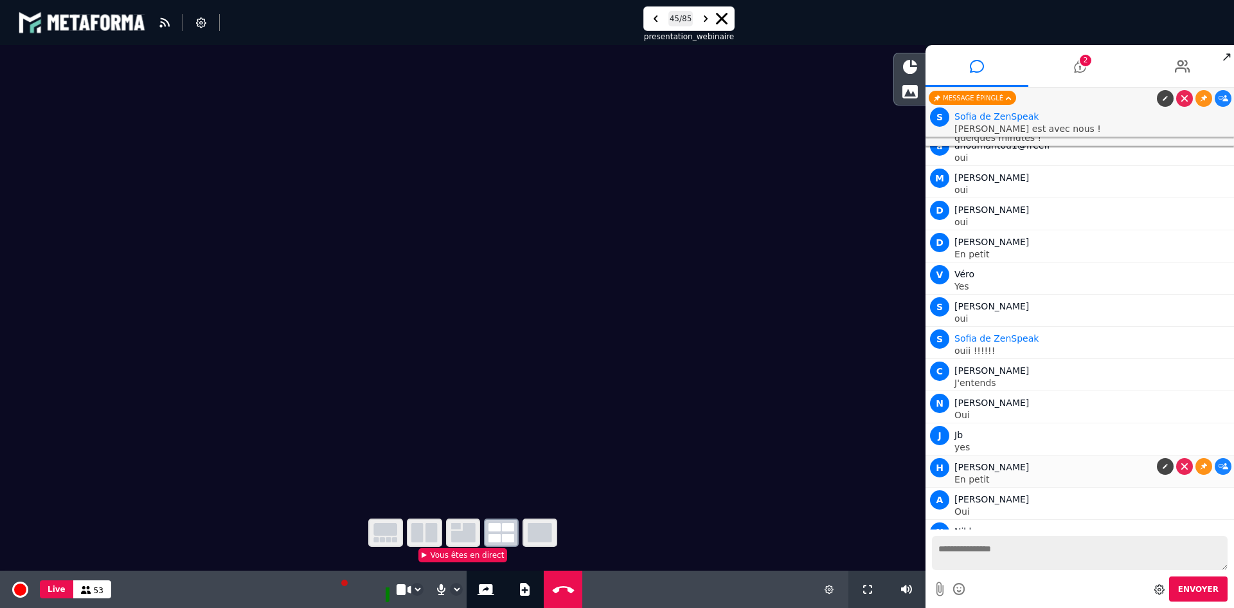
scroll to position [15548, 0]
click at [438, 586] on icon at bounding box center [441, 588] width 12 height 13
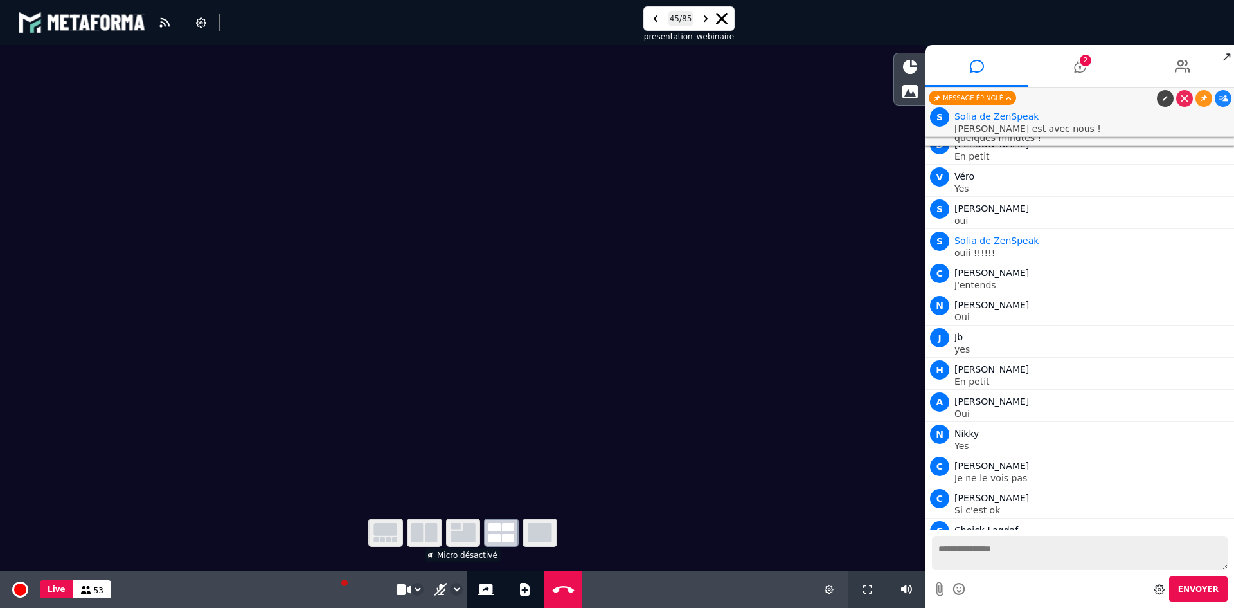
scroll to position [15677, 0]
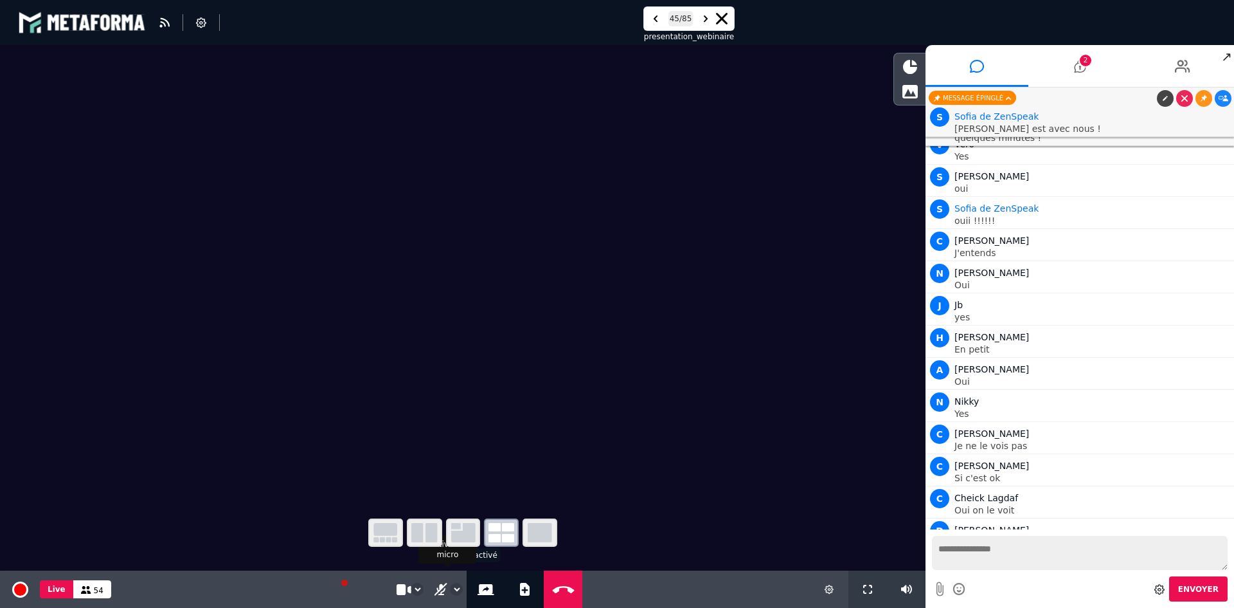
click at [437, 597] on button "Mic off" at bounding box center [441, 588] width 17 height 37
click at [435, 592] on icon at bounding box center [441, 588] width 12 height 13
click at [1078, 62] on icon at bounding box center [1080, 66] width 12 height 32
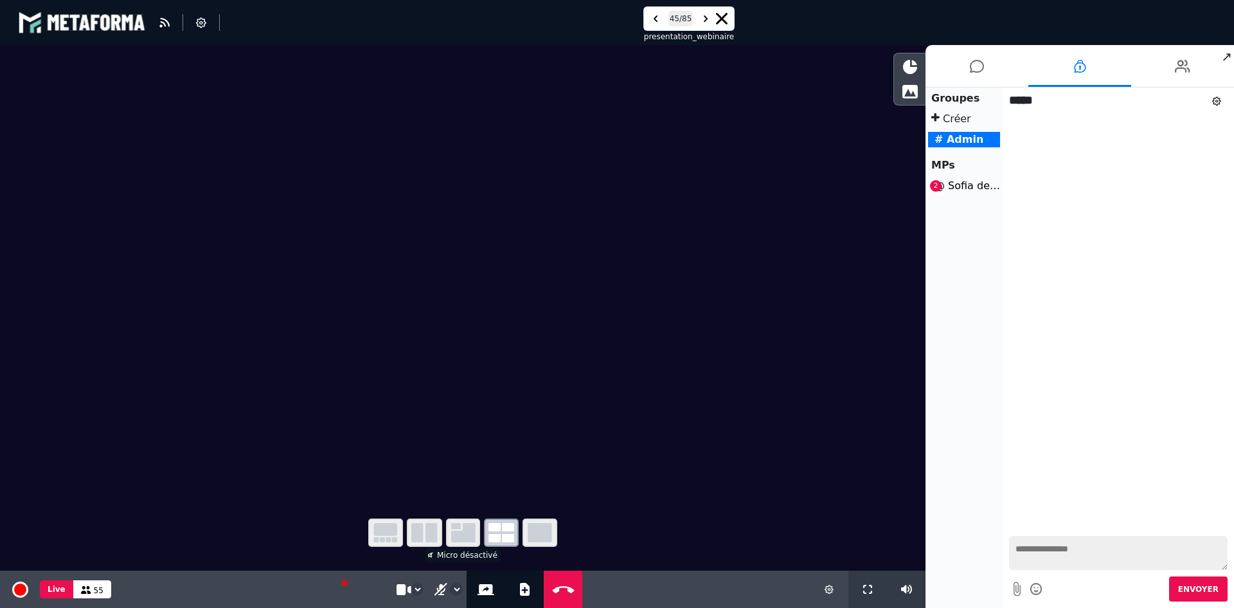
click at [971, 181] on li "@ Sofia de ZenSpeak 2" at bounding box center [964, 185] width 72 height 15
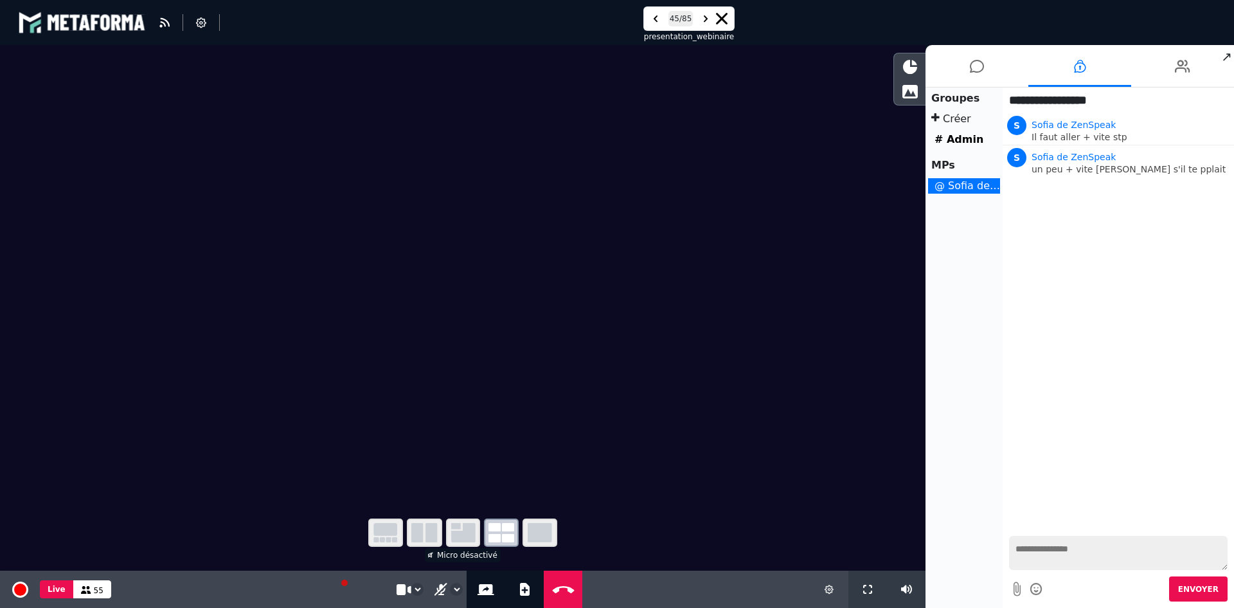
click at [1066, 548] on textarea at bounding box center [1118, 553] width 219 height 34
type textarea "*****"
click at [969, 75] on li at bounding box center [977, 66] width 103 height 42
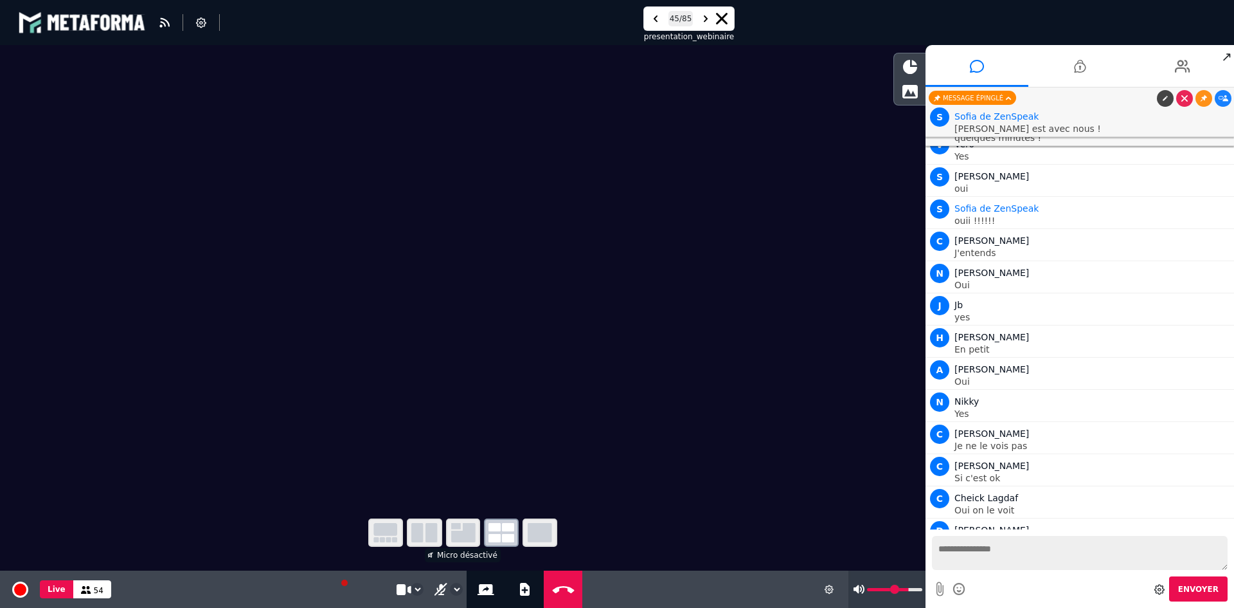
scroll to position [15709, 0]
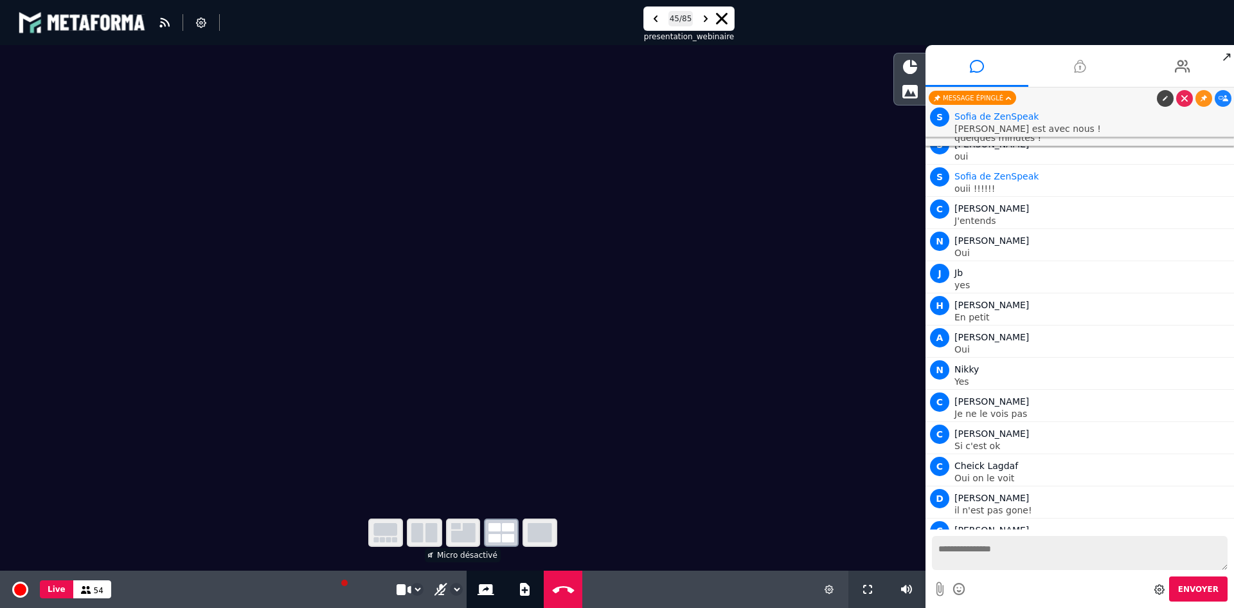
click at [1087, 71] on li at bounding box center [1080, 66] width 103 height 42
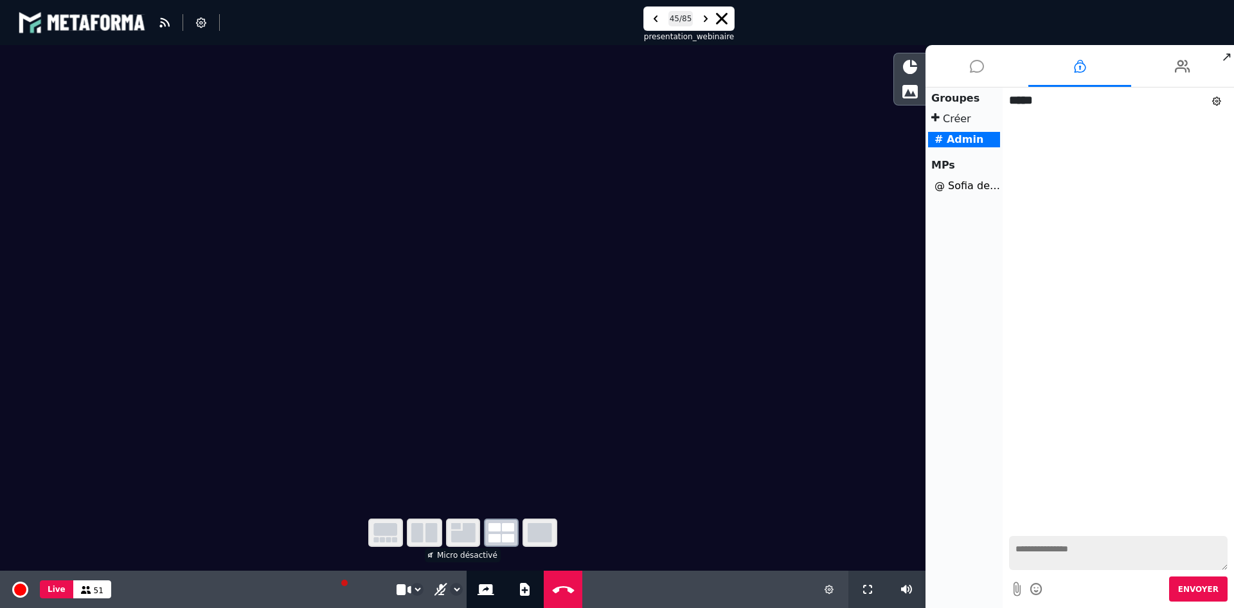
click at [989, 71] on li at bounding box center [977, 66] width 103 height 42
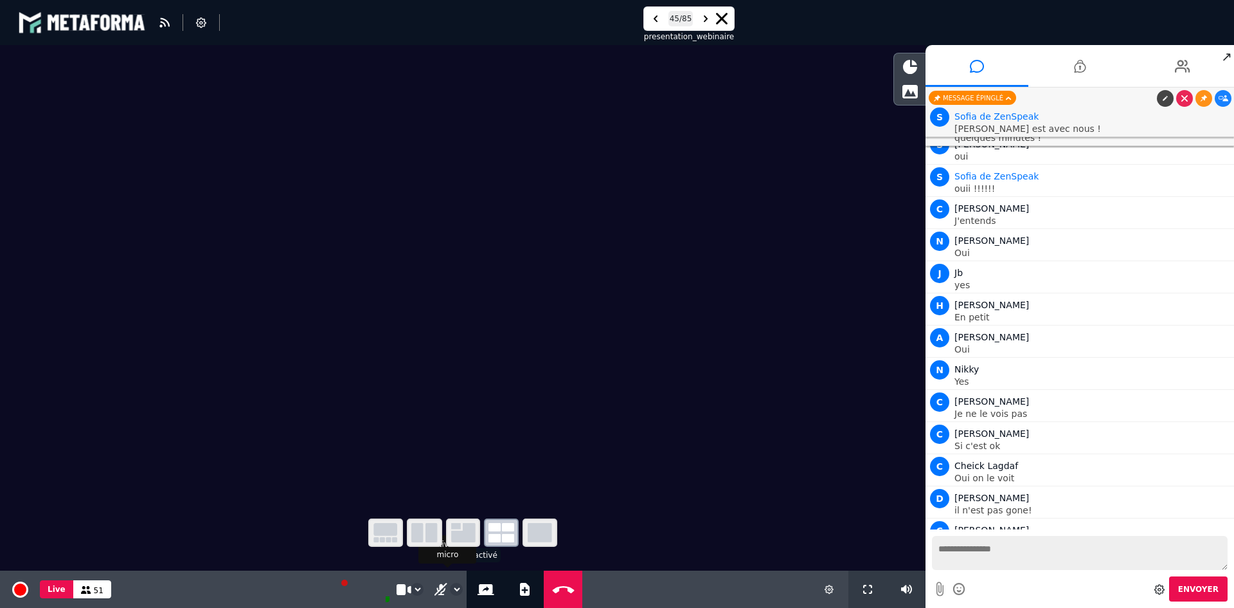
click at [428, 592] on div "**********" at bounding box center [447, 588] width 39 height 37
click at [435, 592] on icon at bounding box center [441, 588] width 12 height 13
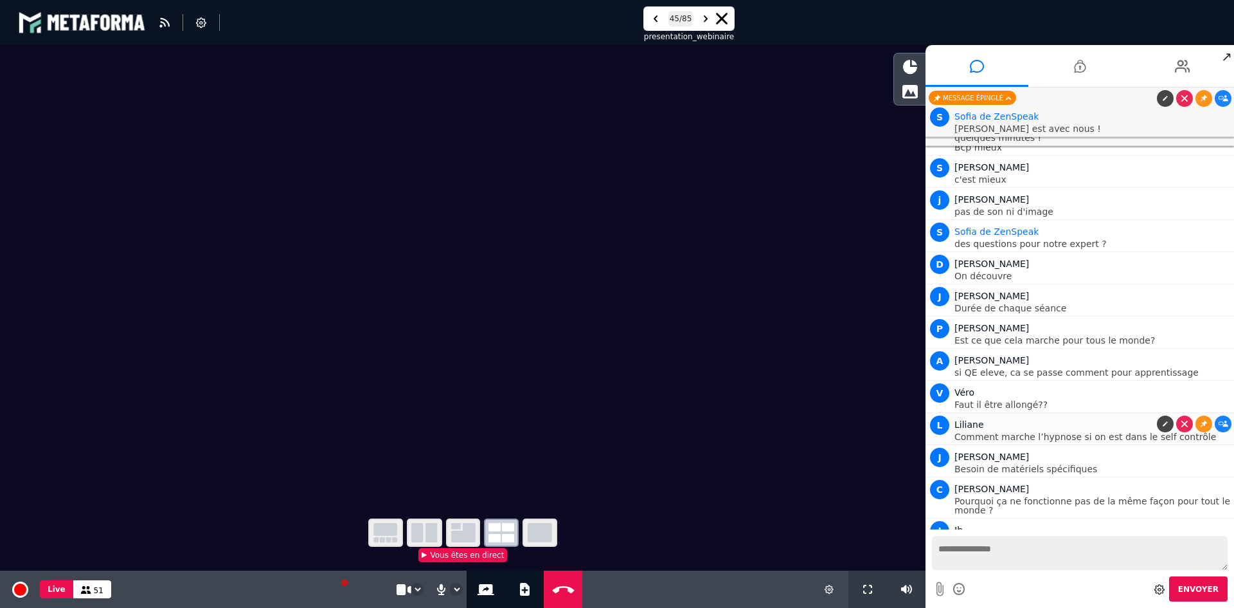
scroll to position [16168, 0]
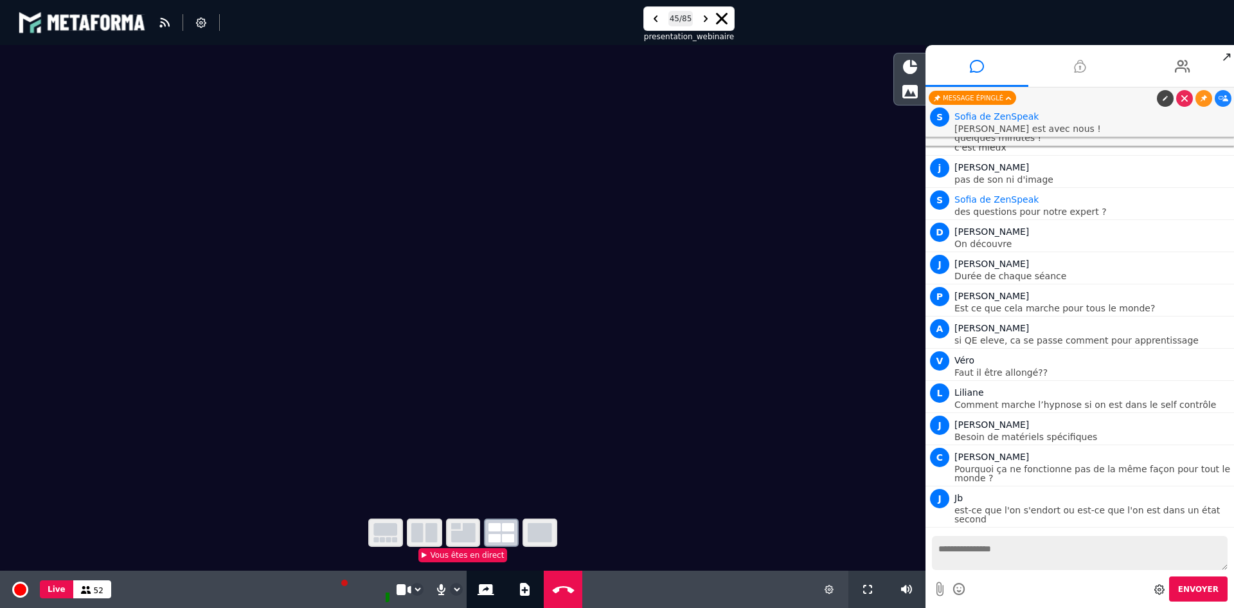
click at [1083, 81] on icon at bounding box center [1080, 66] width 12 height 32
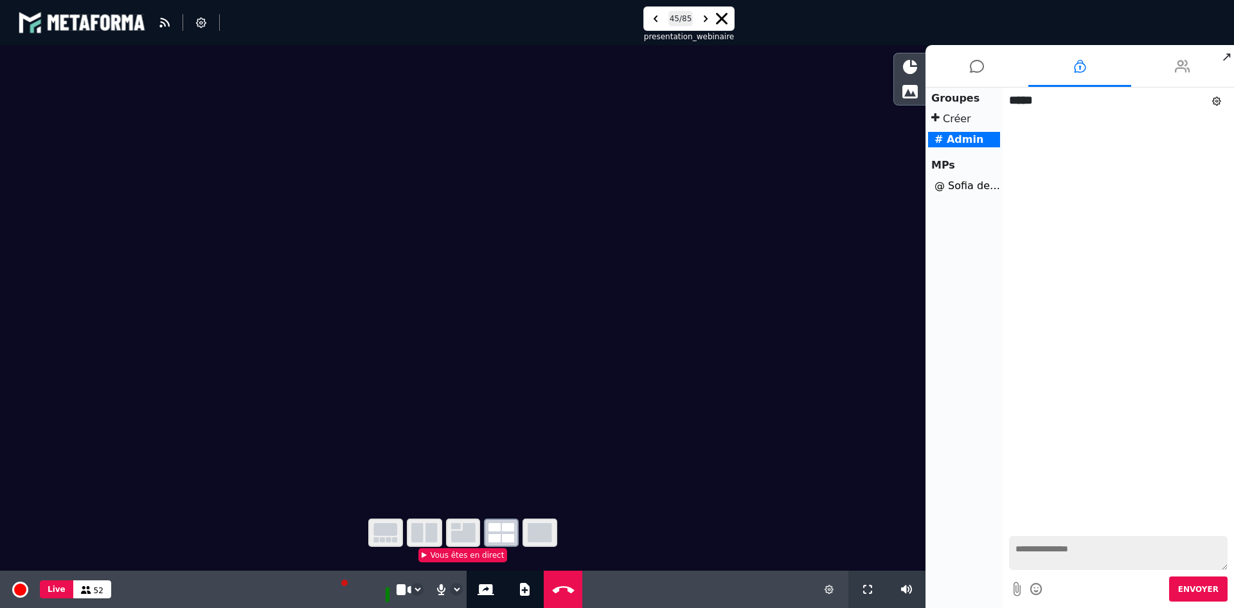
click at [1171, 67] on li at bounding box center [1183, 66] width 103 height 42
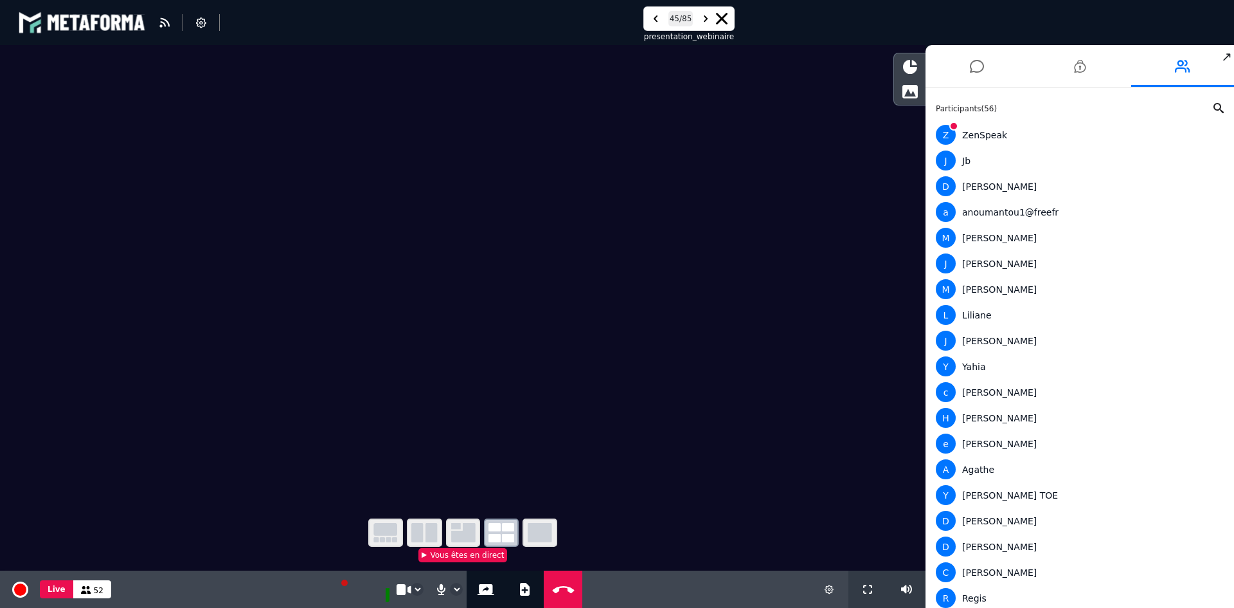
click at [1213, 101] on div "Participants ( 56 ) Z ZenSpeak J Jb D Dave a anoumantou1@freefr M Marie J Jean …" at bounding box center [1080, 347] width 309 height 520
click at [1214, 106] on icon at bounding box center [1219, 108] width 10 height 10
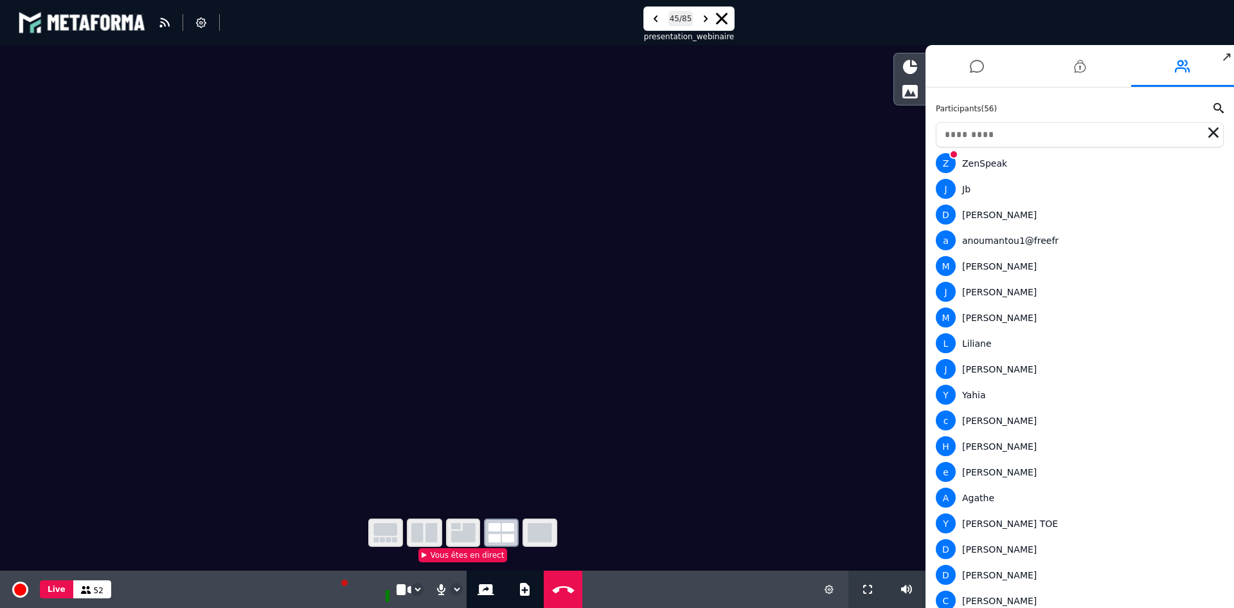
click at [1141, 132] on input "text" at bounding box center [1080, 134] width 288 height 25
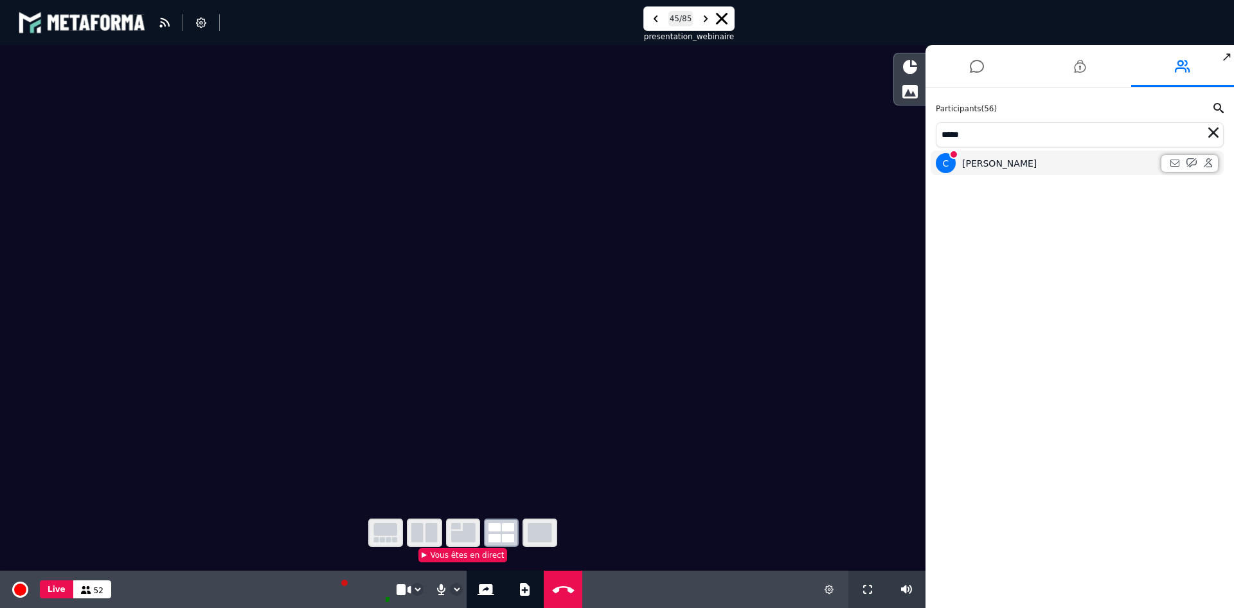
type input "*****"
click at [973, 164] on div "C Carlos hypno" at bounding box center [1077, 163] width 283 height 20
click at [1067, 165] on div "C Carlos hypno" at bounding box center [1077, 163] width 283 height 20
click at [1015, 159] on div "C Carlos hypno" at bounding box center [1077, 163] width 283 height 20
click at [955, 163] on span "C" at bounding box center [946, 163] width 20 height 20
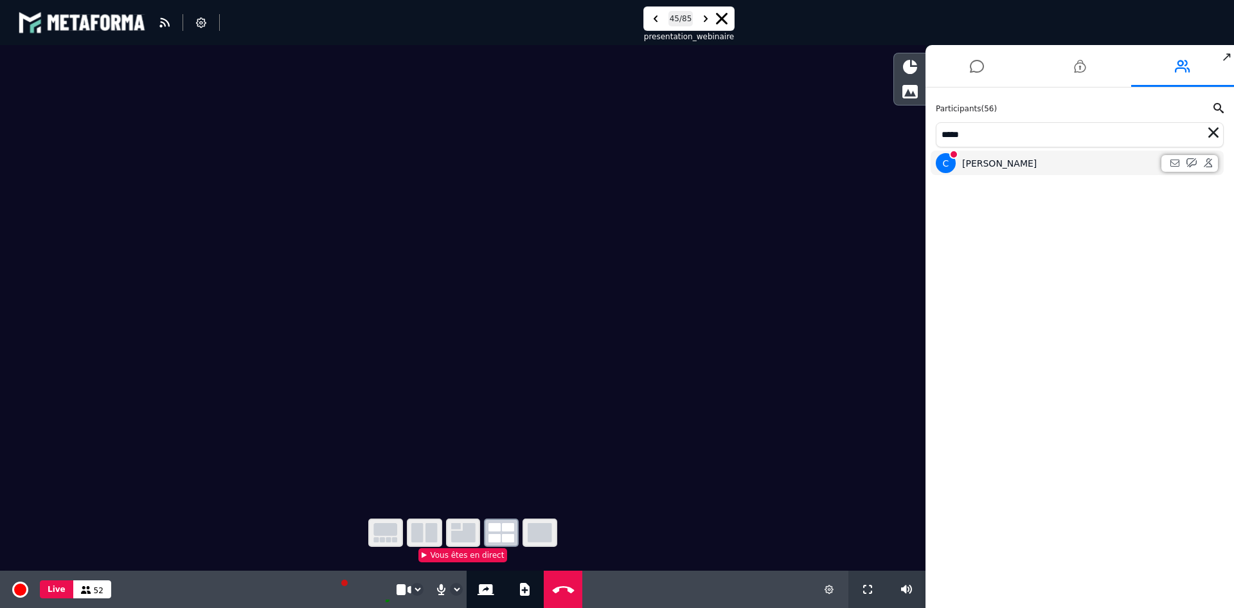
drag, startPoint x: 1011, startPoint y: 170, endPoint x: 1003, endPoint y: 168, distance: 8.6
click at [1003, 168] on div "C Carlos hypno" at bounding box center [1077, 163] width 283 height 20
click at [1175, 165] on icon at bounding box center [1175, 162] width 9 height 9
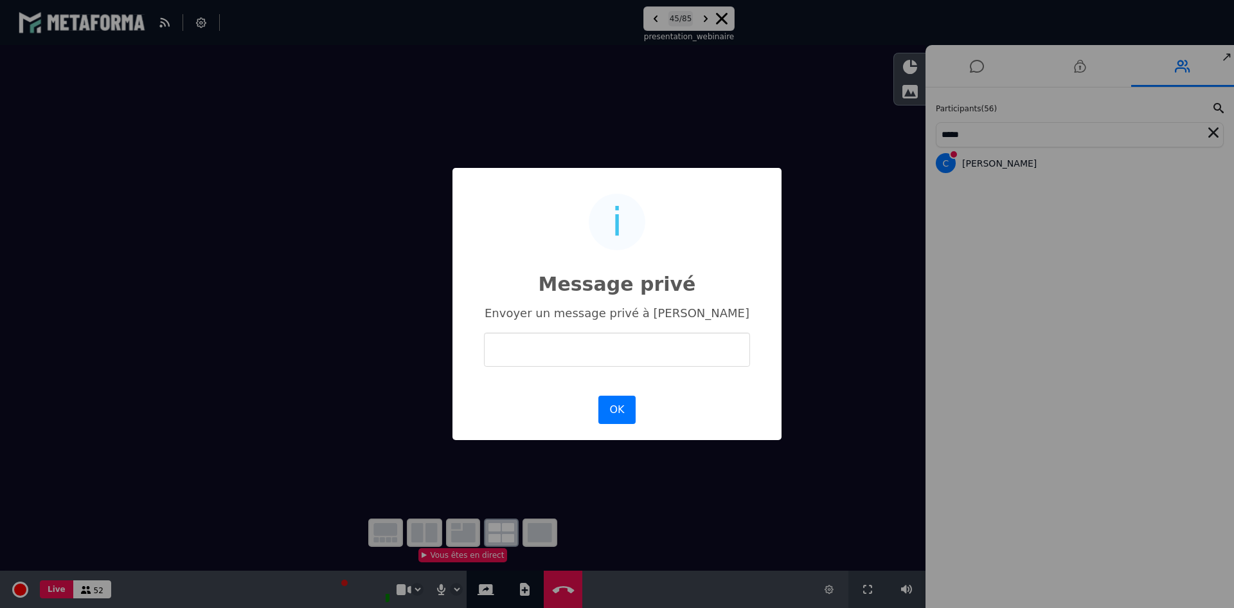
click at [1040, 404] on div "i Message privé × Envoyer un message privé à Carlos hypno OK No Cancel" at bounding box center [617, 304] width 1234 height 608
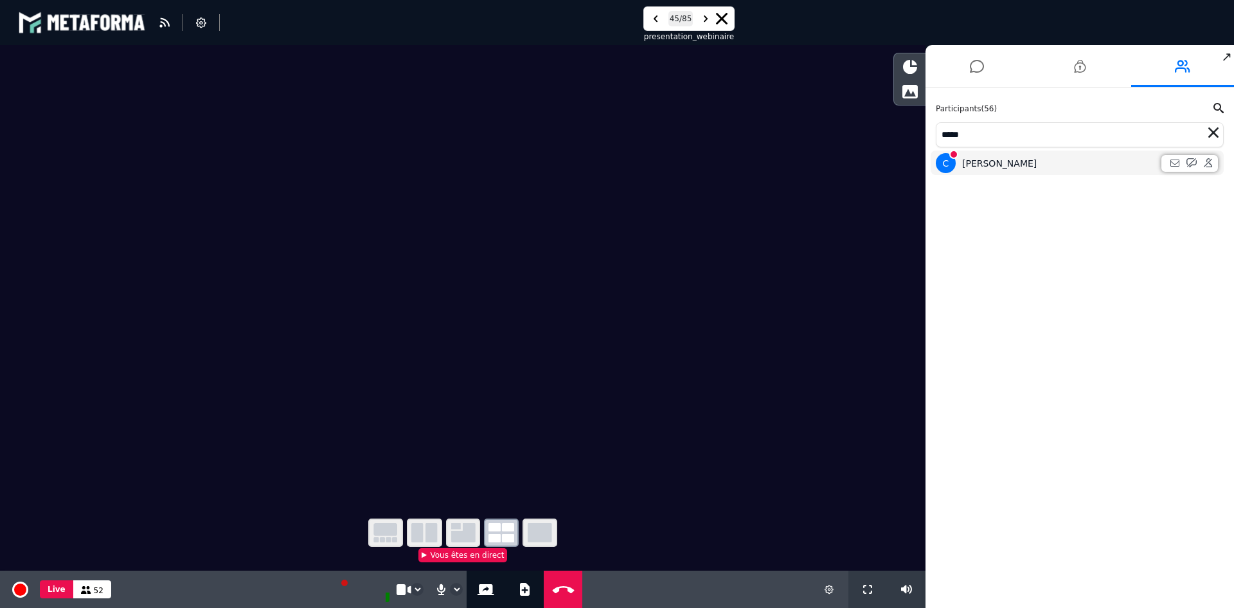
click at [1040, 157] on div "C Carlos hypno" at bounding box center [1077, 163] width 283 height 20
drag, startPoint x: 1028, startPoint y: 164, endPoint x: 998, endPoint y: 149, distance: 33.9
click at [1027, 164] on div "C Carlos hypno" at bounding box center [1077, 163] width 283 height 20
click at [990, 69] on li "1" at bounding box center [977, 66] width 103 height 42
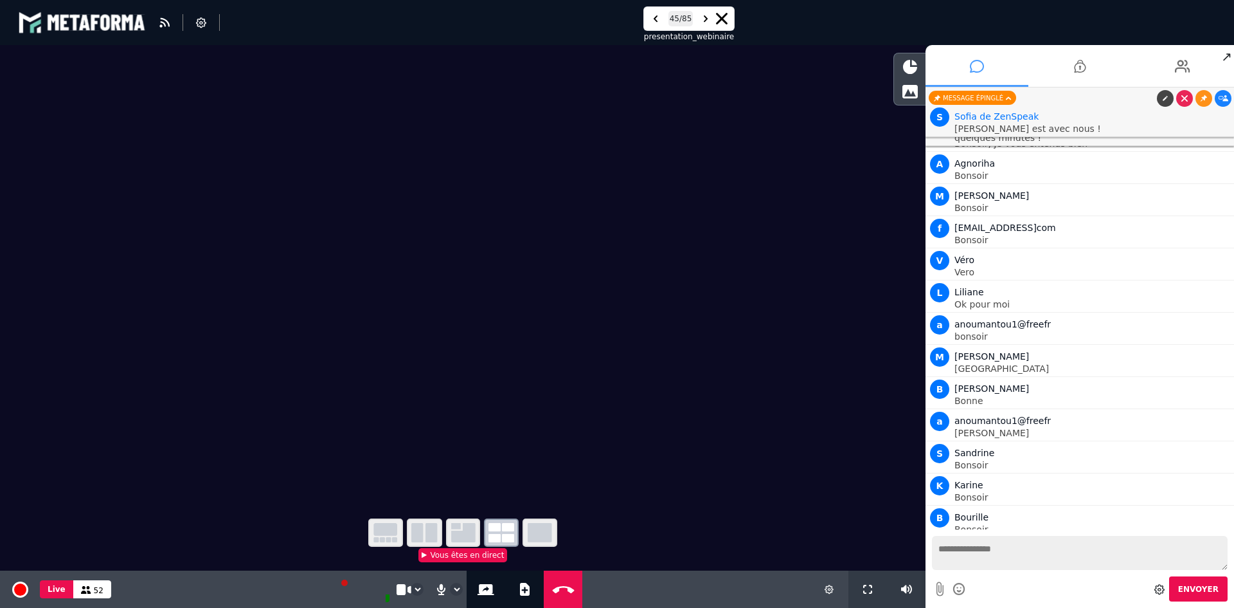
scroll to position [16200, 0]
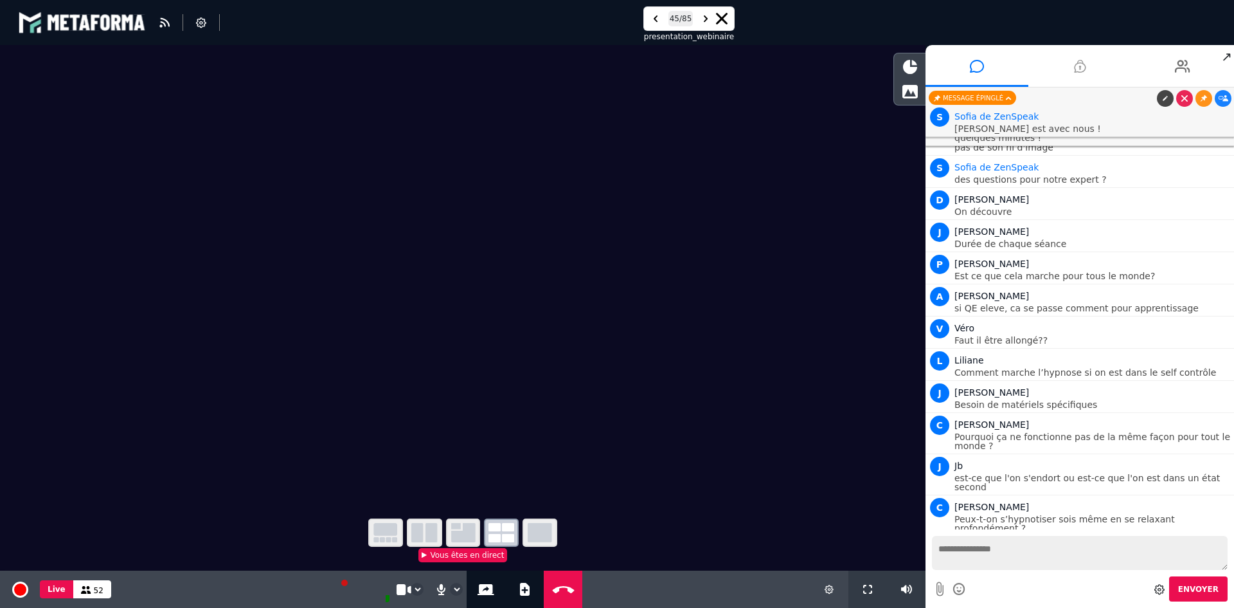
click at [1087, 68] on li at bounding box center [1080, 66] width 103 height 42
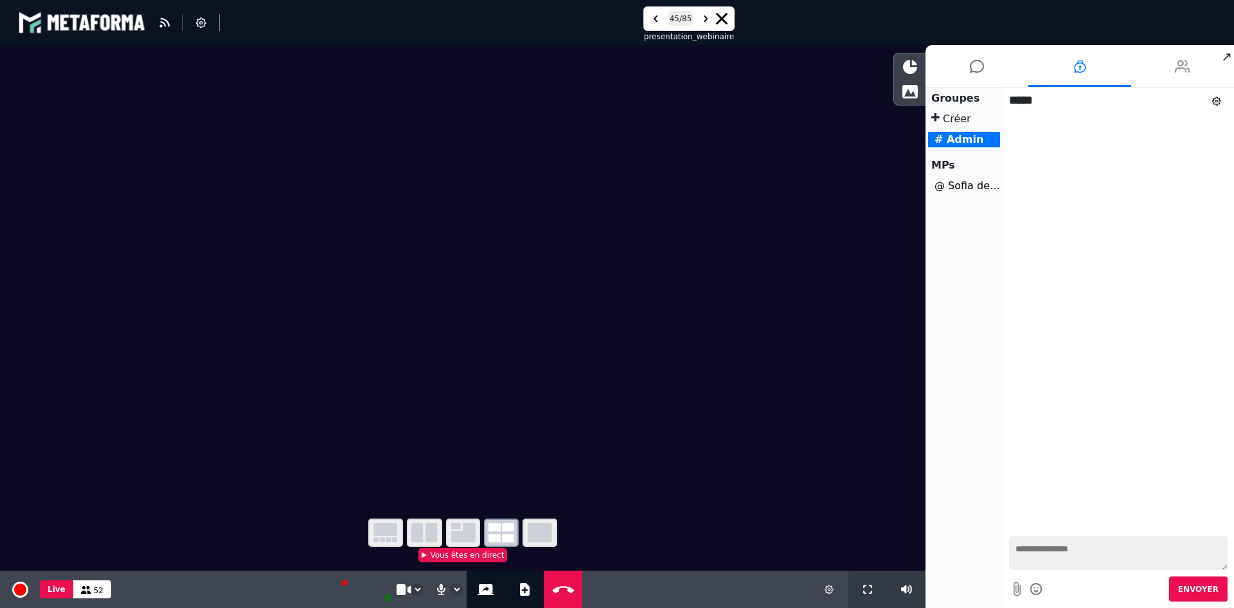
click at [1175, 66] on icon at bounding box center [1182, 66] width 15 height 32
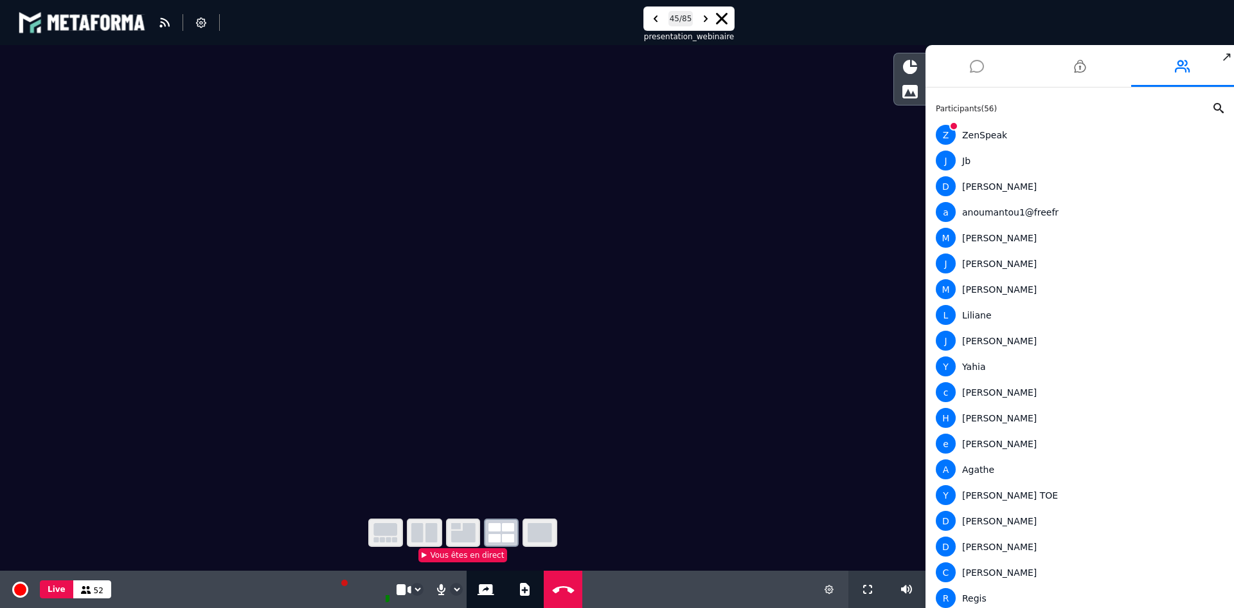
click at [970, 66] on icon at bounding box center [977, 66] width 14 height 32
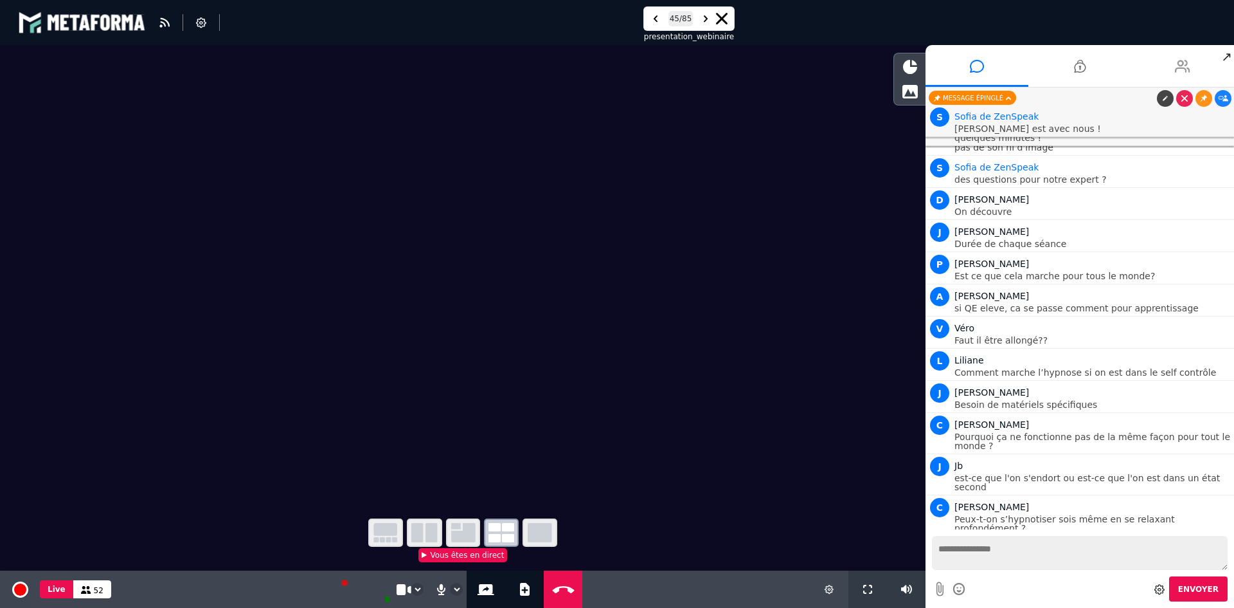
click at [1179, 68] on icon at bounding box center [1182, 66] width 15 height 32
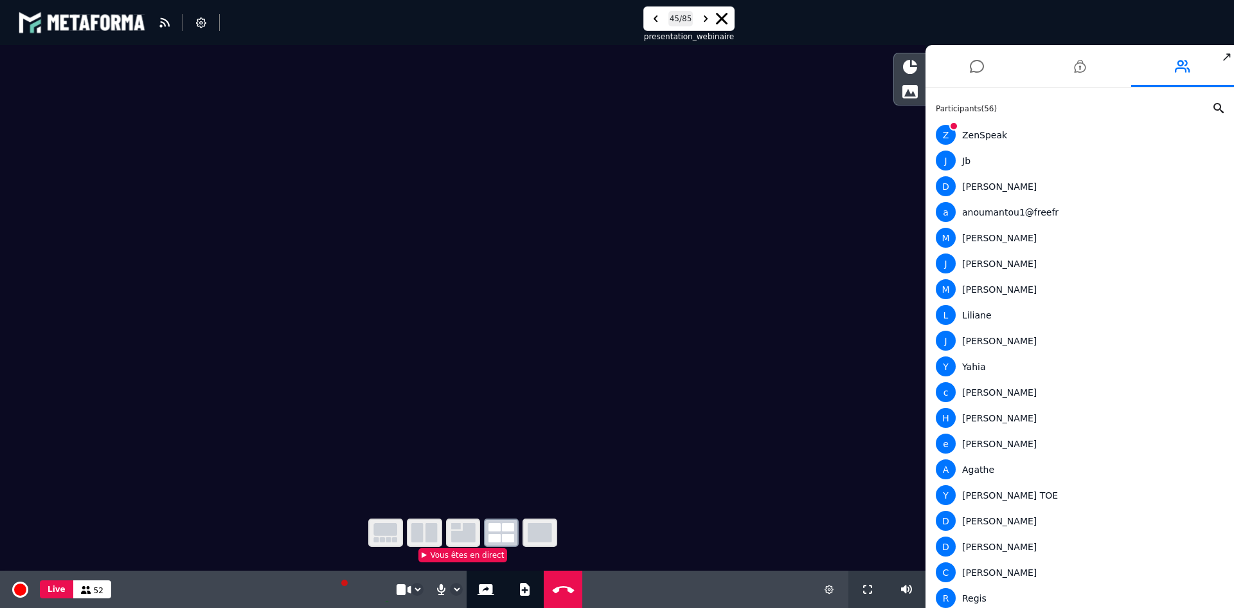
click at [1218, 113] on div "Participants ( 56 )" at bounding box center [1080, 109] width 288 height 12
click at [1219, 110] on icon at bounding box center [1219, 108] width 10 height 10
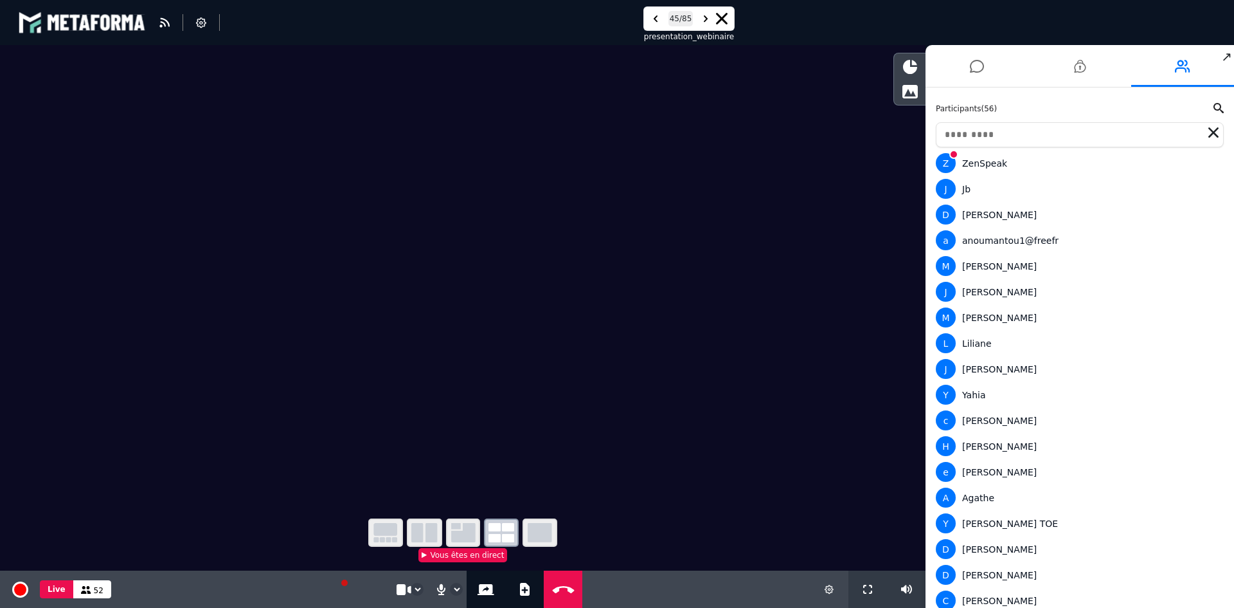
click at [1059, 132] on input "text" at bounding box center [1080, 134] width 288 height 25
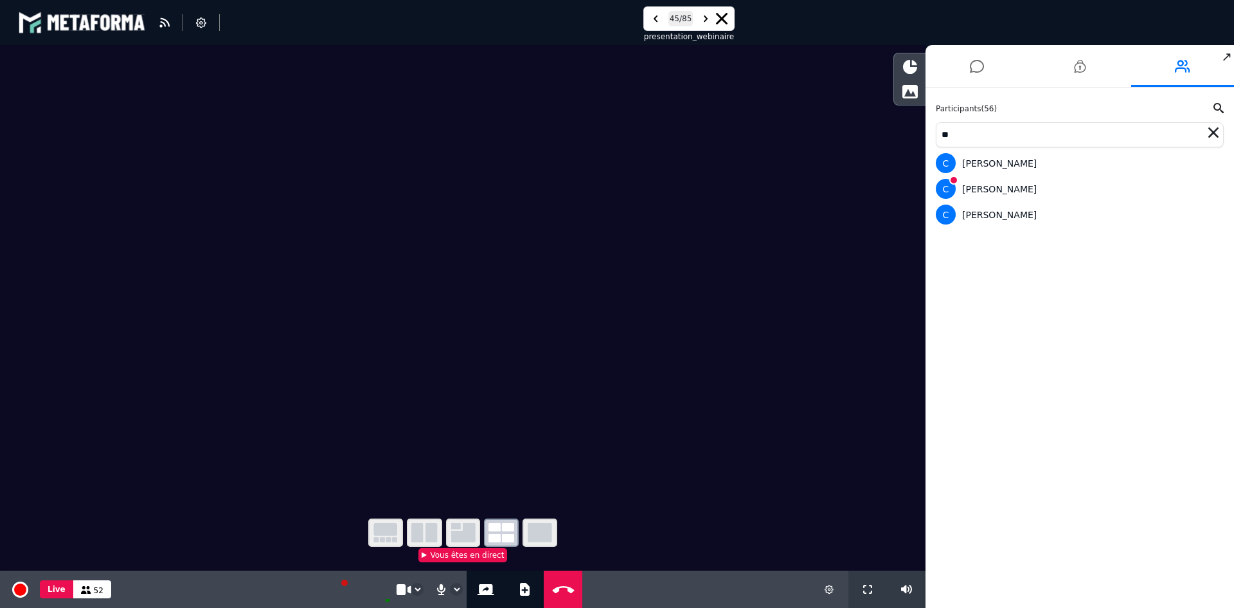
type input "*"
type input "******"
click at [1008, 163] on div "C Carlos hypno" at bounding box center [1077, 163] width 283 height 20
drag, startPoint x: 1008, startPoint y: 163, endPoint x: 986, endPoint y: 167, distance: 22.3
click at [988, 165] on div "C Carlos hypno" at bounding box center [1077, 163] width 283 height 20
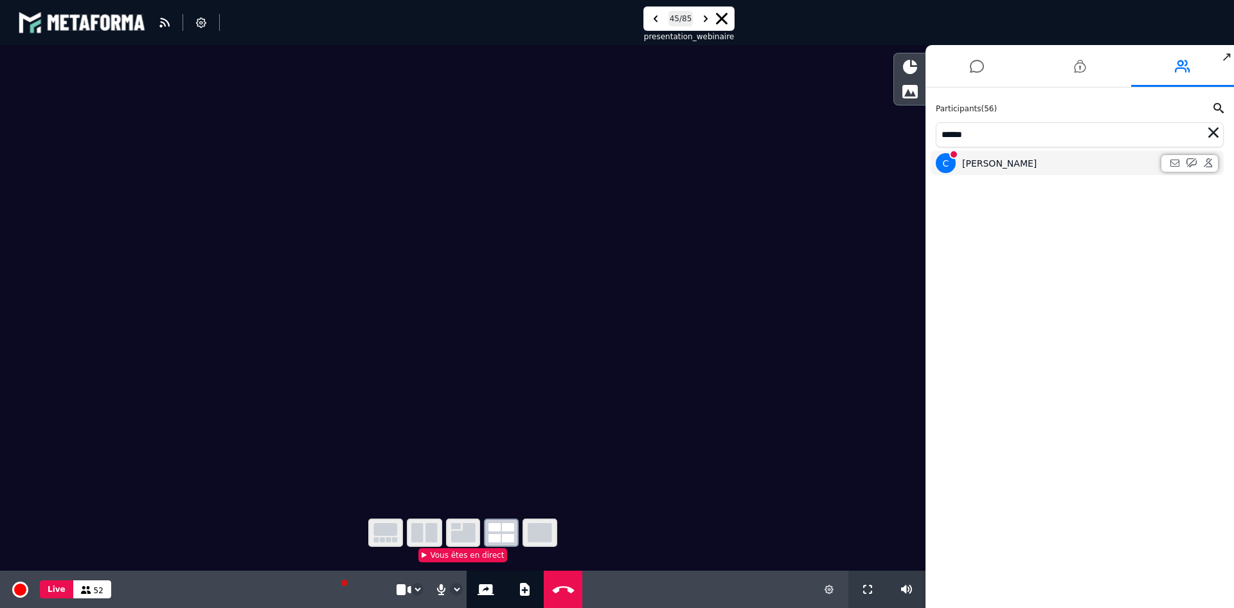
click at [984, 167] on div "C Carlos hypno" at bounding box center [1077, 163] width 283 height 20
click at [1031, 161] on div "C Carlos hypno" at bounding box center [1077, 163] width 283 height 20
click at [1030, 213] on div "Participants ( 56 ) ****** C Carlos hypno" at bounding box center [1080, 347] width 309 height 520
click at [1006, 158] on div "C Carlos hypno" at bounding box center [1077, 163] width 283 height 20
click at [1079, 167] on div "C Carlos hypno" at bounding box center [1077, 163] width 283 height 20
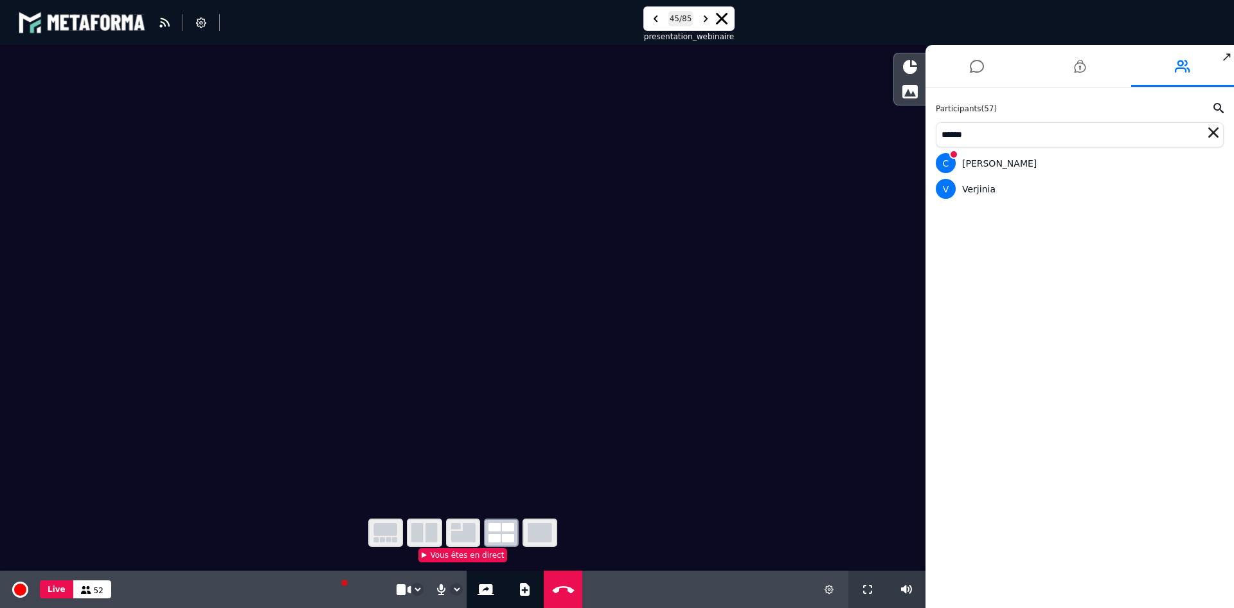
drag, startPoint x: 1029, startPoint y: 164, endPoint x: 1128, endPoint y: 143, distance: 101.3
click at [1128, 143] on input "******" at bounding box center [1080, 134] width 288 height 25
click at [971, 72] on icon at bounding box center [977, 66] width 14 height 32
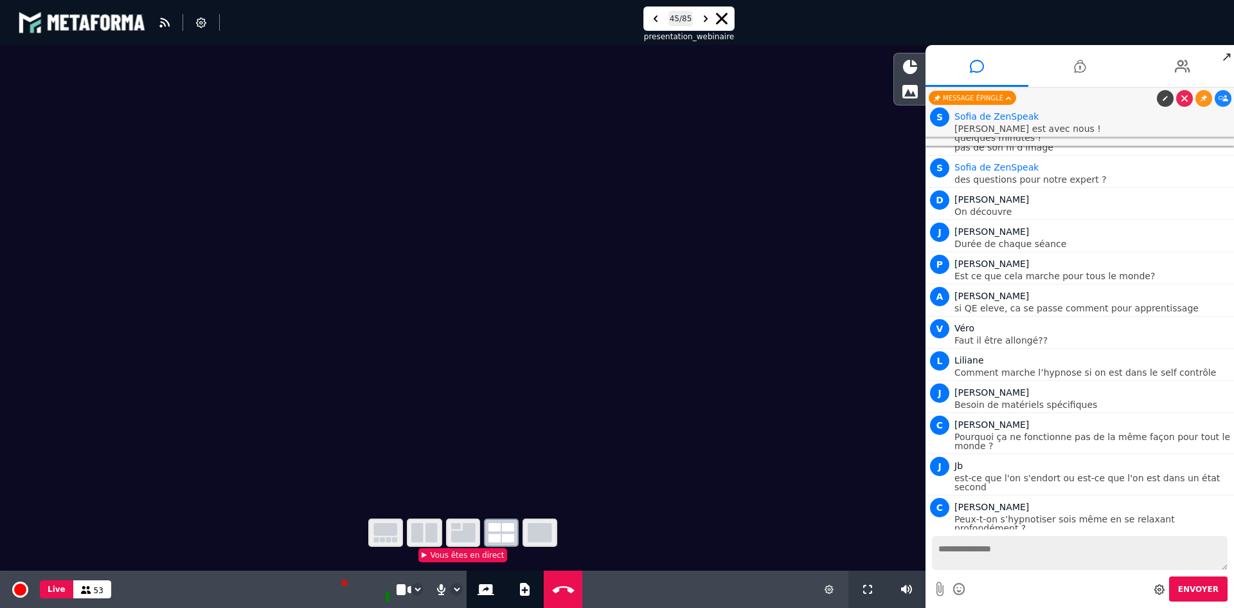
click at [552, 445] on video at bounding box center [463, 272] width 926 height 455
click at [473, 531] on icon "button" at bounding box center [463, 532] width 24 height 19
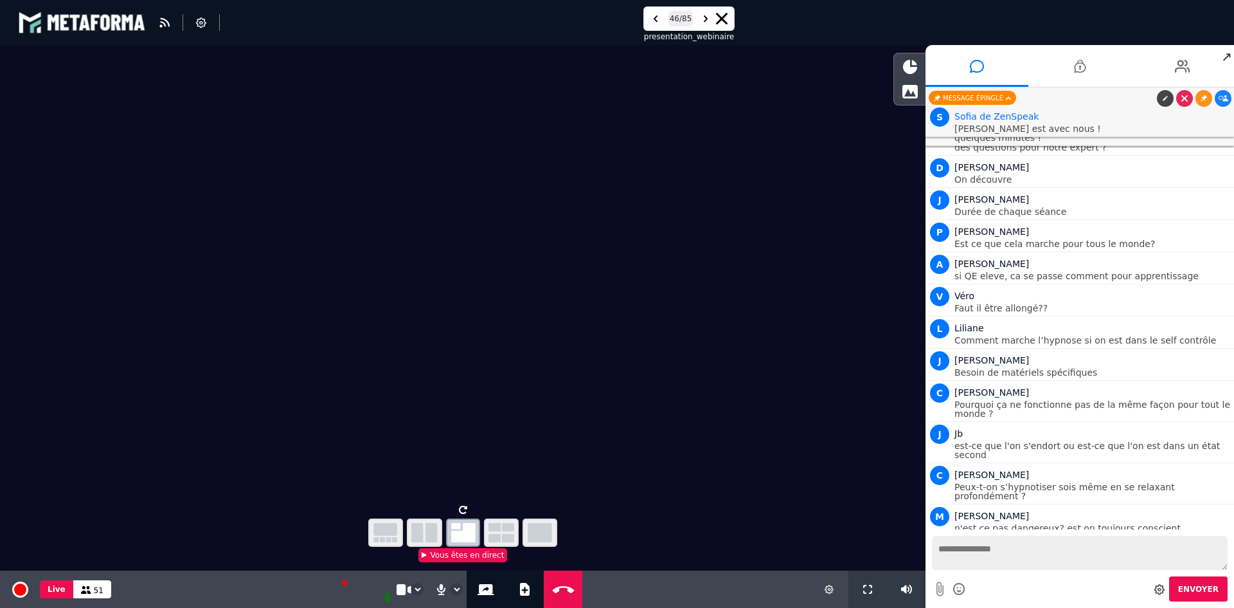
click at [315, 215] on video at bounding box center [463, 272] width 926 height 455
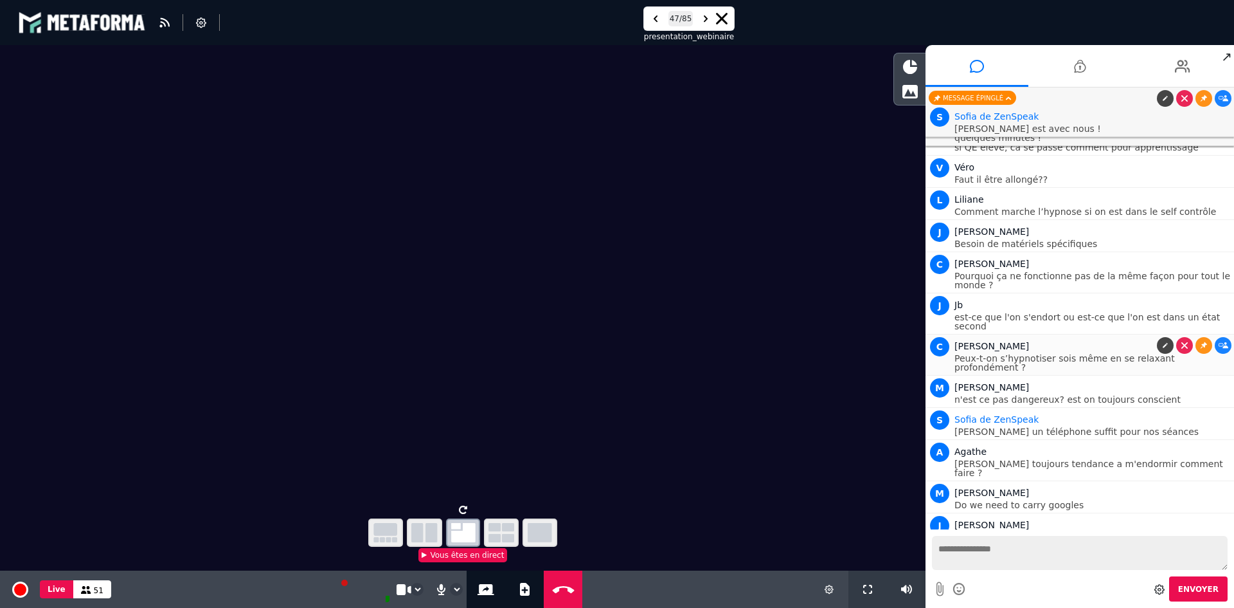
scroll to position [16425, 0]
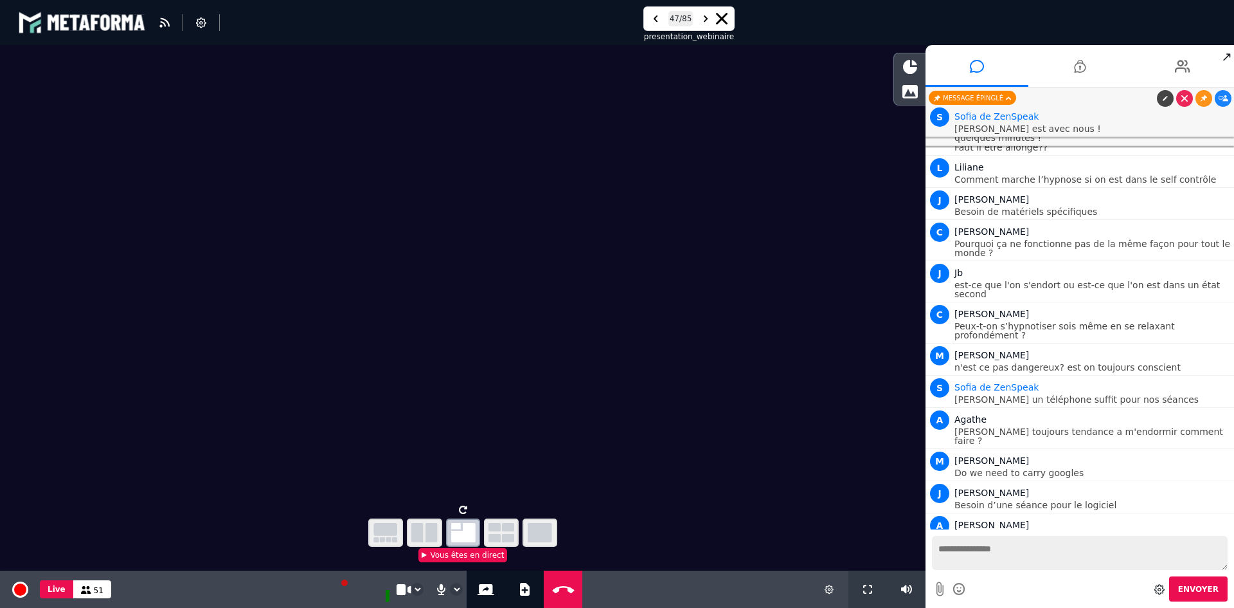
click at [662, 228] on video at bounding box center [463, 272] width 926 height 455
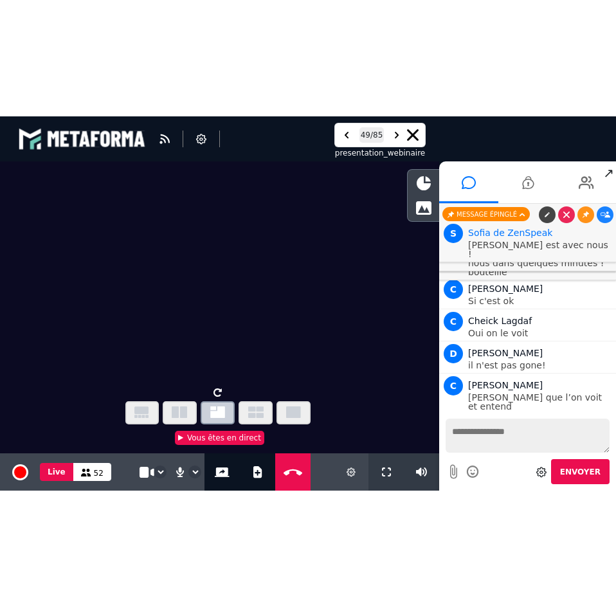
scroll to position [18081, 0]
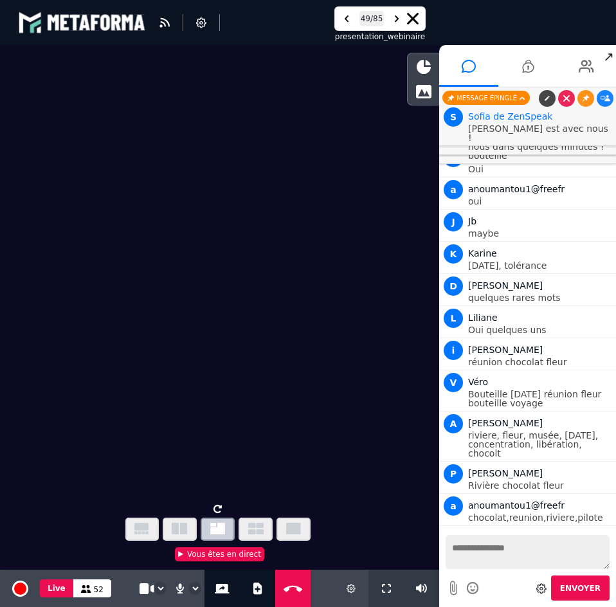
click at [343, 237] on video at bounding box center [219, 272] width 439 height 454
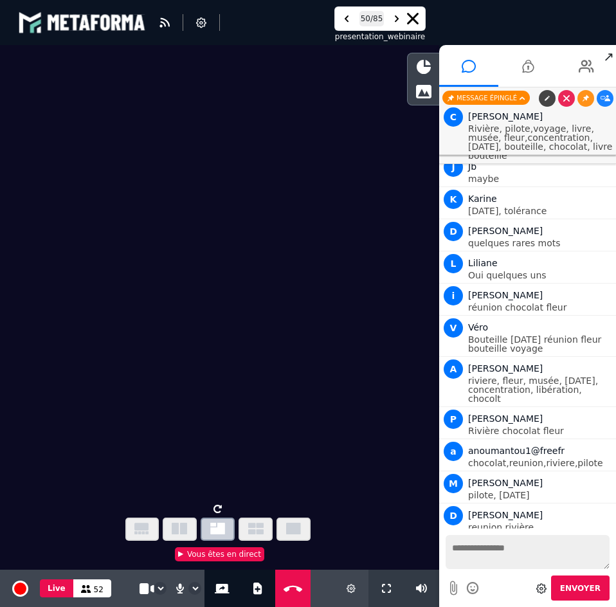
scroll to position [18187, 0]
click at [310, 314] on video at bounding box center [219, 272] width 439 height 454
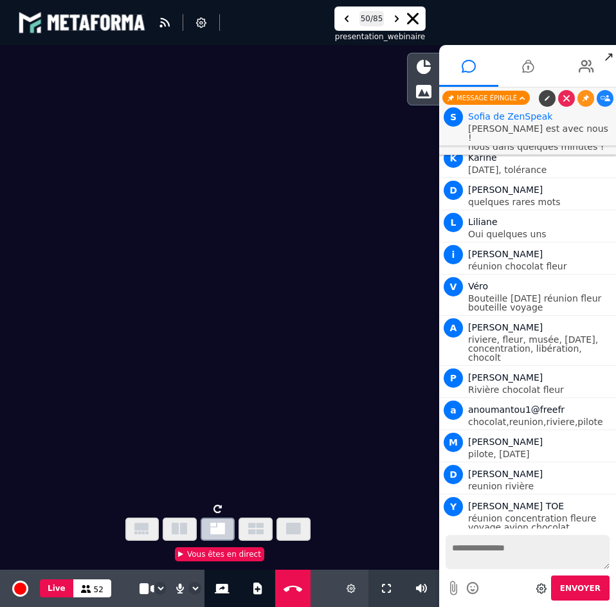
scroll to position [18383, 0]
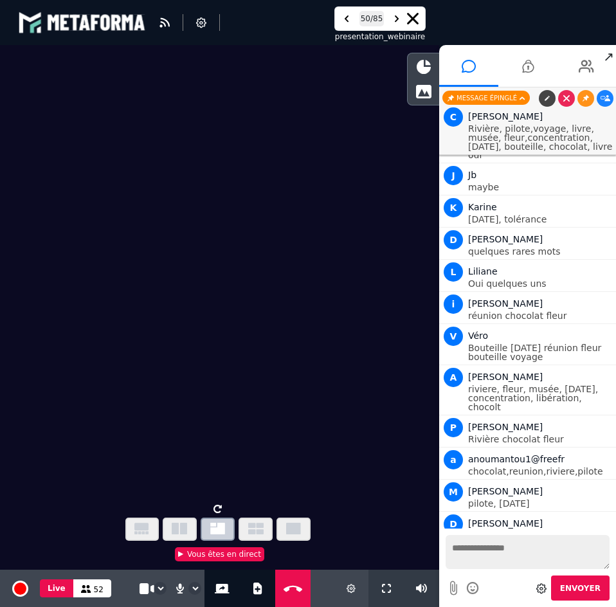
click at [186, 343] on video at bounding box center [219, 272] width 439 height 454
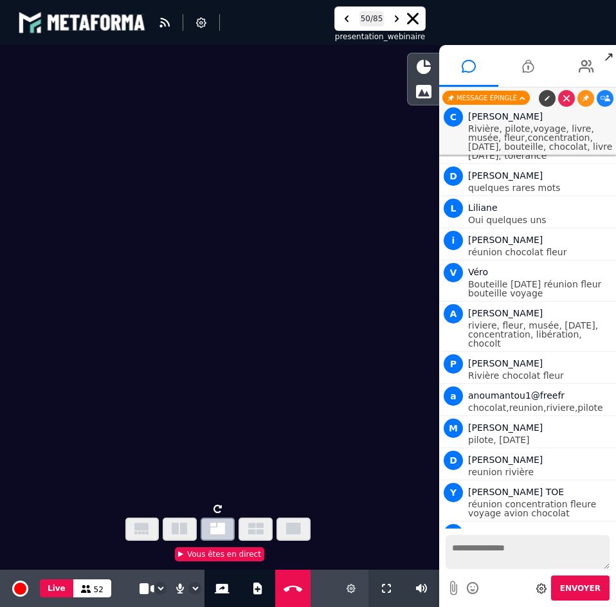
scroll to position [18479, 0]
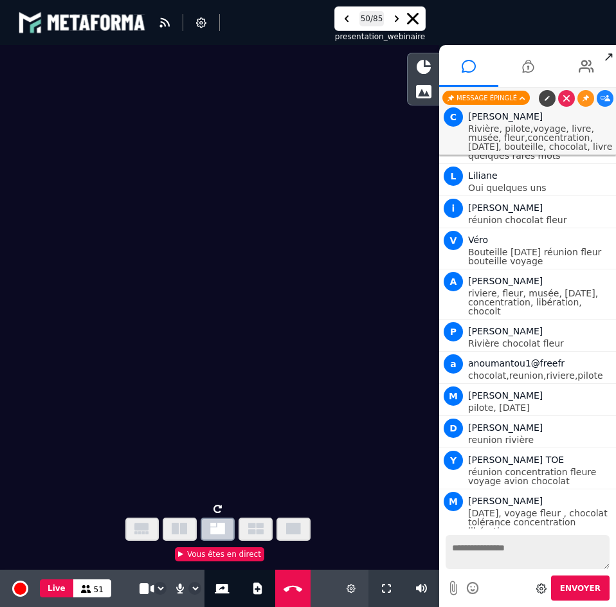
click at [183, 341] on video at bounding box center [219, 272] width 439 height 454
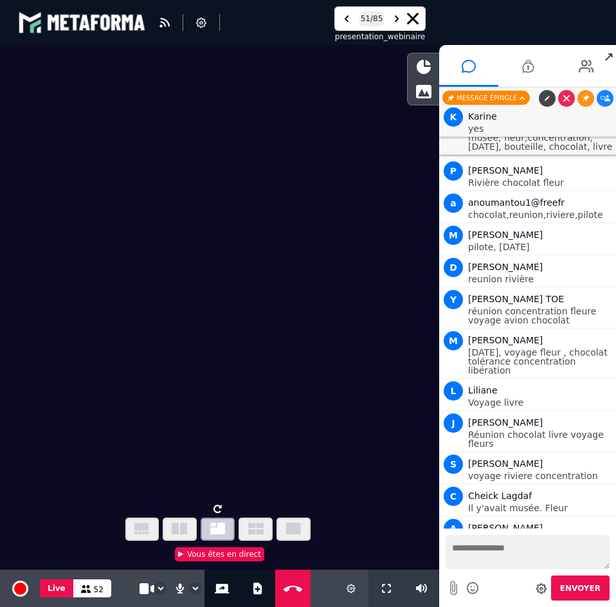
scroll to position [18745, 0]
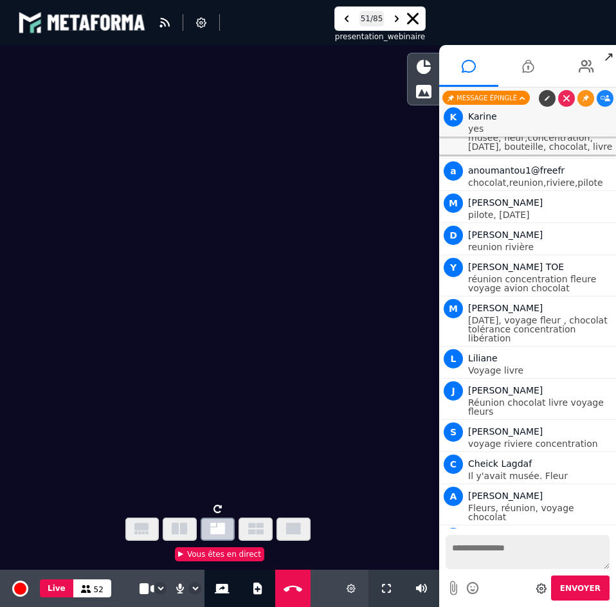
click at [234, 388] on video at bounding box center [219, 272] width 439 height 454
click at [368, 323] on video at bounding box center [219, 272] width 439 height 454
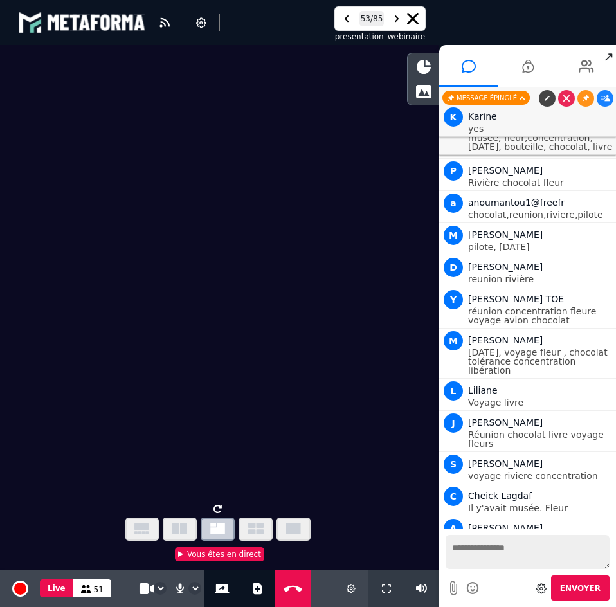
scroll to position [18778, 0]
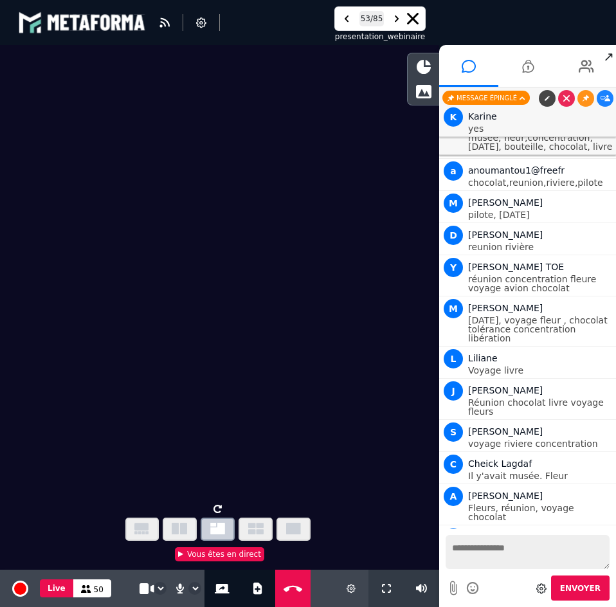
click at [392, 341] on video at bounding box center [219, 272] width 439 height 454
click at [364, 350] on video at bounding box center [219, 272] width 439 height 454
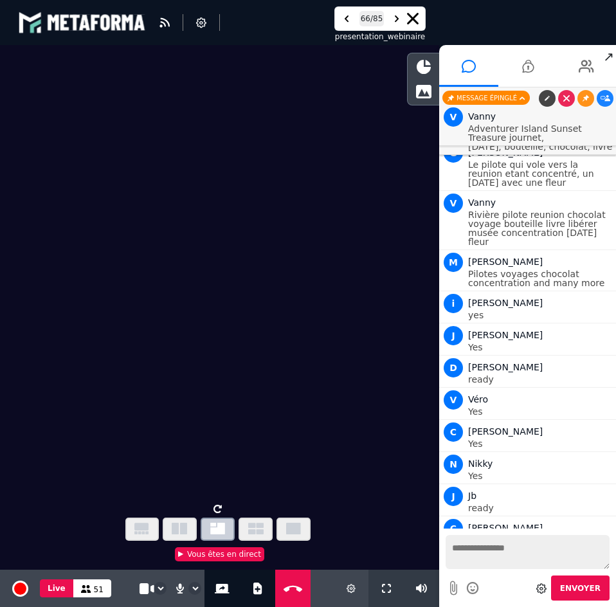
scroll to position [19350, 0]
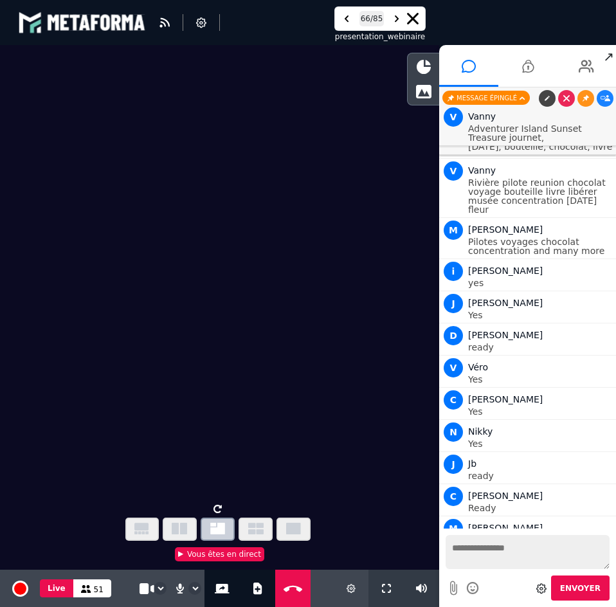
click at [215, 345] on video at bounding box center [219, 272] width 439 height 454
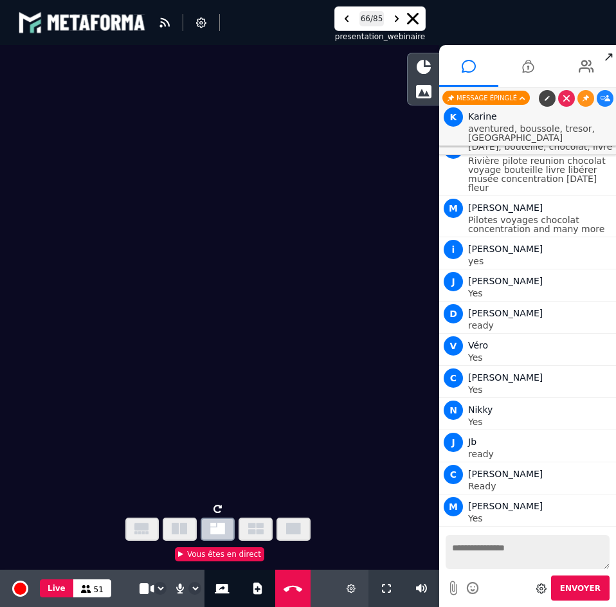
scroll to position [19424, 0]
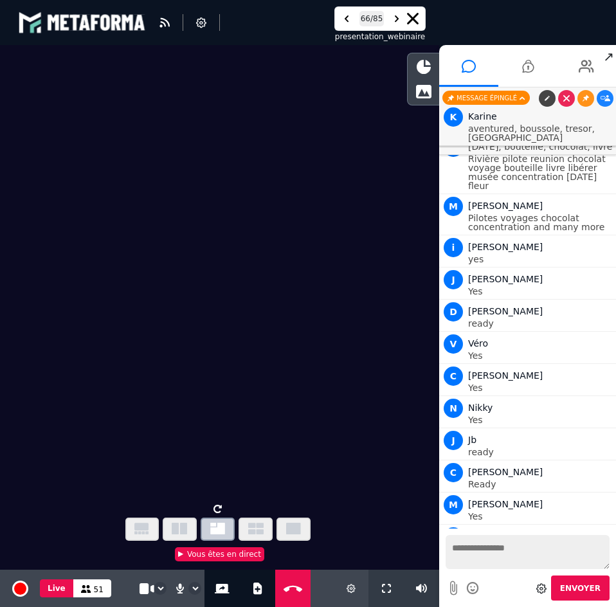
click at [255, 340] on video at bounding box center [219, 272] width 439 height 454
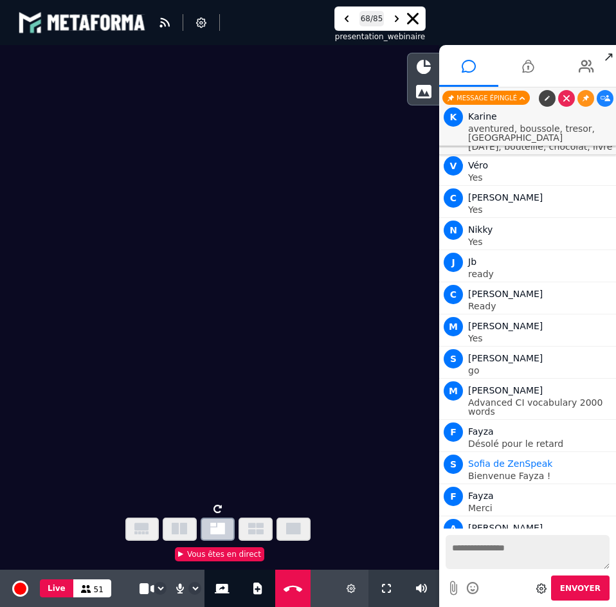
scroll to position [19634, 0]
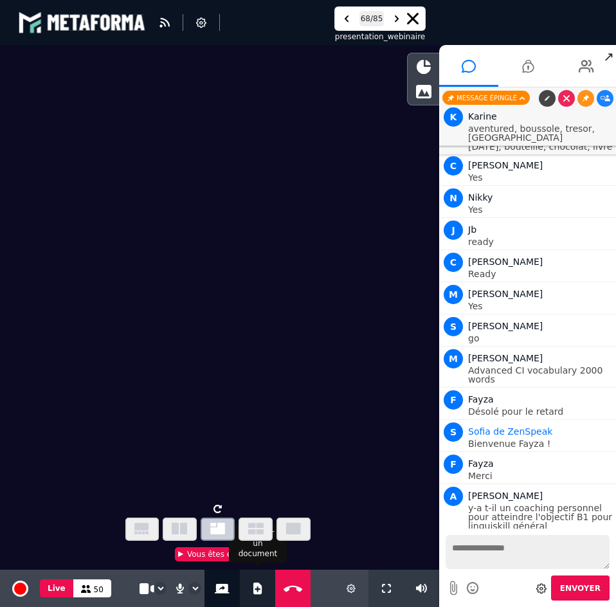
click at [253, 589] on icon at bounding box center [257, 588] width 9 height 12
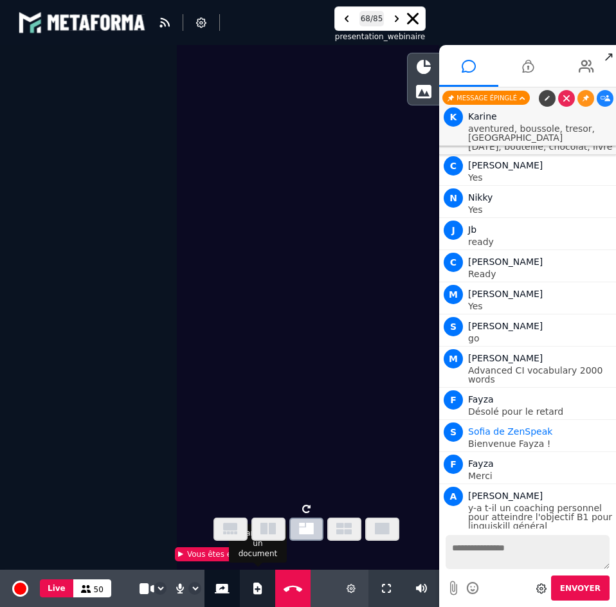
select select "****"
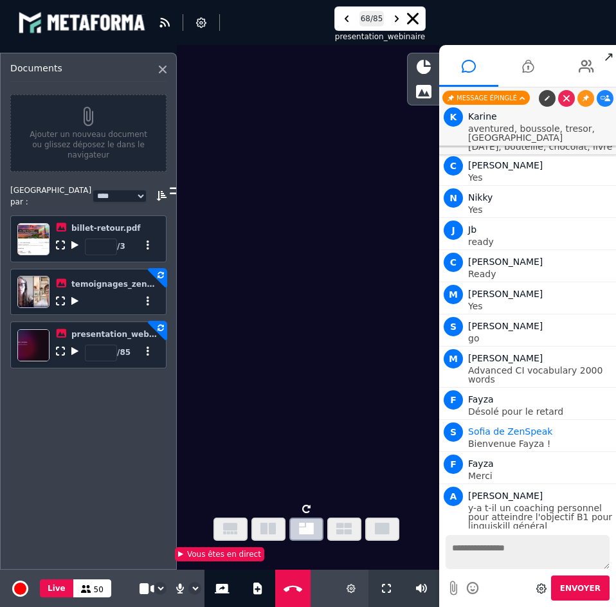
scroll to position [19675, 0]
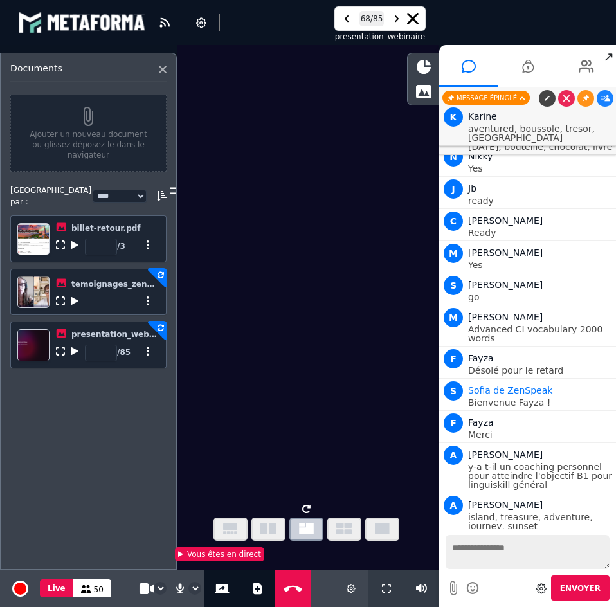
click at [76, 296] on icon at bounding box center [74, 300] width 7 height 9
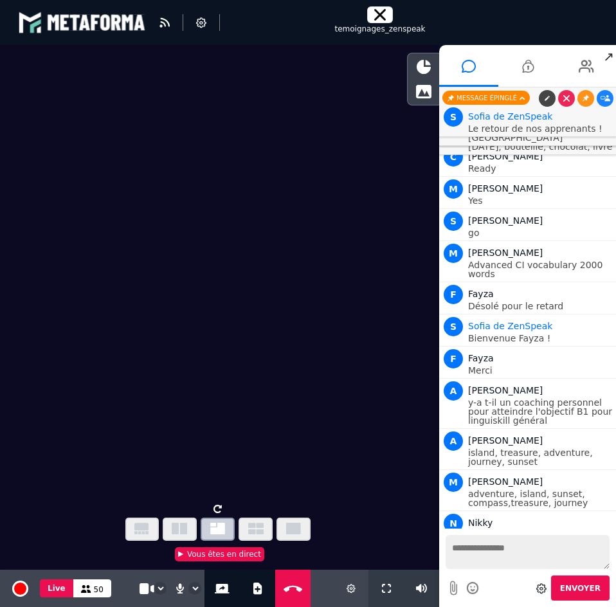
scroll to position [19772, 0]
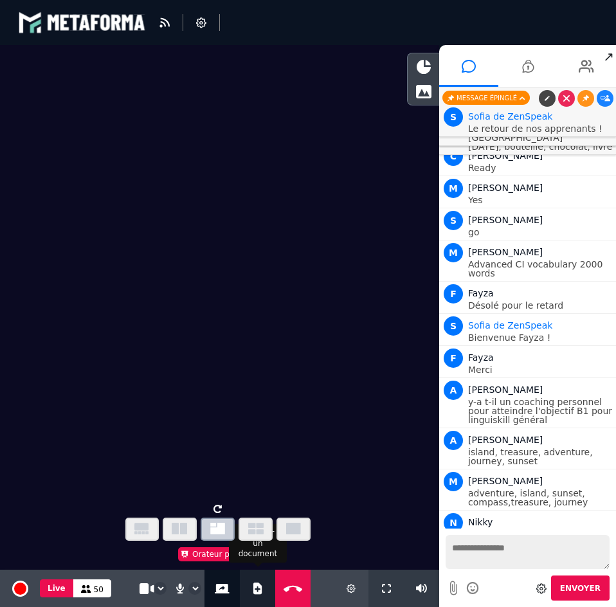
click at [251, 590] on button "Ajouter un document" at bounding box center [258, 588] width 14 height 37
select select "****"
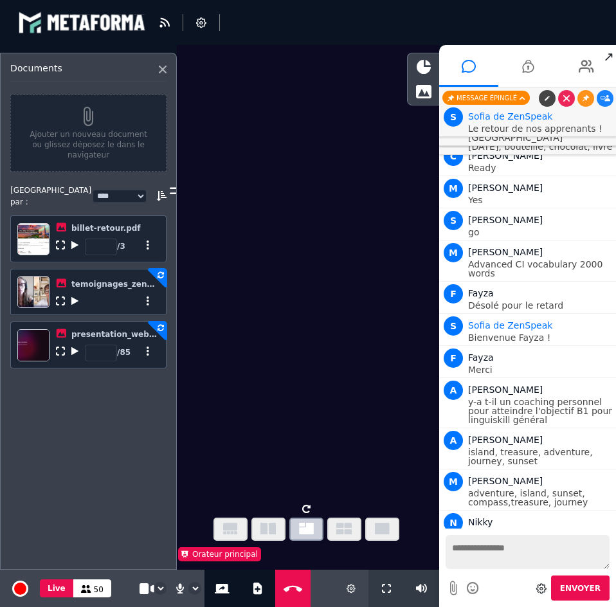
click at [73, 348] on icon at bounding box center [74, 351] width 7 height 9
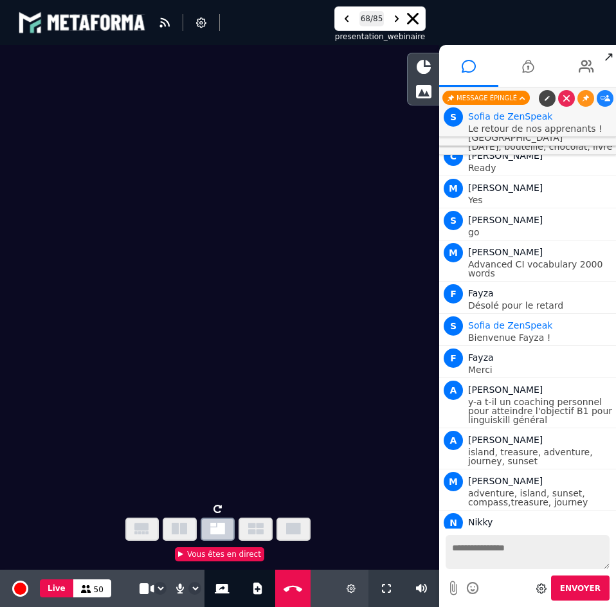
click at [244, 320] on video at bounding box center [219, 272] width 439 height 454
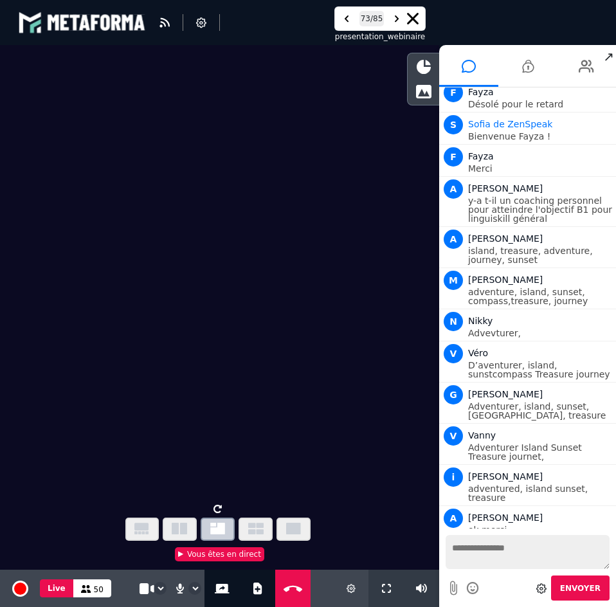
scroll to position [20267, 0]
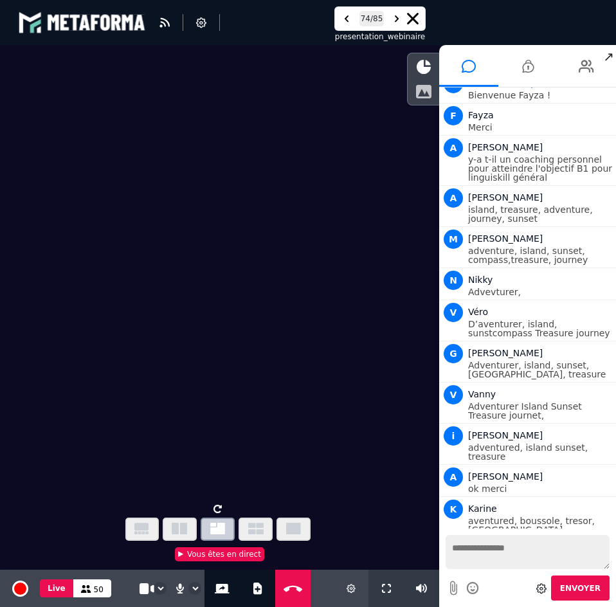
click at [429, 92] on icon at bounding box center [423, 91] width 16 height 14
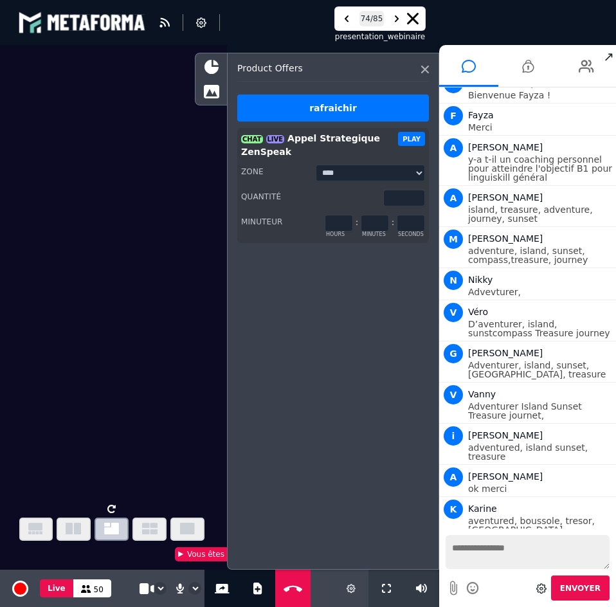
click at [415, 140] on button "PLAY" at bounding box center [411, 139] width 27 height 14
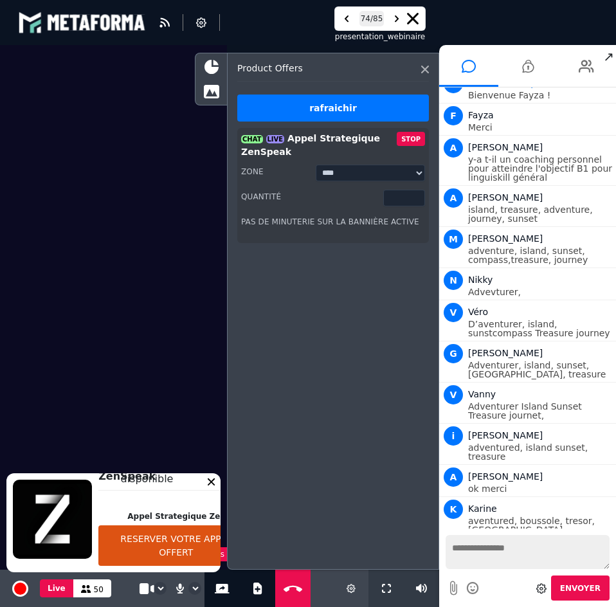
click at [122, 325] on video at bounding box center [113, 272] width 227 height 454
click at [423, 71] on icon at bounding box center [425, 70] width 8 height 8
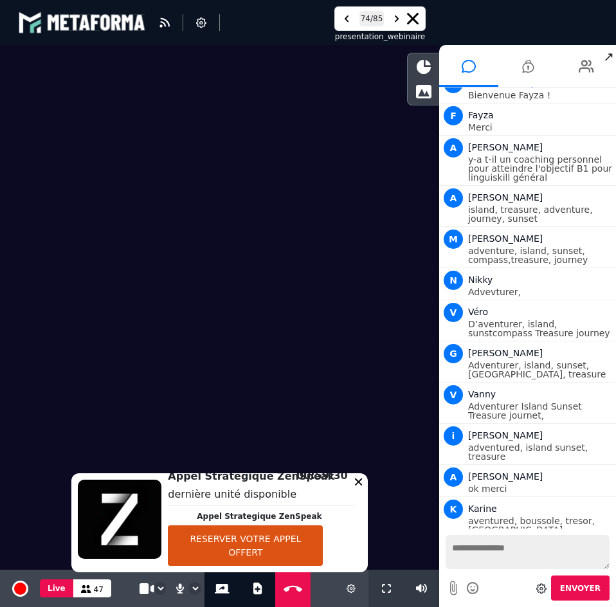
click at [325, 326] on video at bounding box center [219, 272] width 439 height 454
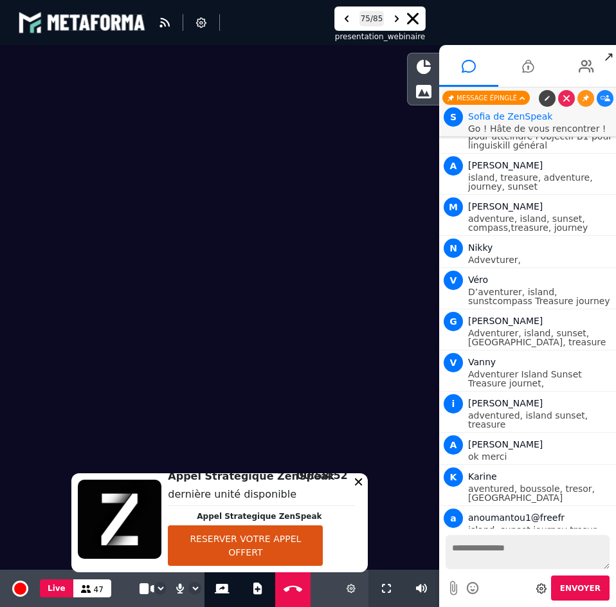
scroll to position [20267, 0]
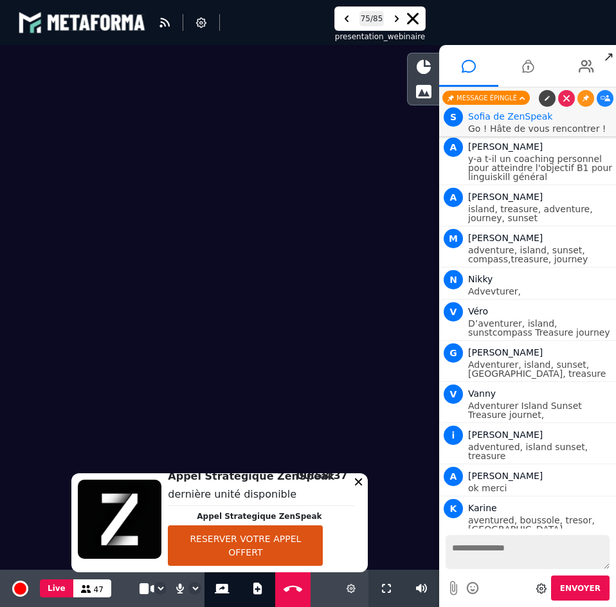
click at [348, 276] on video at bounding box center [219, 272] width 439 height 454
click at [348, 255] on video at bounding box center [219, 272] width 439 height 454
click at [366, 244] on video at bounding box center [219, 272] width 439 height 454
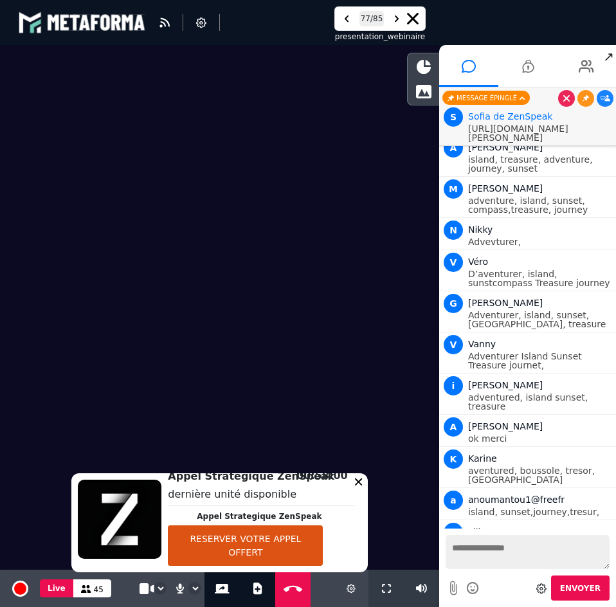
scroll to position [20299, 0]
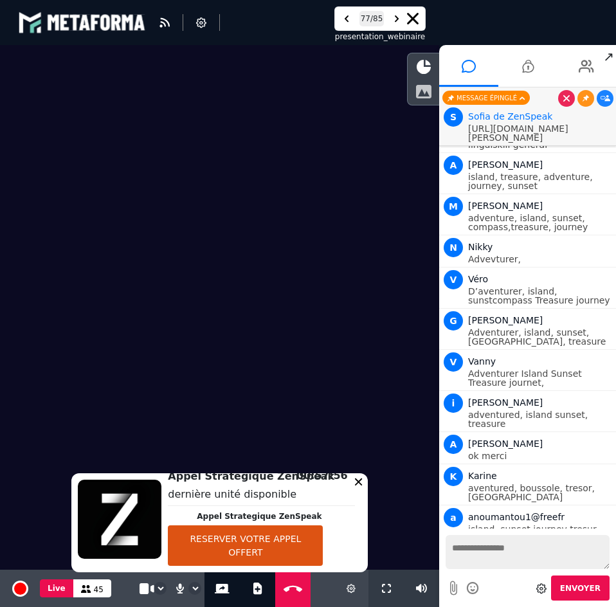
click at [426, 88] on icon at bounding box center [423, 91] width 16 height 14
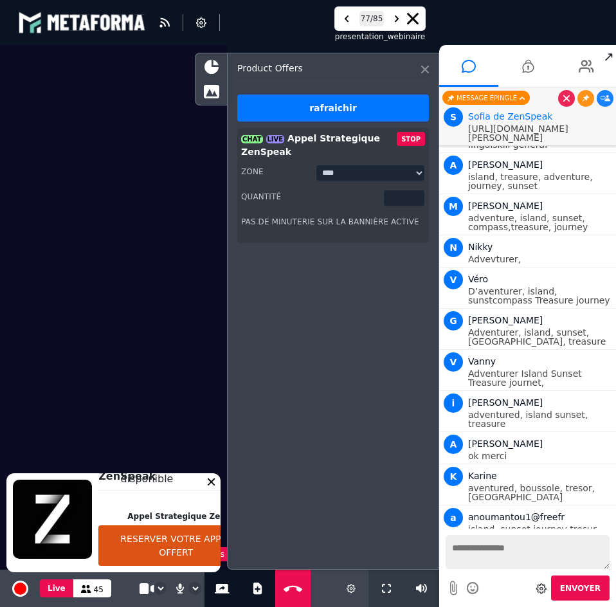
click at [426, 69] on icon at bounding box center [425, 70] width 8 height 8
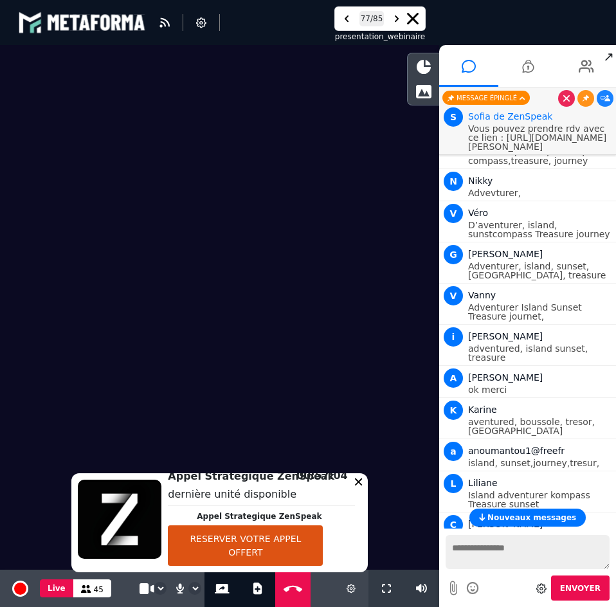
scroll to position [20463, 0]
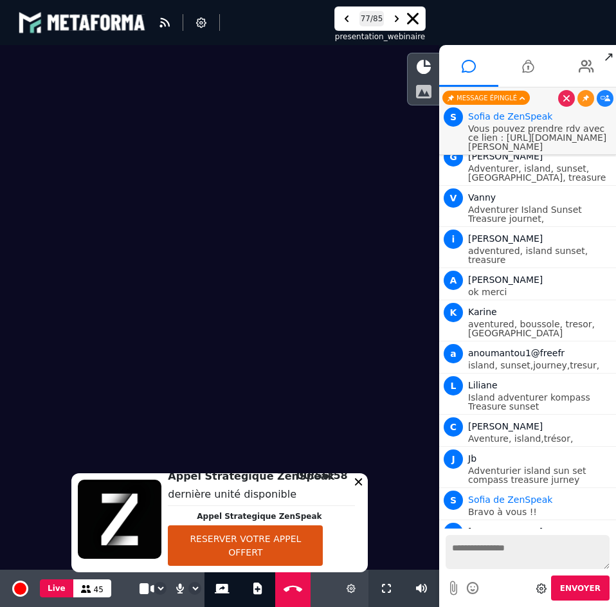
click at [426, 92] on icon at bounding box center [423, 91] width 16 height 14
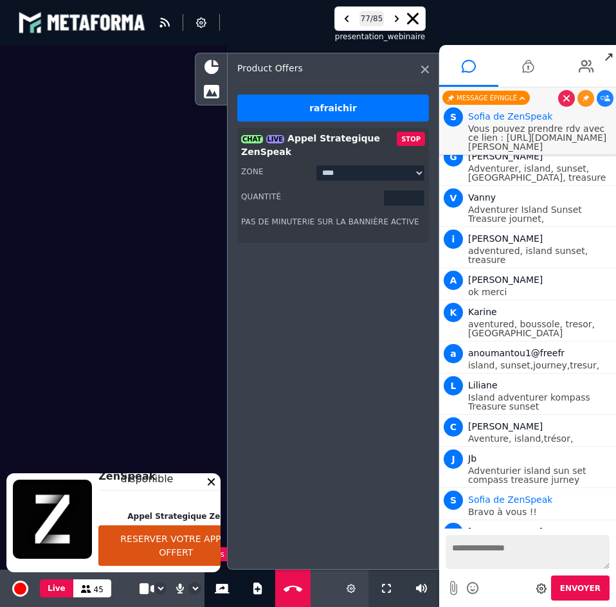
click at [407, 199] on input "*" at bounding box center [404, 198] width 42 height 17
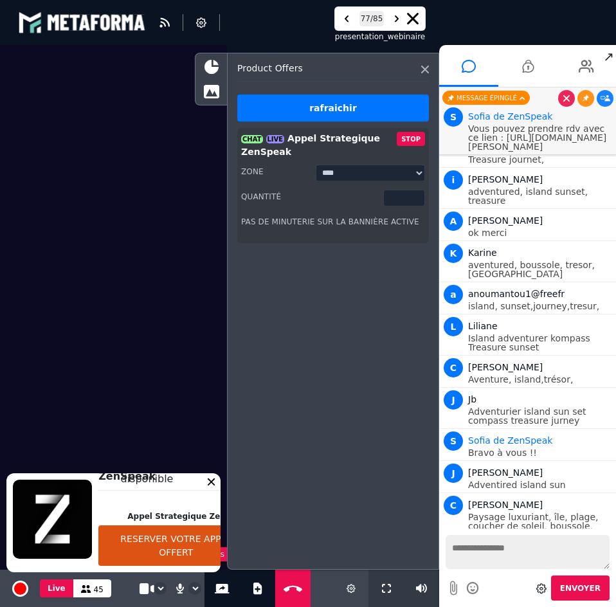
click at [406, 136] on button "STOP" at bounding box center [411, 139] width 28 height 14
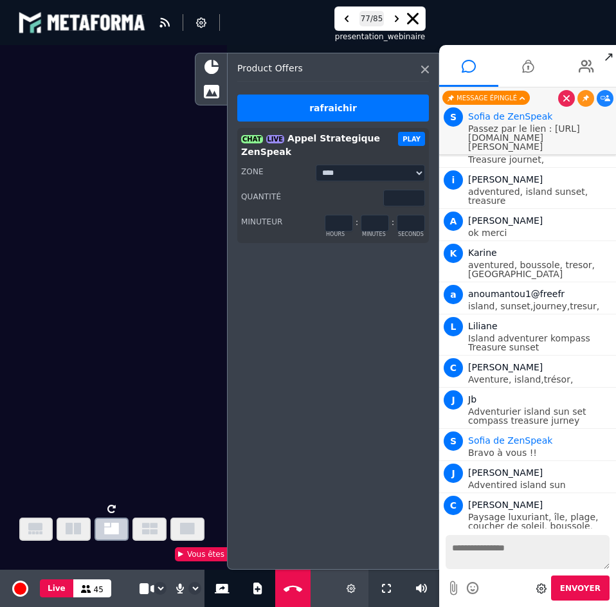
click at [372, 224] on input "**" at bounding box center [375, 223] width 28 height 17
drag, startPoint x: 372, startPoint y: 223, endPoint x: 399, endPoint y: 208, distance: 30.8
click at [363, 220] on input "**" at bounding box center [375, 223] width 28 height 17
type input "**"
click at [417, 136] on button "PLAY" at bounding box center [411, 139] width 27 height 14
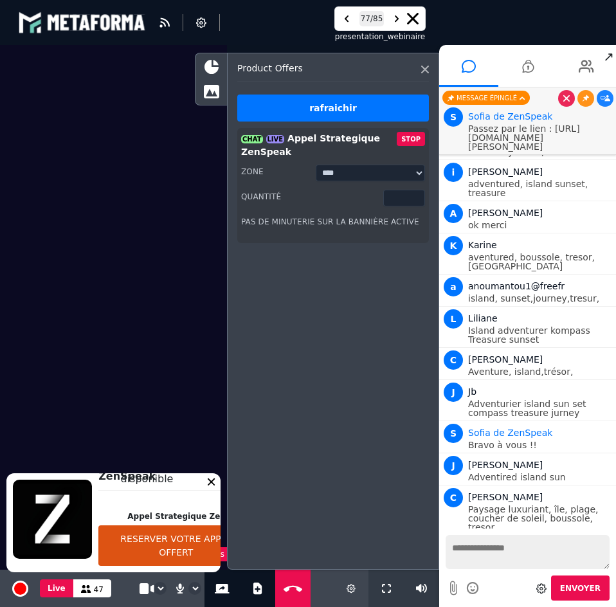
scroll to position [20532, 0]
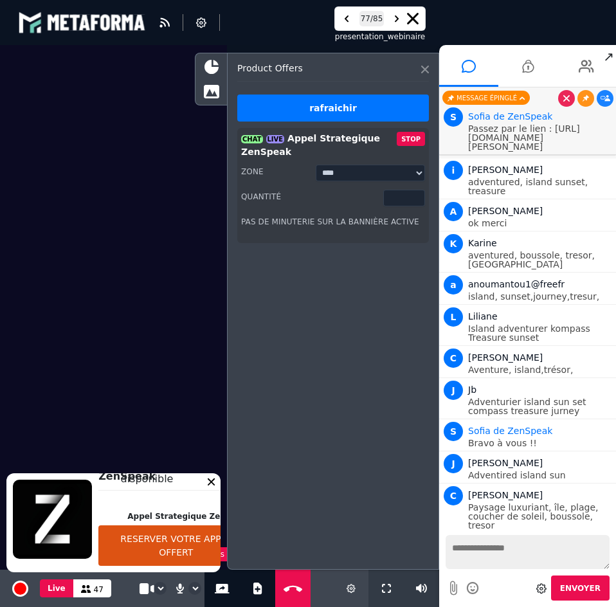
click at [426, 68] on icon at bounding box center [425, 70] width 8 height 8
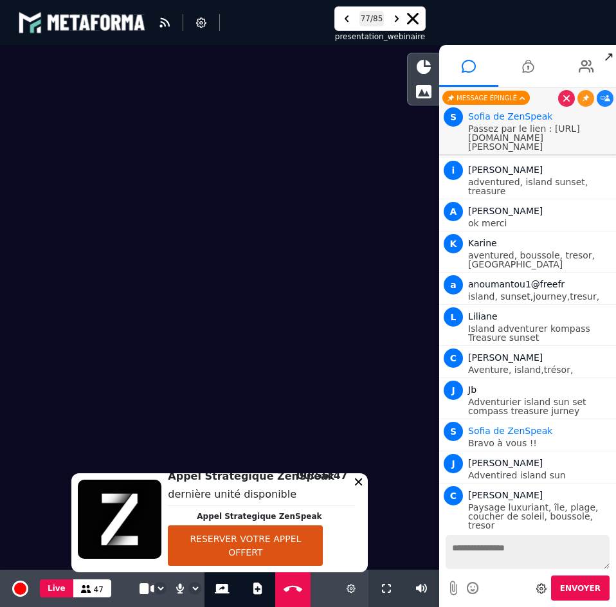
click at [408, 339] on video at bounding box center [219, 272] width 439 height 454
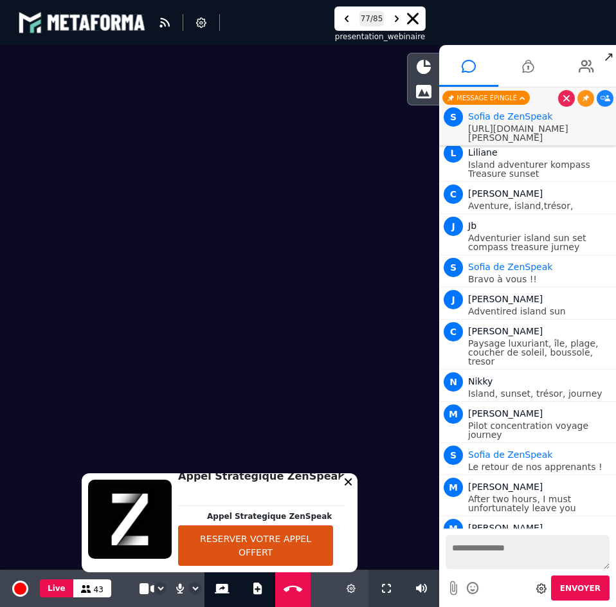
scroll to position [20728, 0]
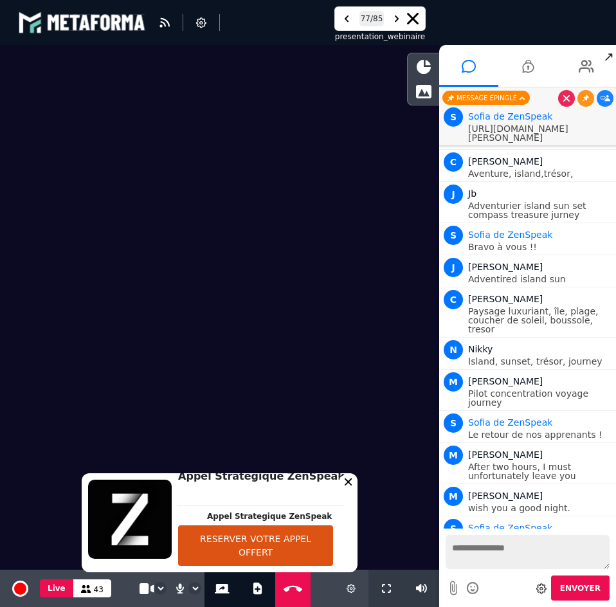
click at [341, 338] on video at bounding box center [219, 272] width 439 height 454
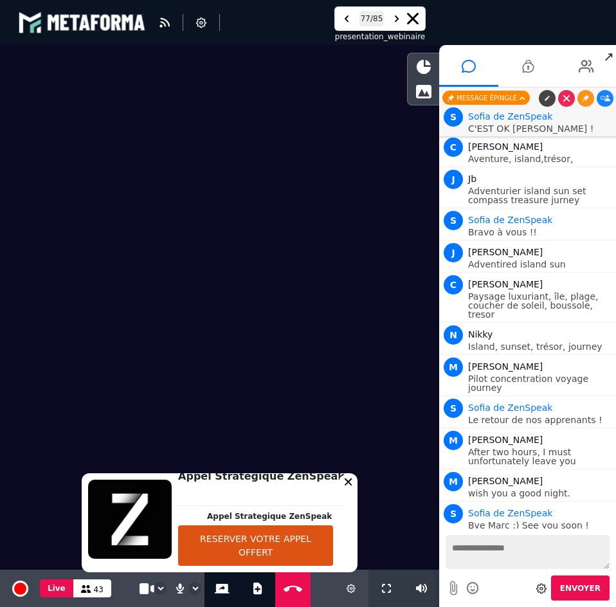
scroll to position [20747, 0]
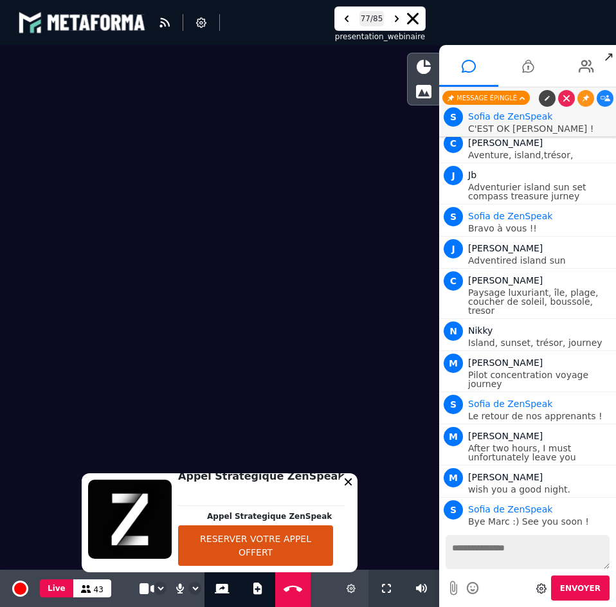
click at [310, 327] on video at bounding box center [219, 272] width 439 height 454
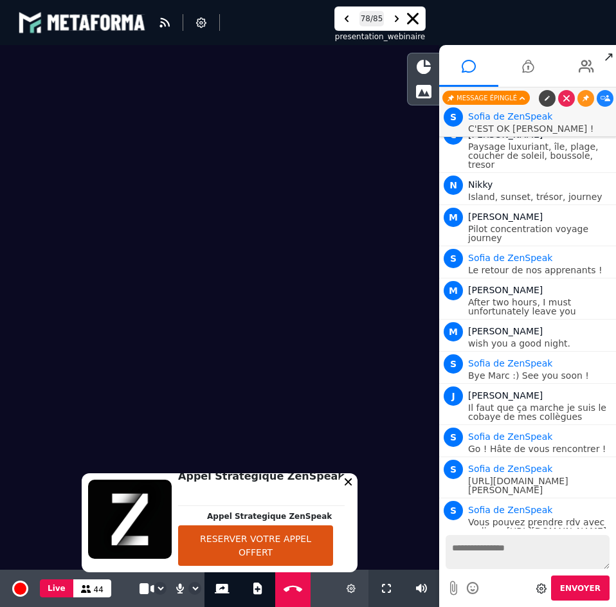
scroll to position [20934, 0]
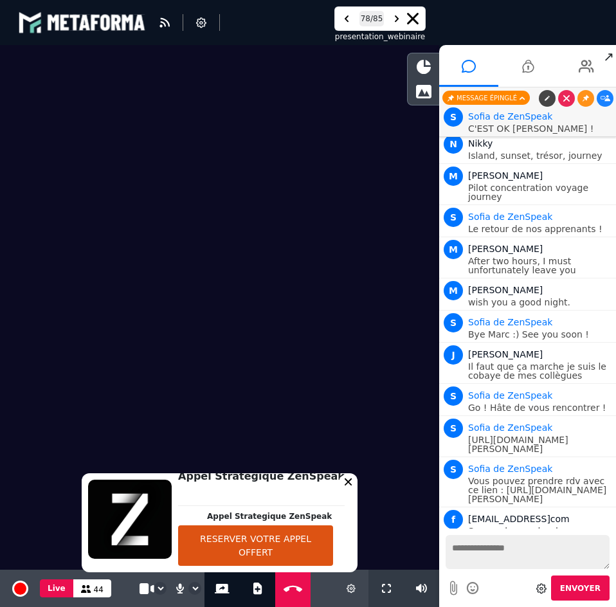
click at [262, 348] on video at bounding box center [219, 272] width 439 height 454
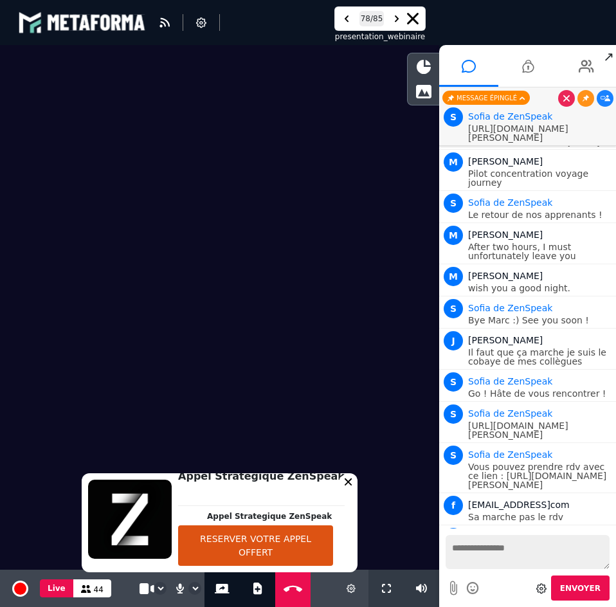
scroll to position [20980, 0]
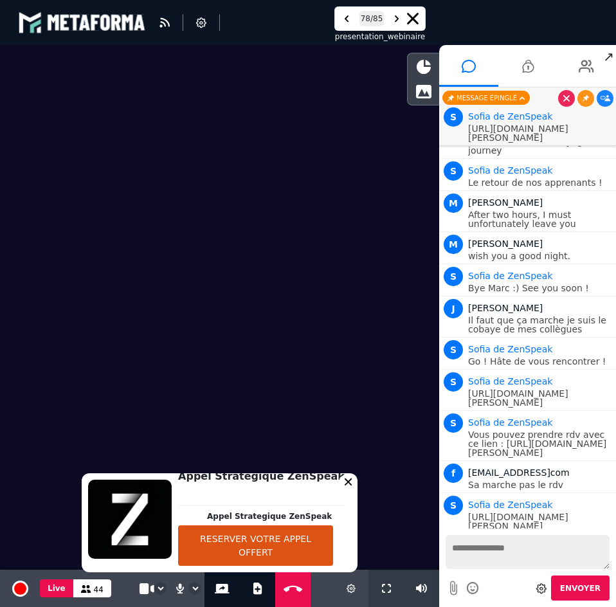
click at [249, 332] on video at bounding box center [219, 272] width 439 height 454
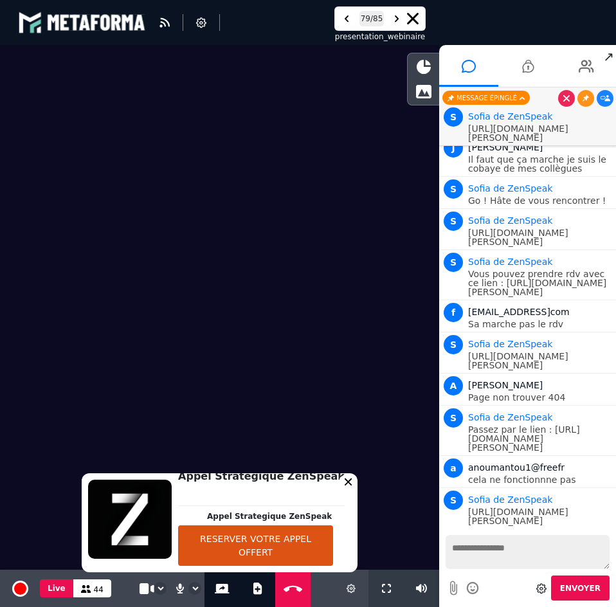
scroll to position [21182, 0]
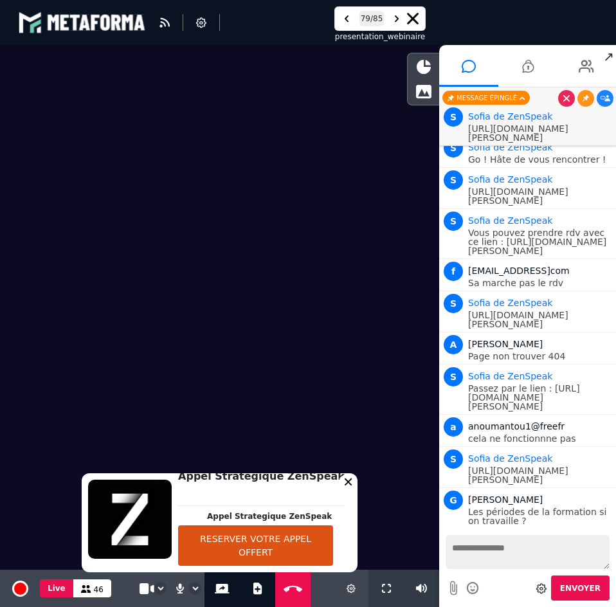
click at [250, 333] on video at bounding box center [219, 272] width 439 height 454
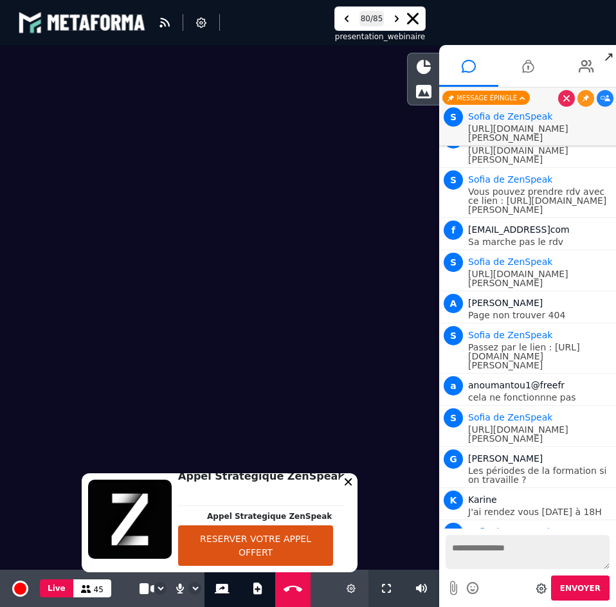
click at [208, 393] on video at bounding box center [219, 272] width 439 height 454
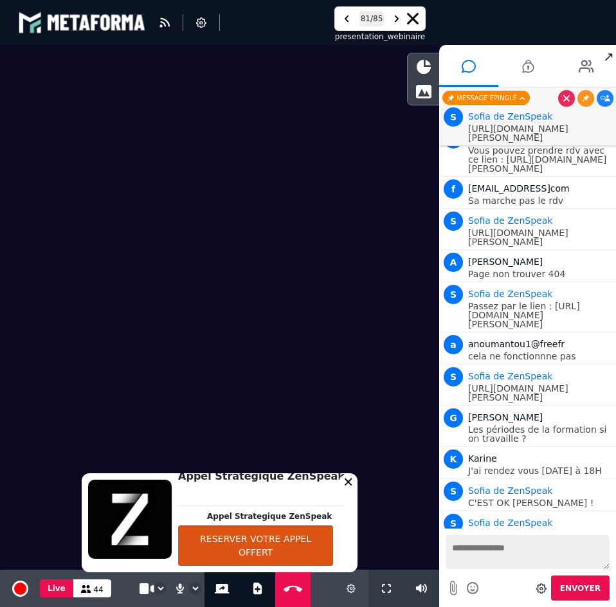
scroll to position [21305, 0]
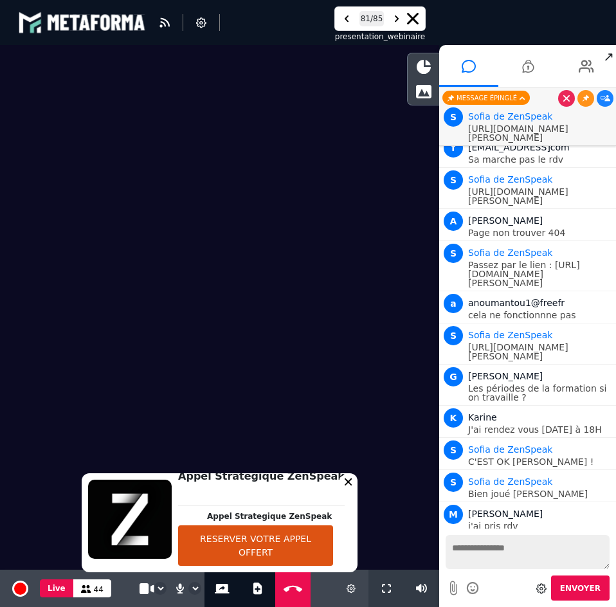
click at [210, 365] on video at bounding box center [219, 272] width 439 height 454
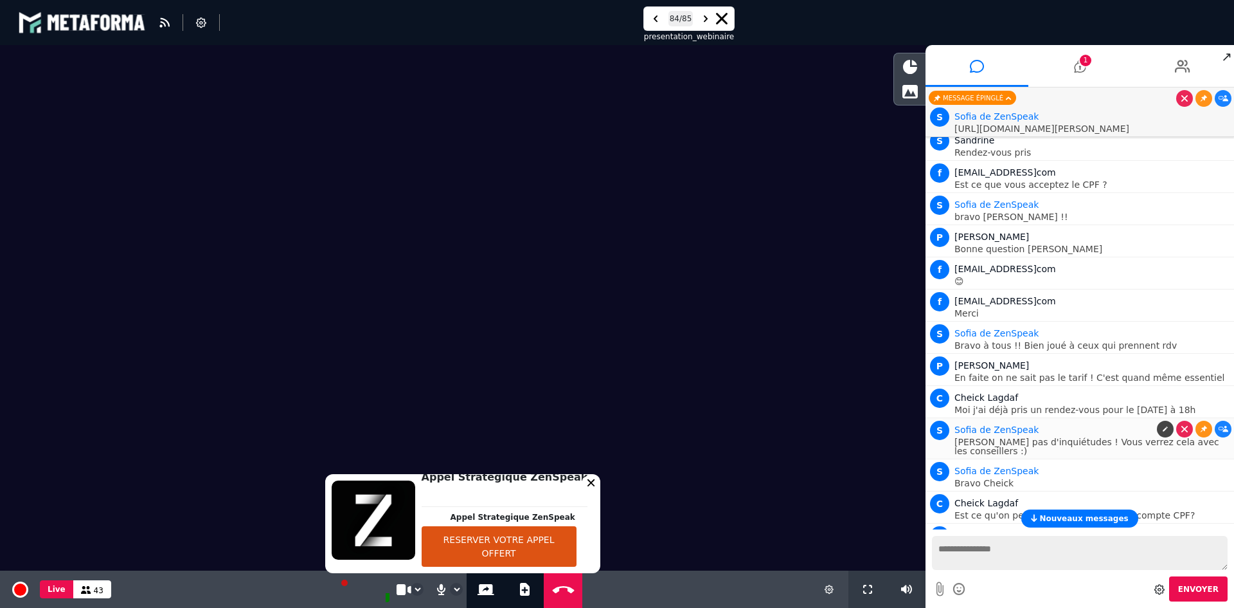
scroll to position [20202, 0]
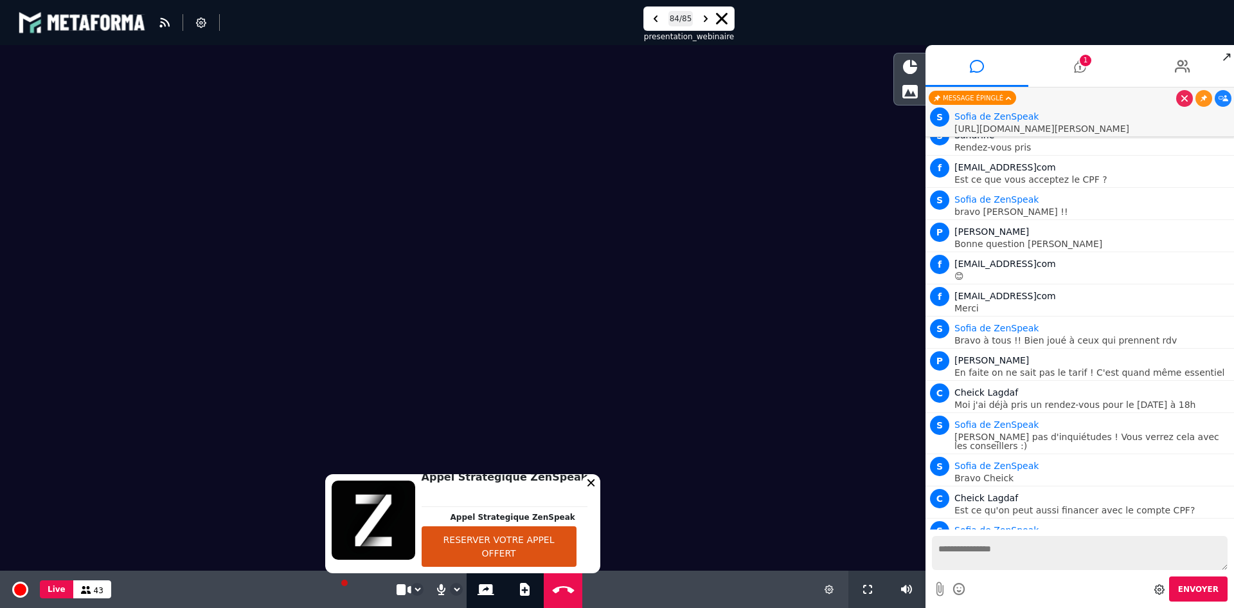
click at [760, 456] on video at bounding box center [463, 272] width 926 height 455
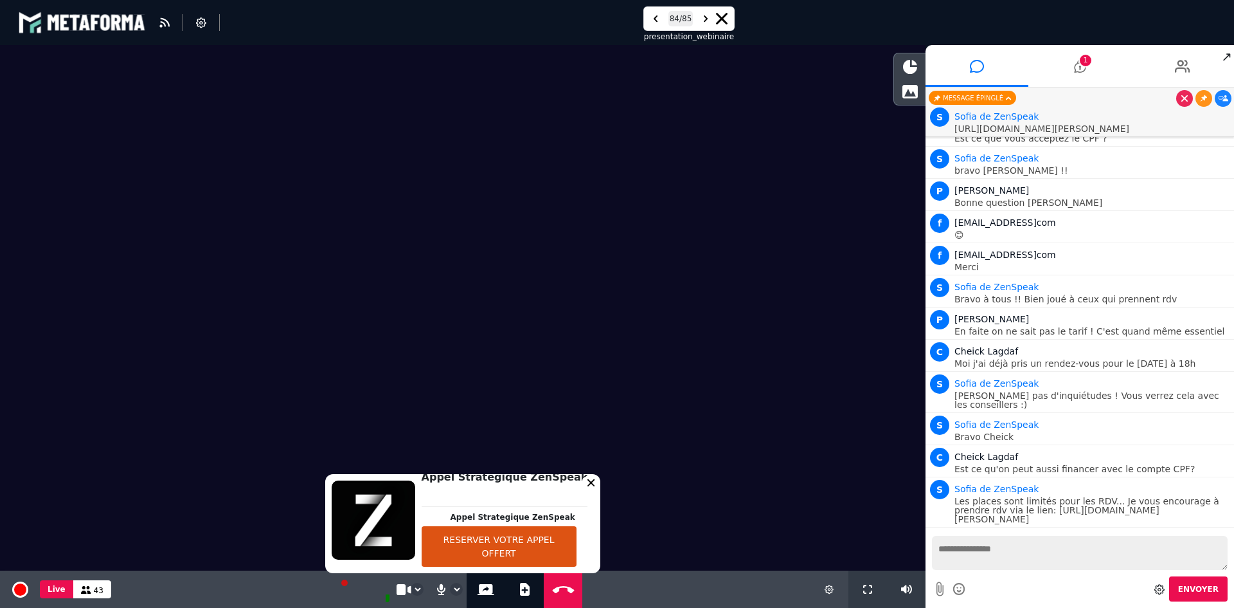
click at [998, 563] on textarea at bounding box center [1080, 553] width 296 height 34
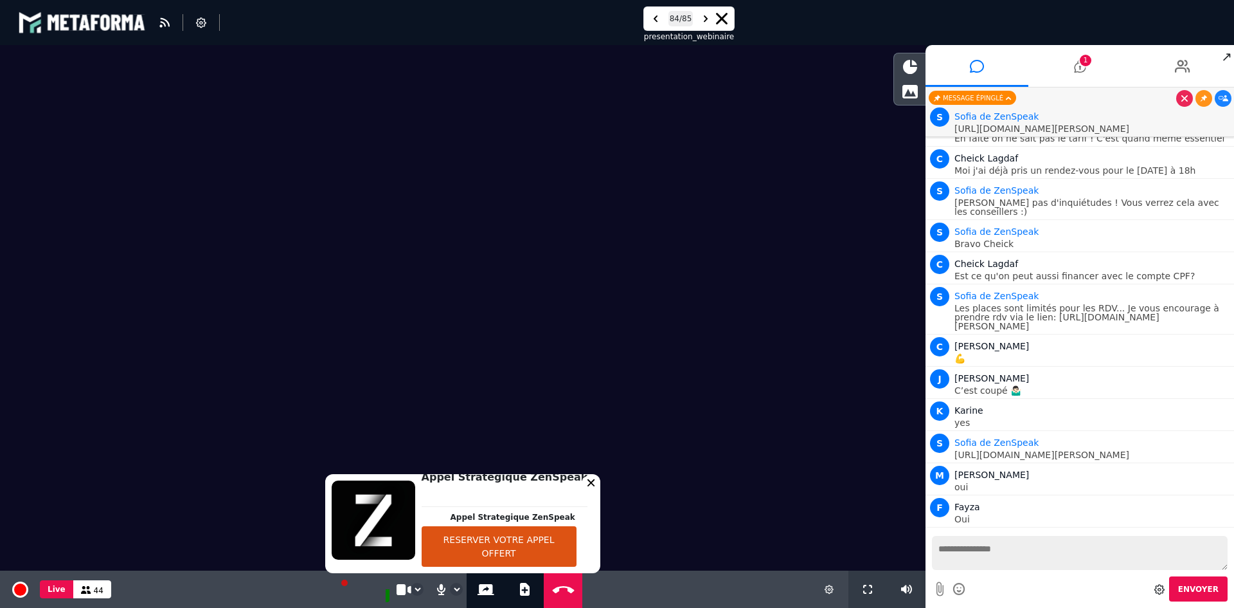
scroll to position [20468, 0]
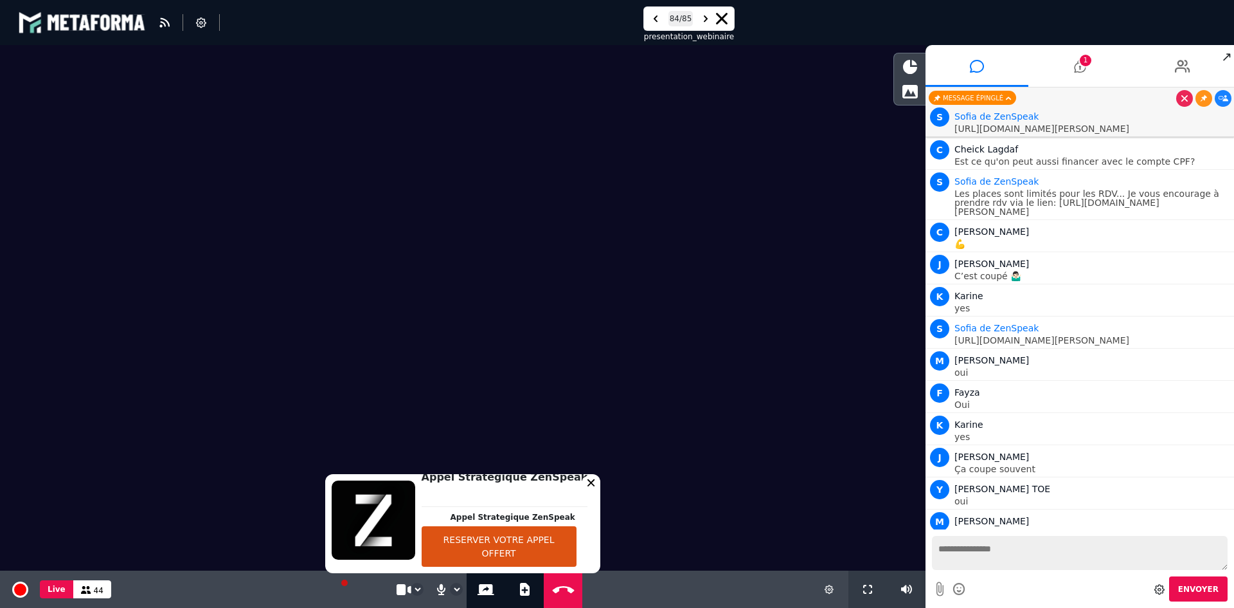
click at [661, 424] on video at bounding box center [463, 272] width 926 height 455
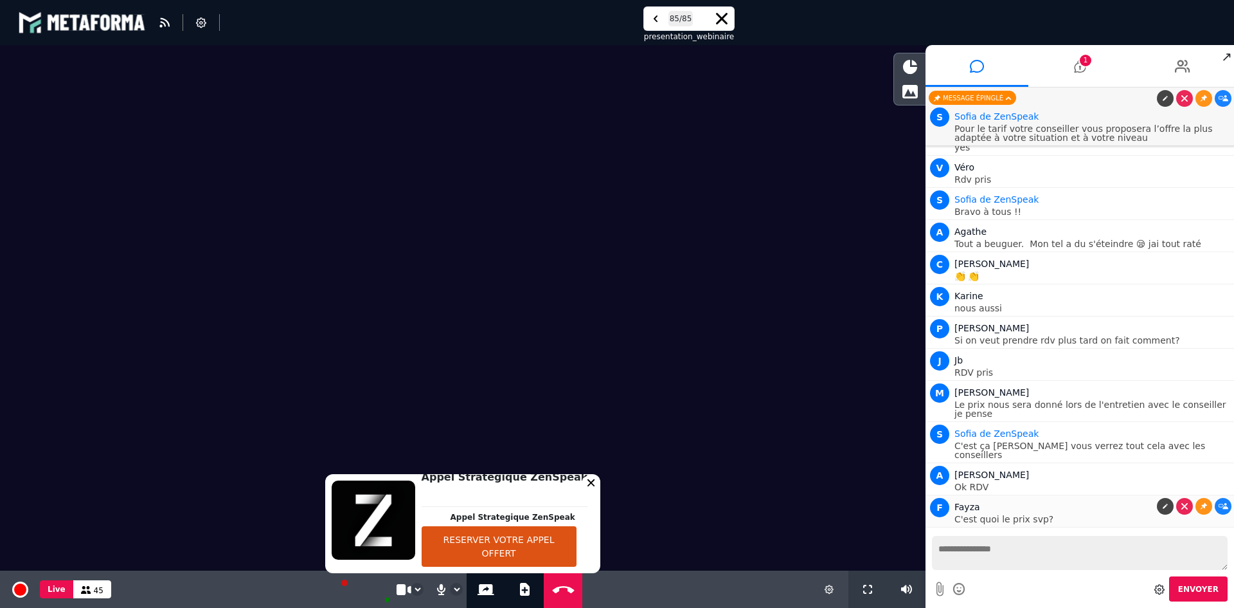
scroll to position [21588, 0]
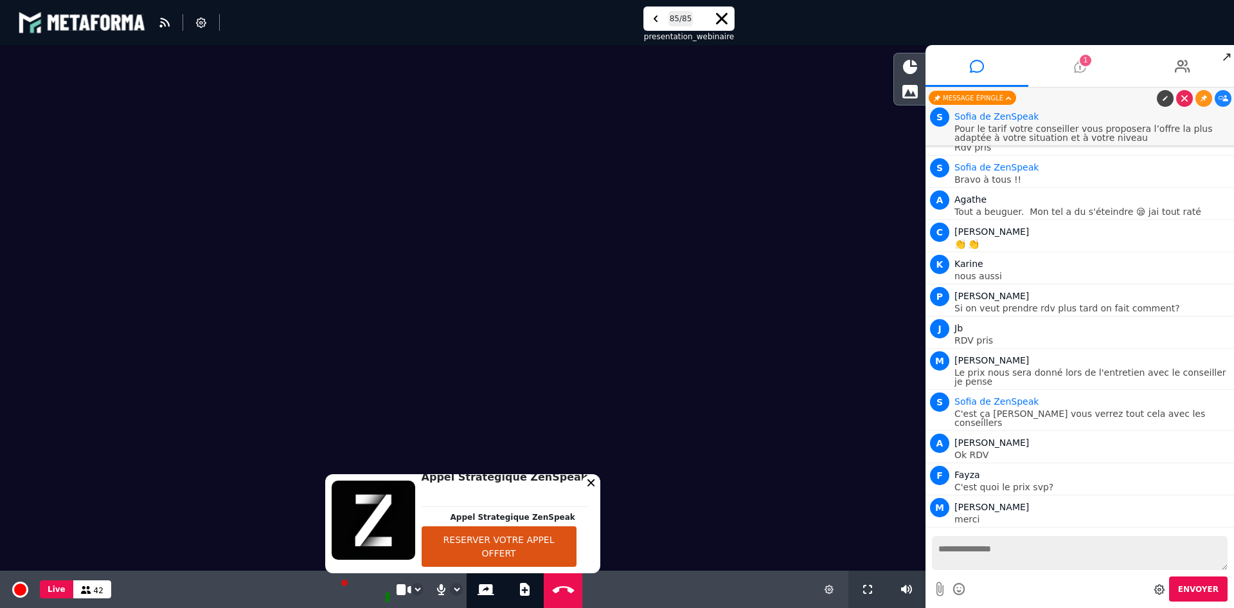
click at [1064, 66] on li "1" at bounding box center [1080, 66] width 103 height 42
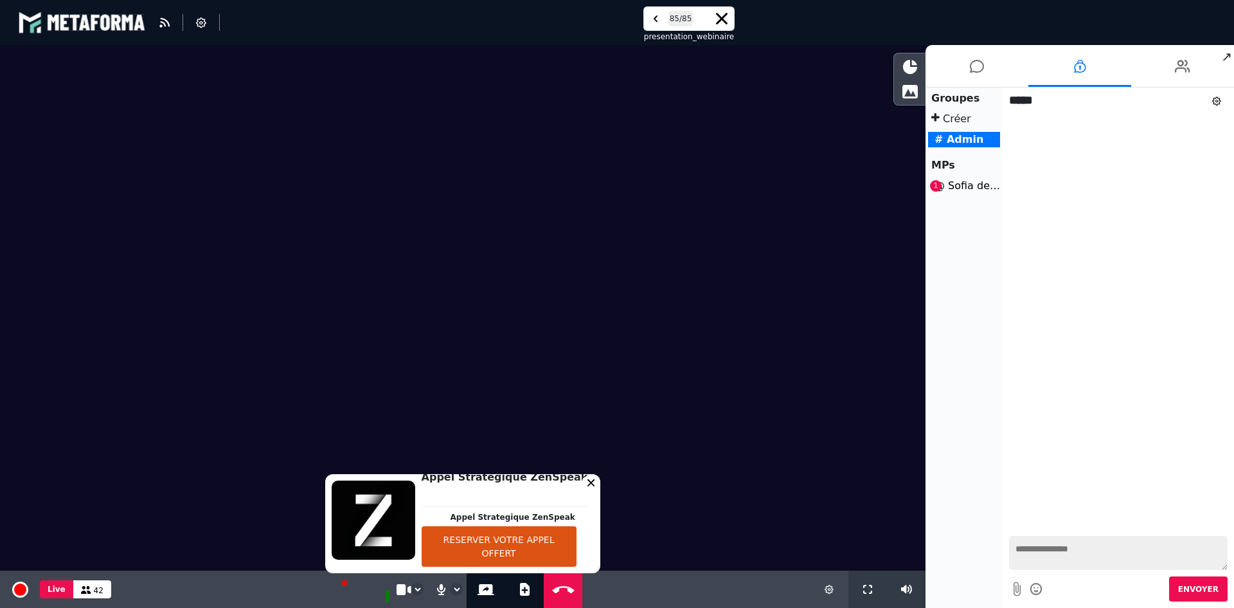
click at [959, 184] on li "@ Sofia de ZenSpeak 1" at bounding box center [964, 185] width 72 height 15
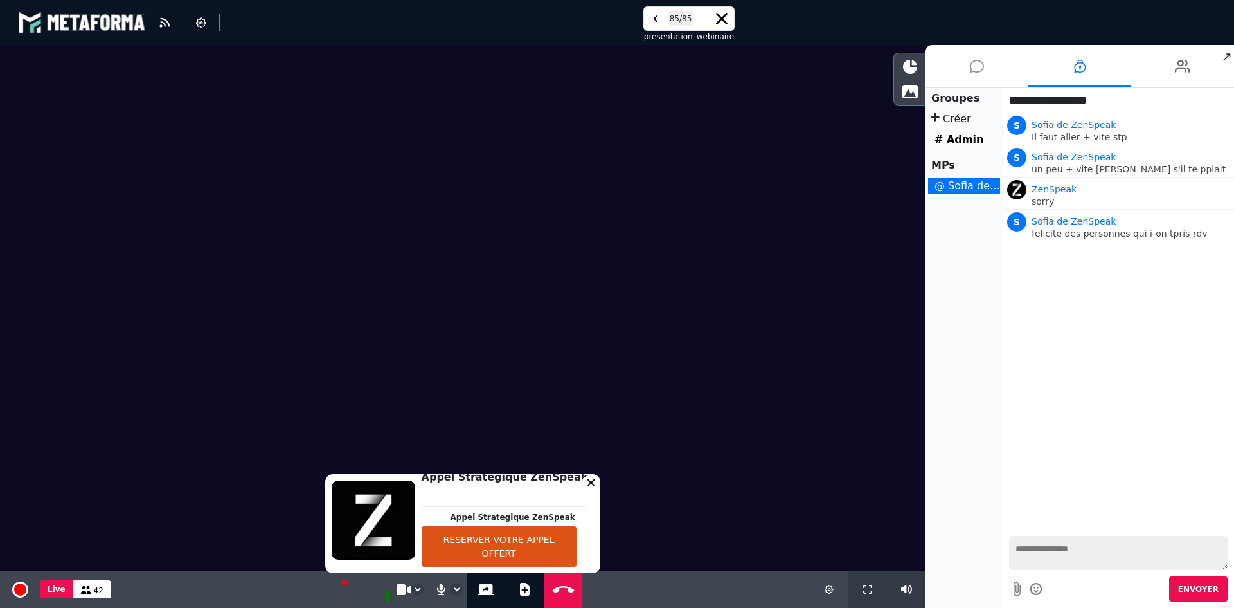
click at [989, 60] on li at bounding box center [977, 66] width 103 height 42
click at [979, 63] on icon at bounding box center [977, 66] width 14 height 32
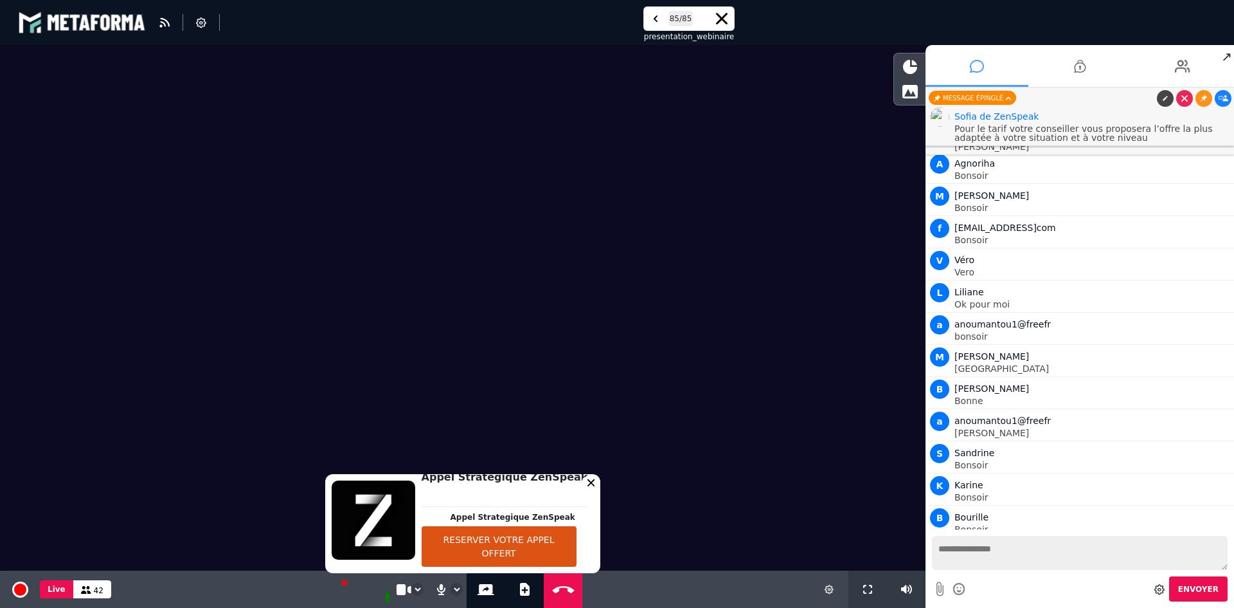
click at [976, 67] on icon at bounding box center [977, 66] width 14 height 32
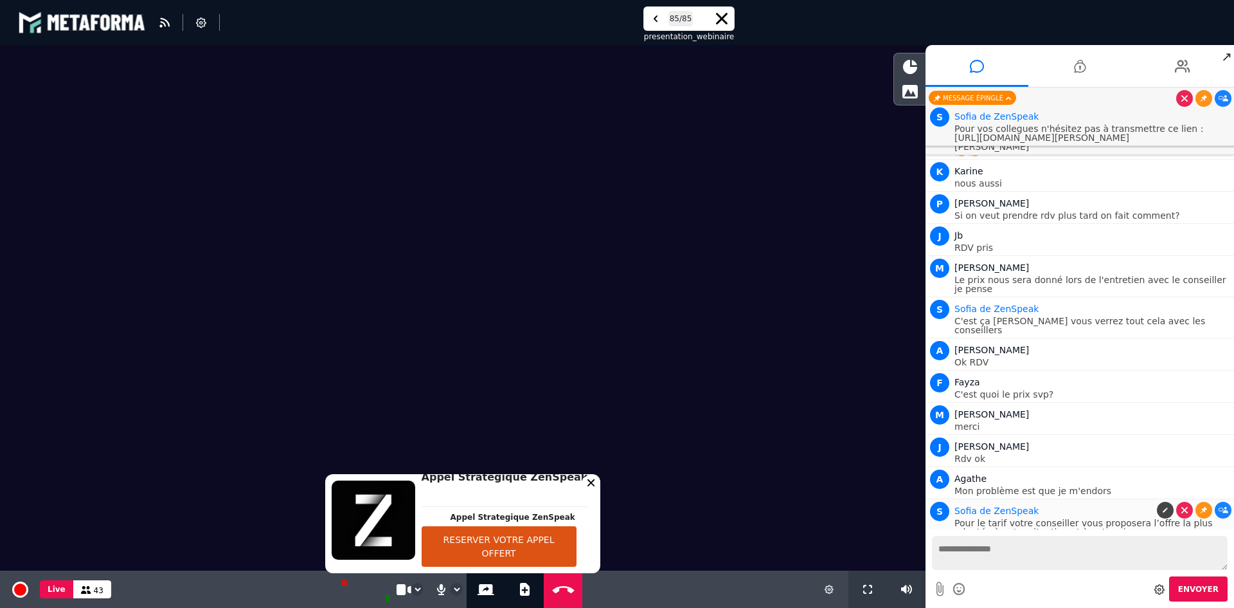
scroll to position [20741, 0]
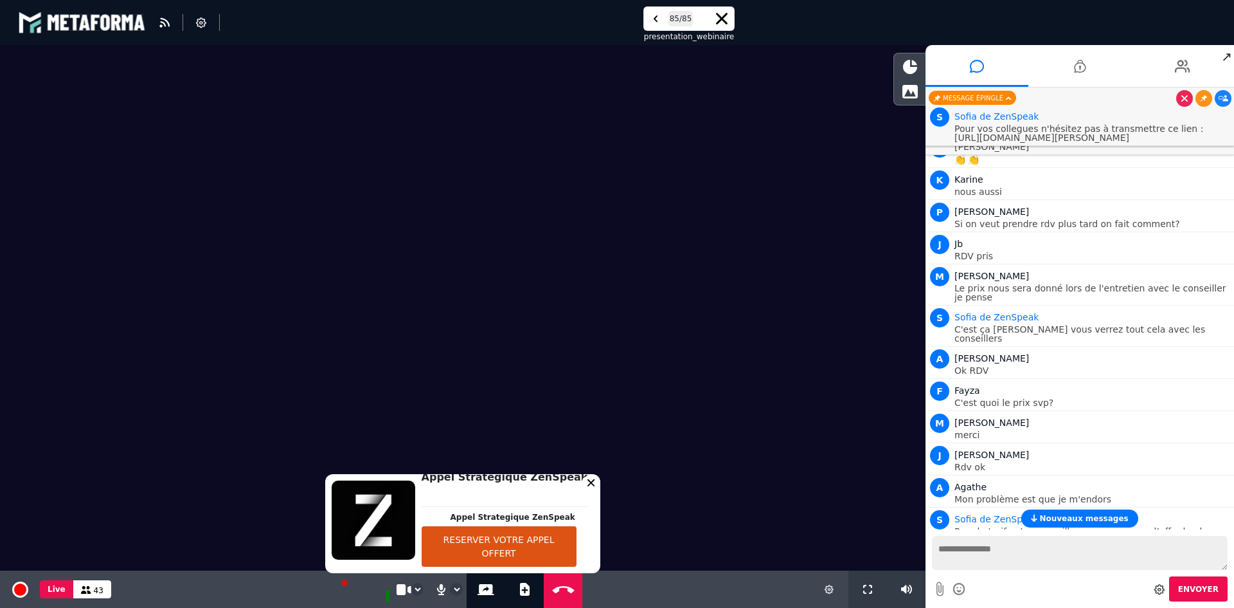
click at [1073, 514] on span "Nouveaux messages" at bounding box center [1084, 518] width 89 height 9
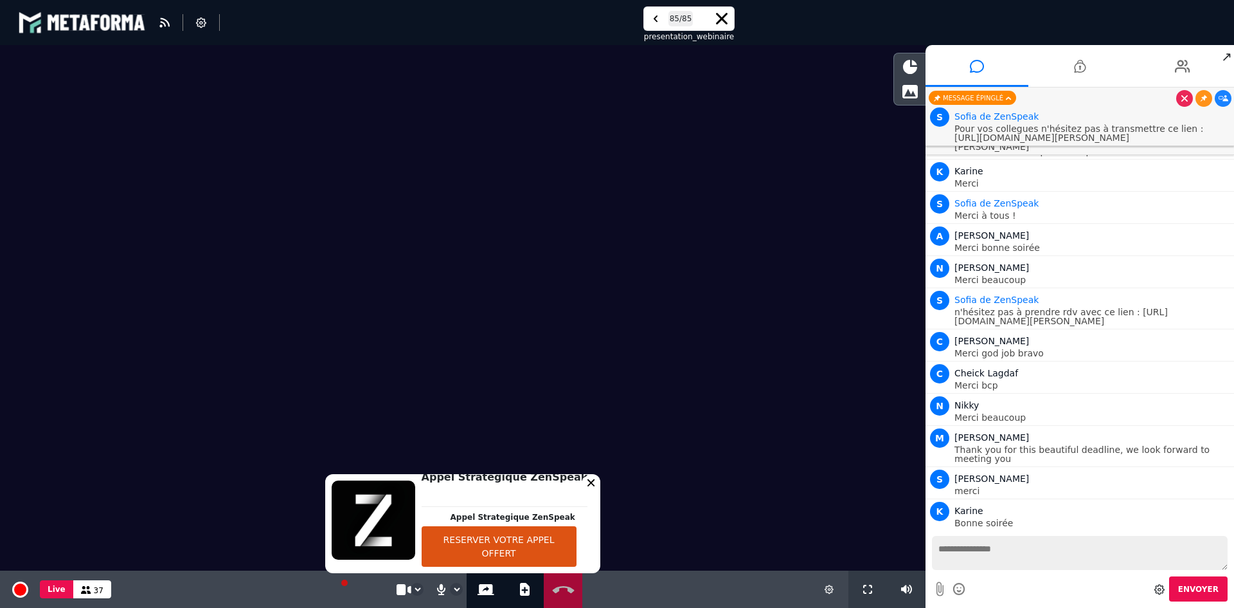
scroll to position [21611, 0]
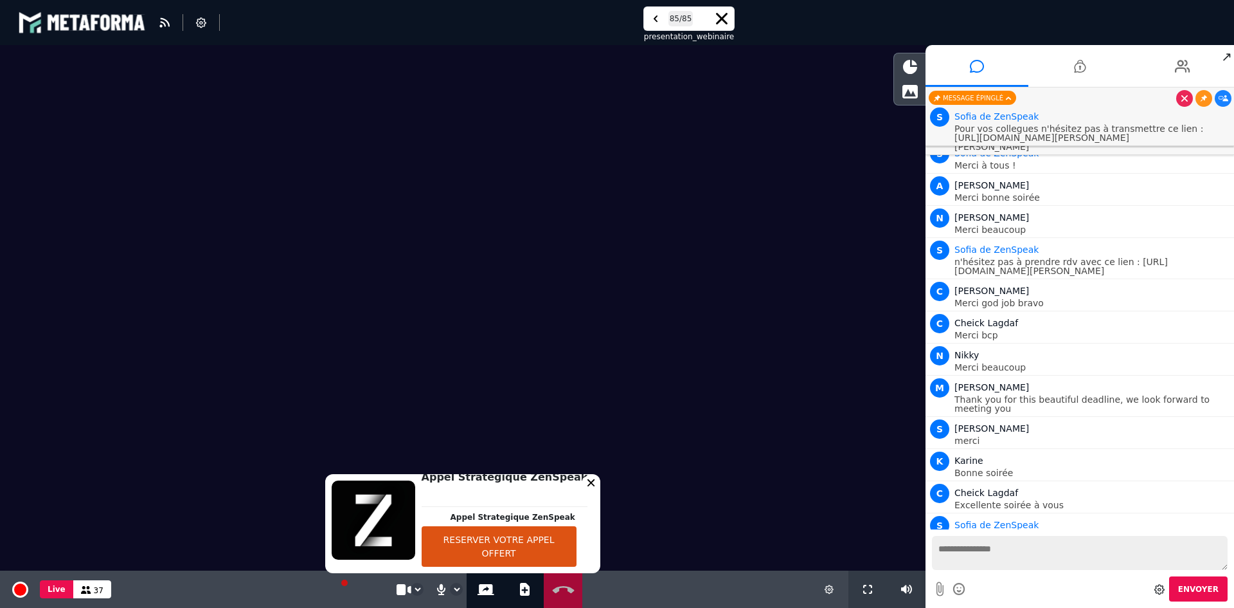
click at [566, 590] on icon at bounding box center [564, 589] width 28 height 10
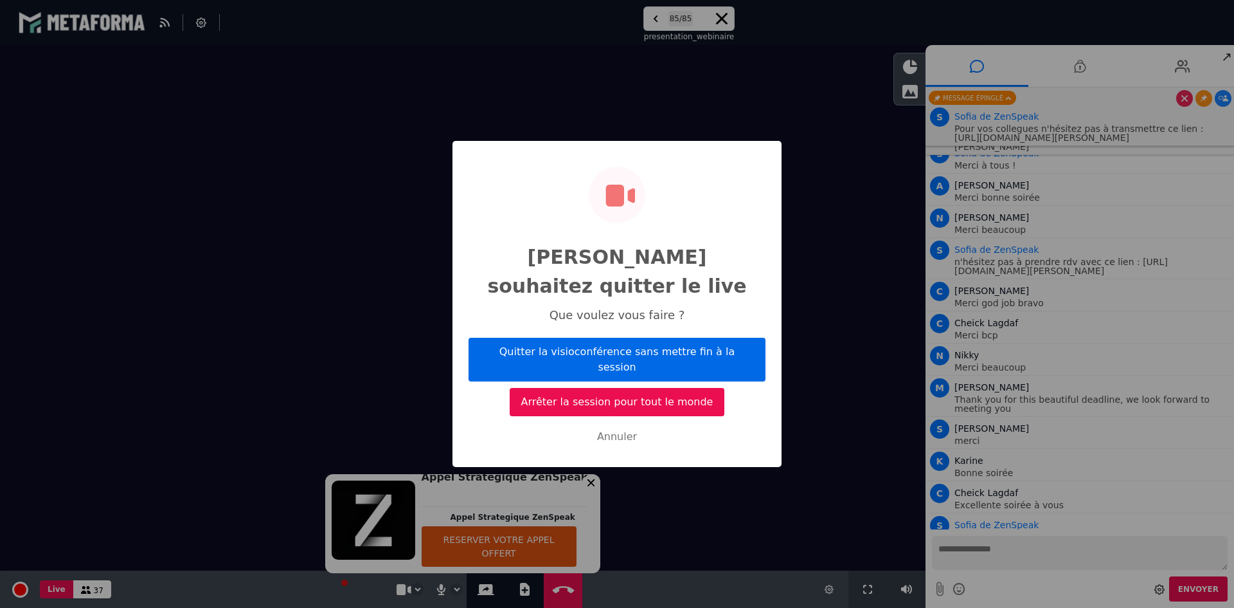
click at [647, 346] on button "Quitter la visioconférence sans mettre fin à la session" at bounding box center [617, 360] width 297 height 44
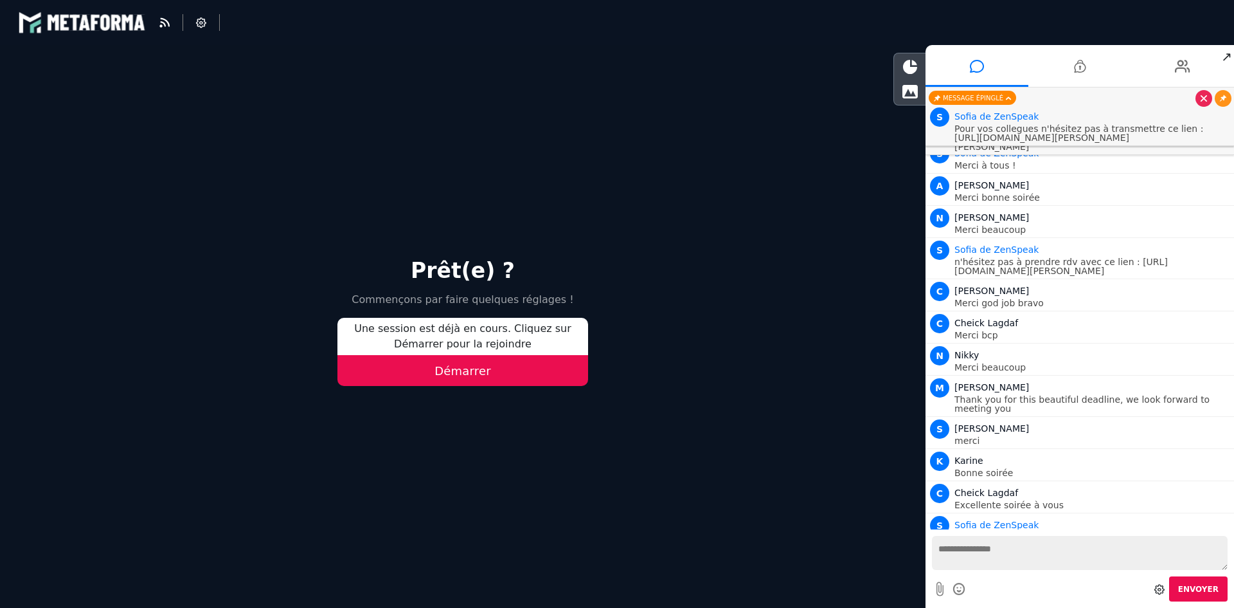
click at [503, 375] on button "Démarrer" at bounding box center [463, 370] width 251 height 31
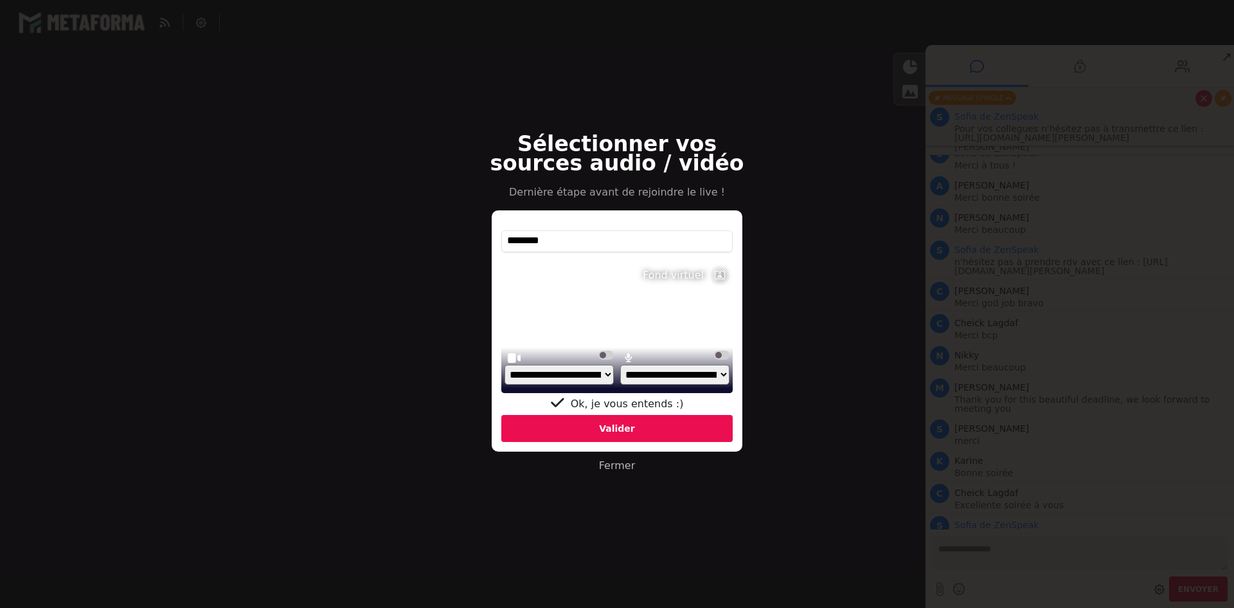
click at [611, 467] on link "Fermer" at bounding box center [617, 465] width 36 height 12
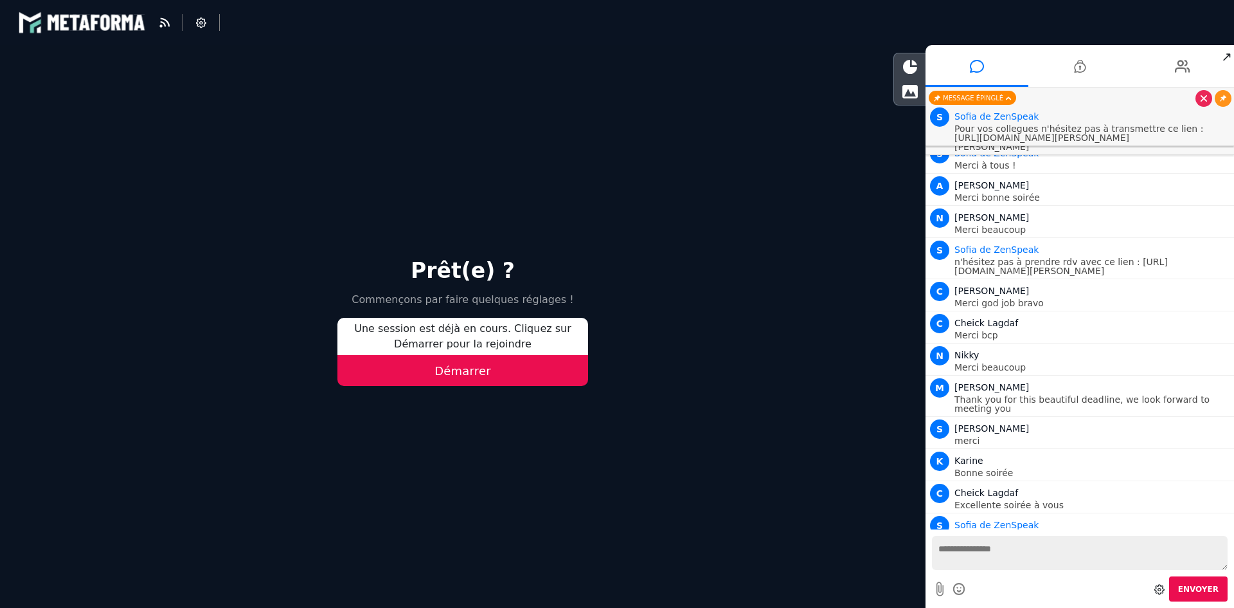
scroll to position [21643, 0]
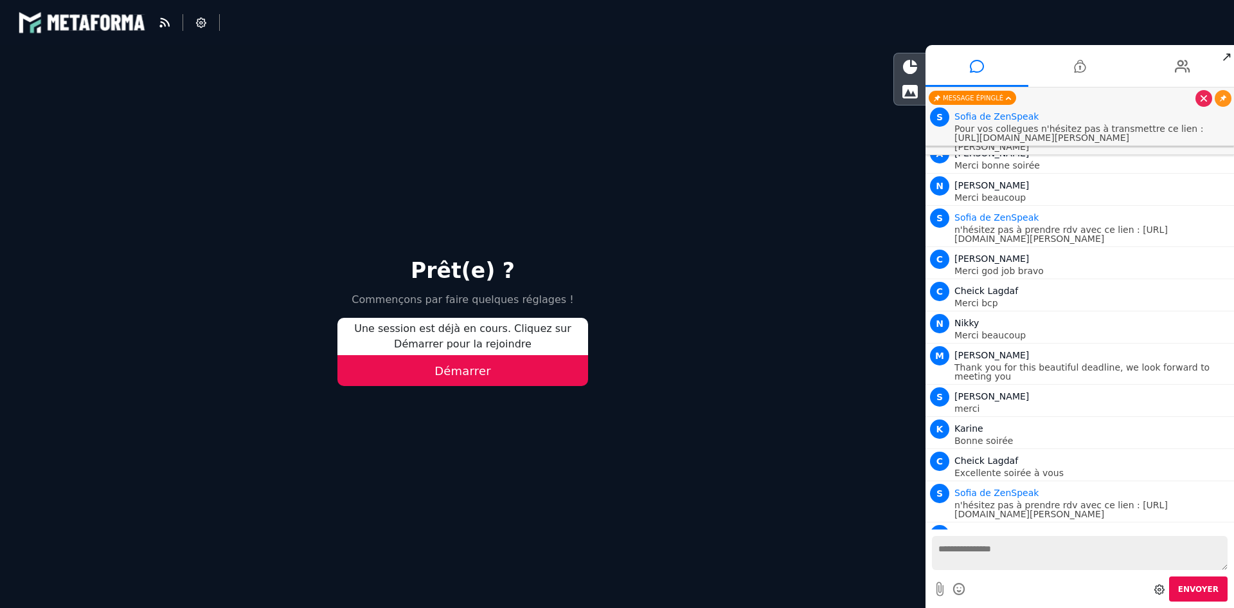
click at [477, 374] on button "Démarrer" at bounding box center [463, 370] width 251 height 31
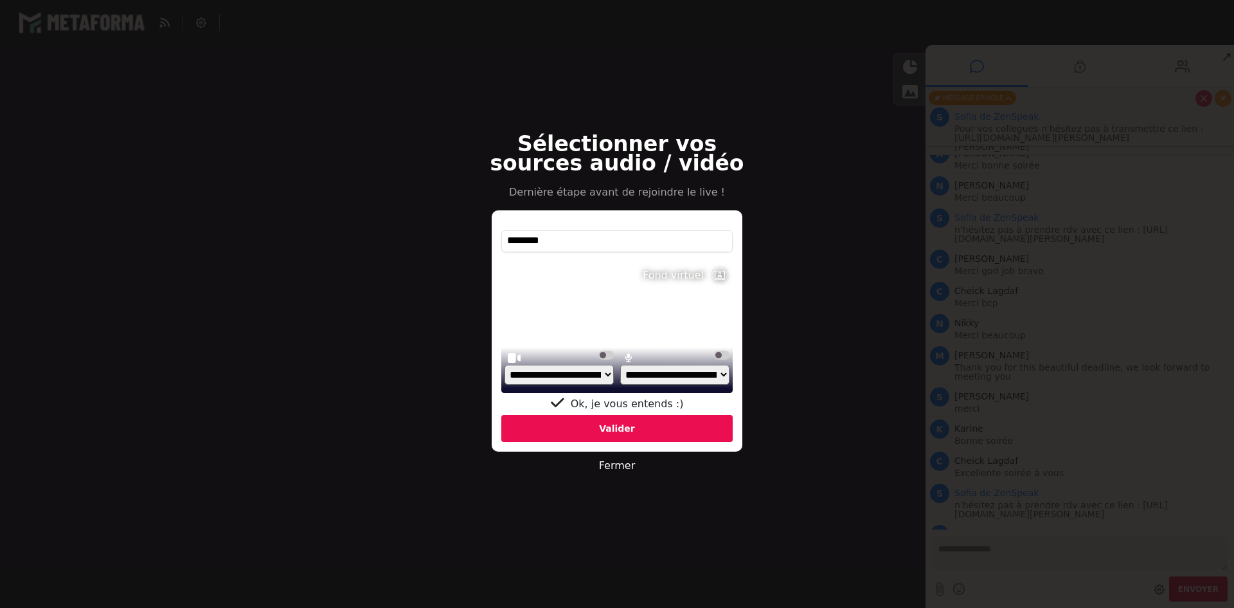
click at [603, 356] on label at bounding box center [606, 354] width 15 height 9
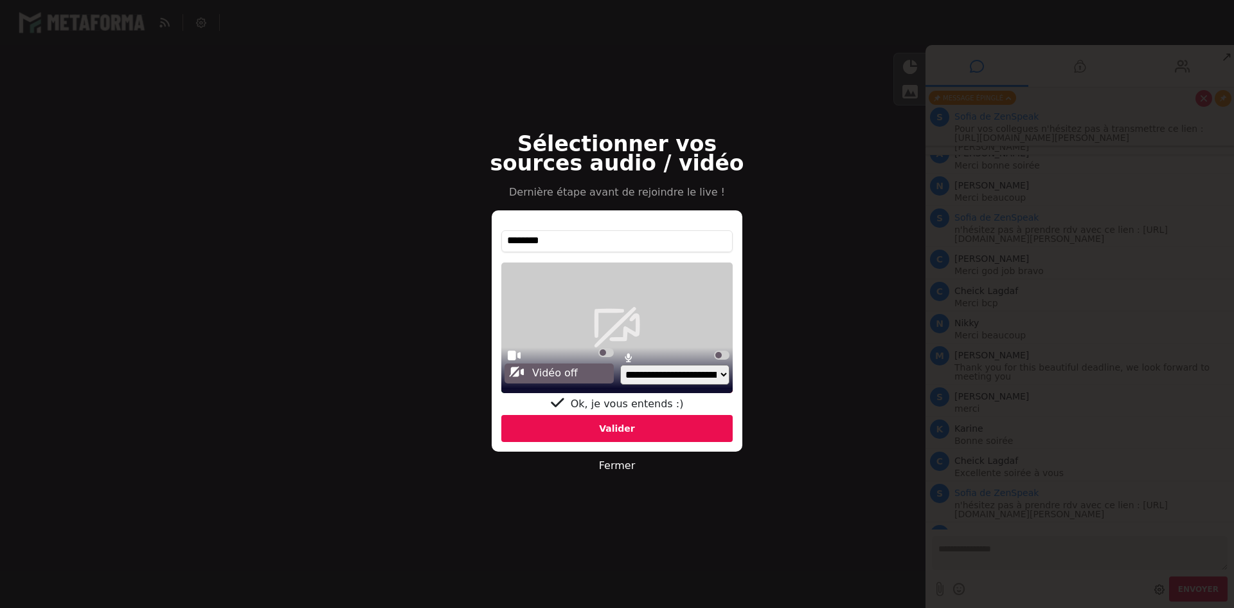
click at [717, 352] on label at bounding box center [721, 354] width 15 height 9
click at [608, 428] on div "Valider" at bounding box center [616, 428] width 231 height 27
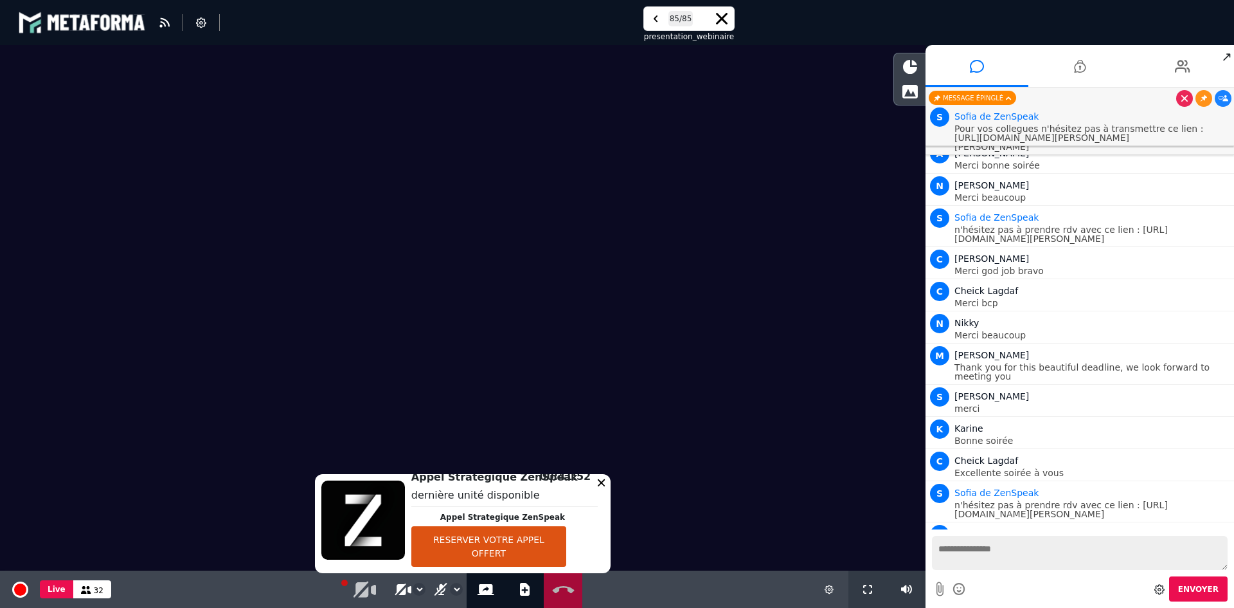
click at [558, 585] on icon at bounding box center [564, 589] width 28 height 10
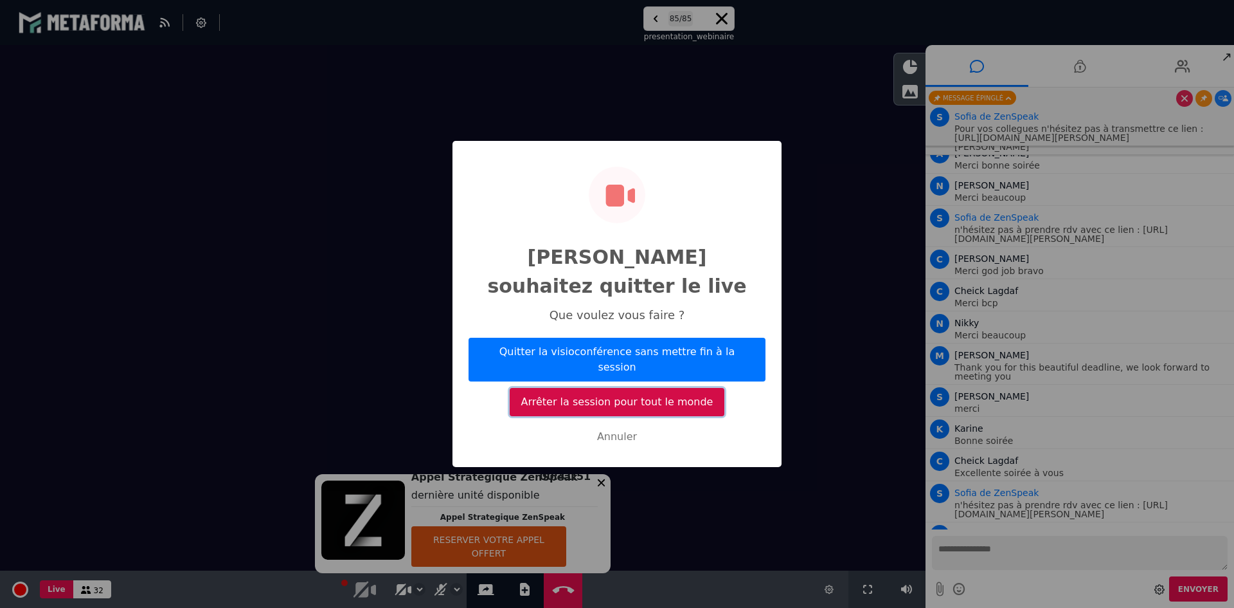
click at [601, 388] on button "Arrêter la session pour tout le monde" at bounding box center [617, 402] width 215 height 28
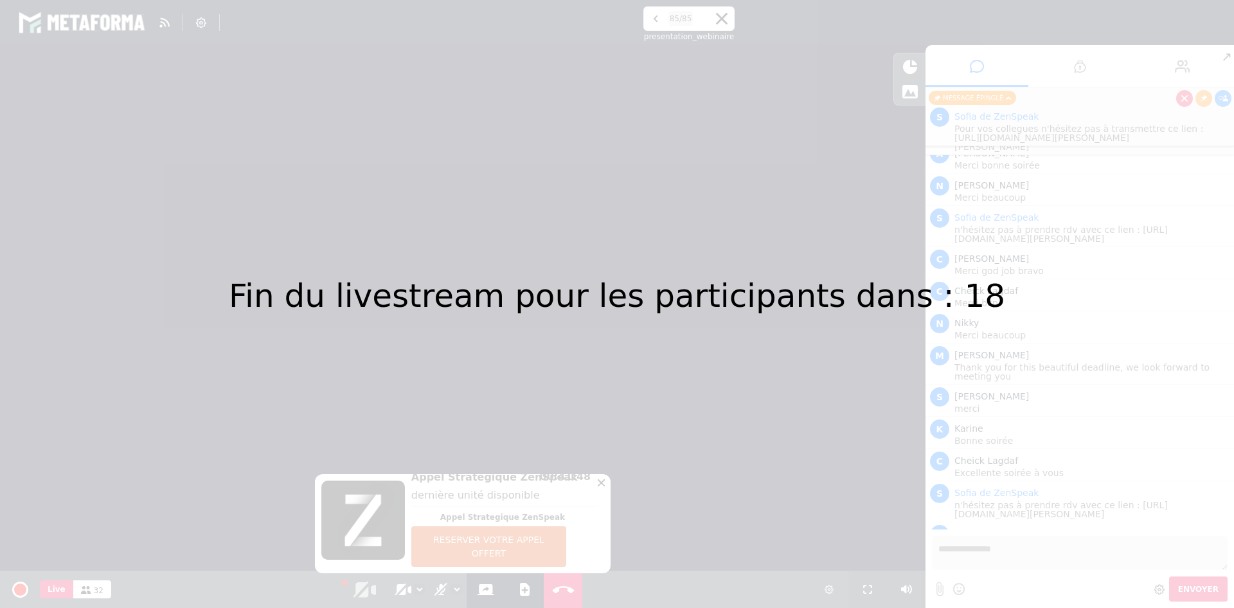
scroll to position [21693, 0]
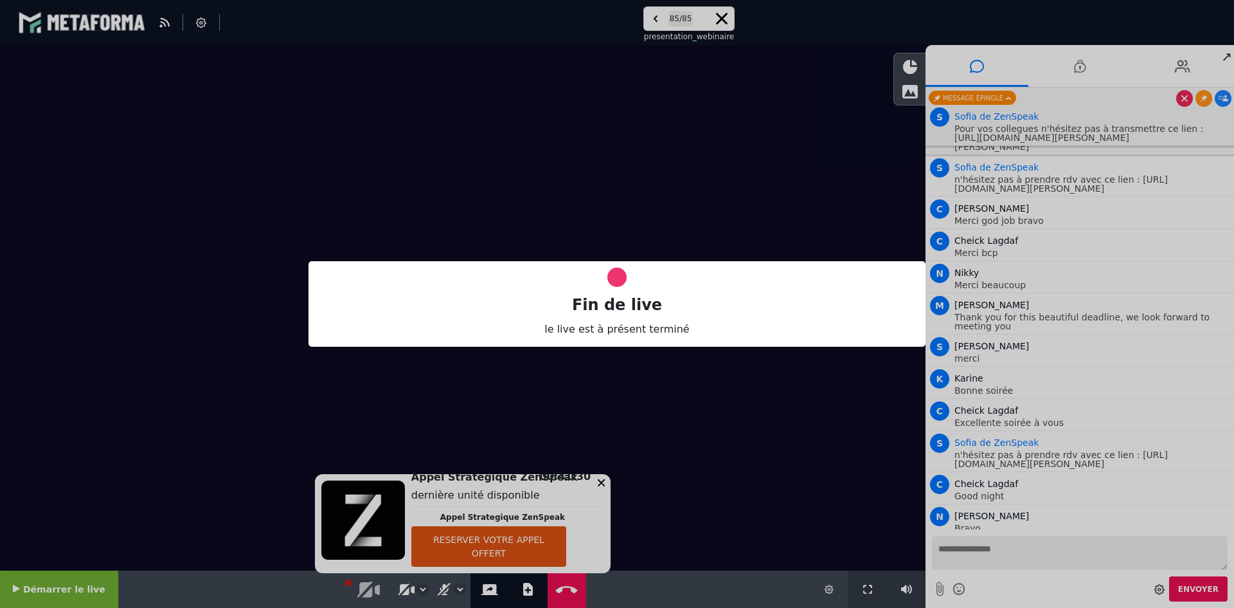
select select "*****"
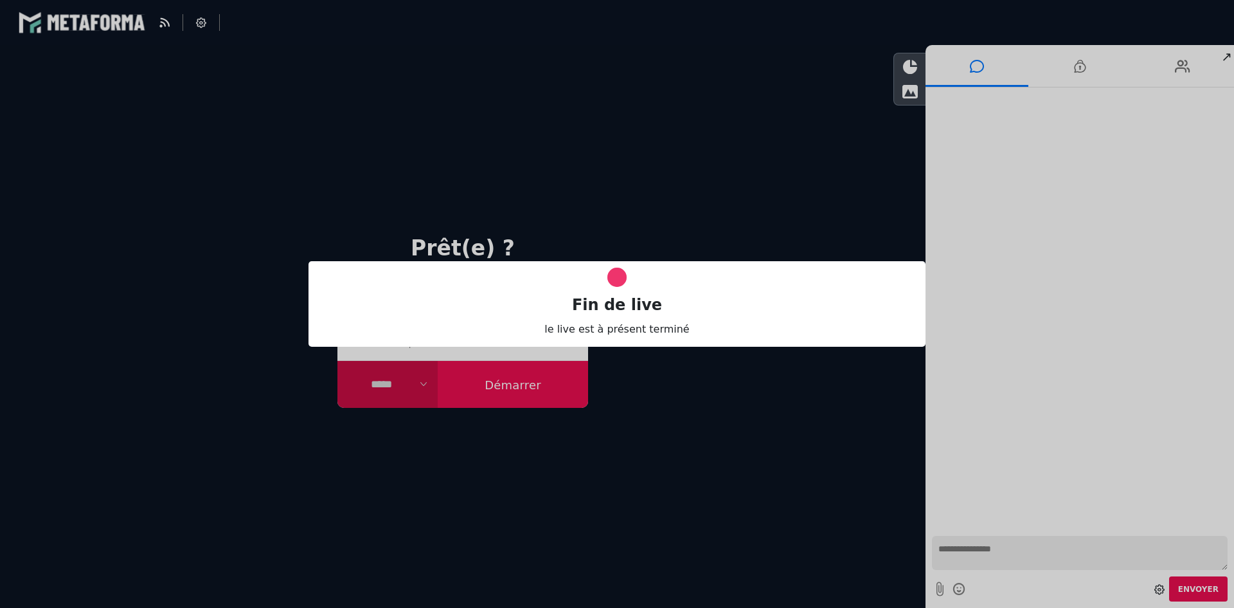
scroll to position [0, 0]
